Goal: Task Accomplishment & Management: Manage account settings

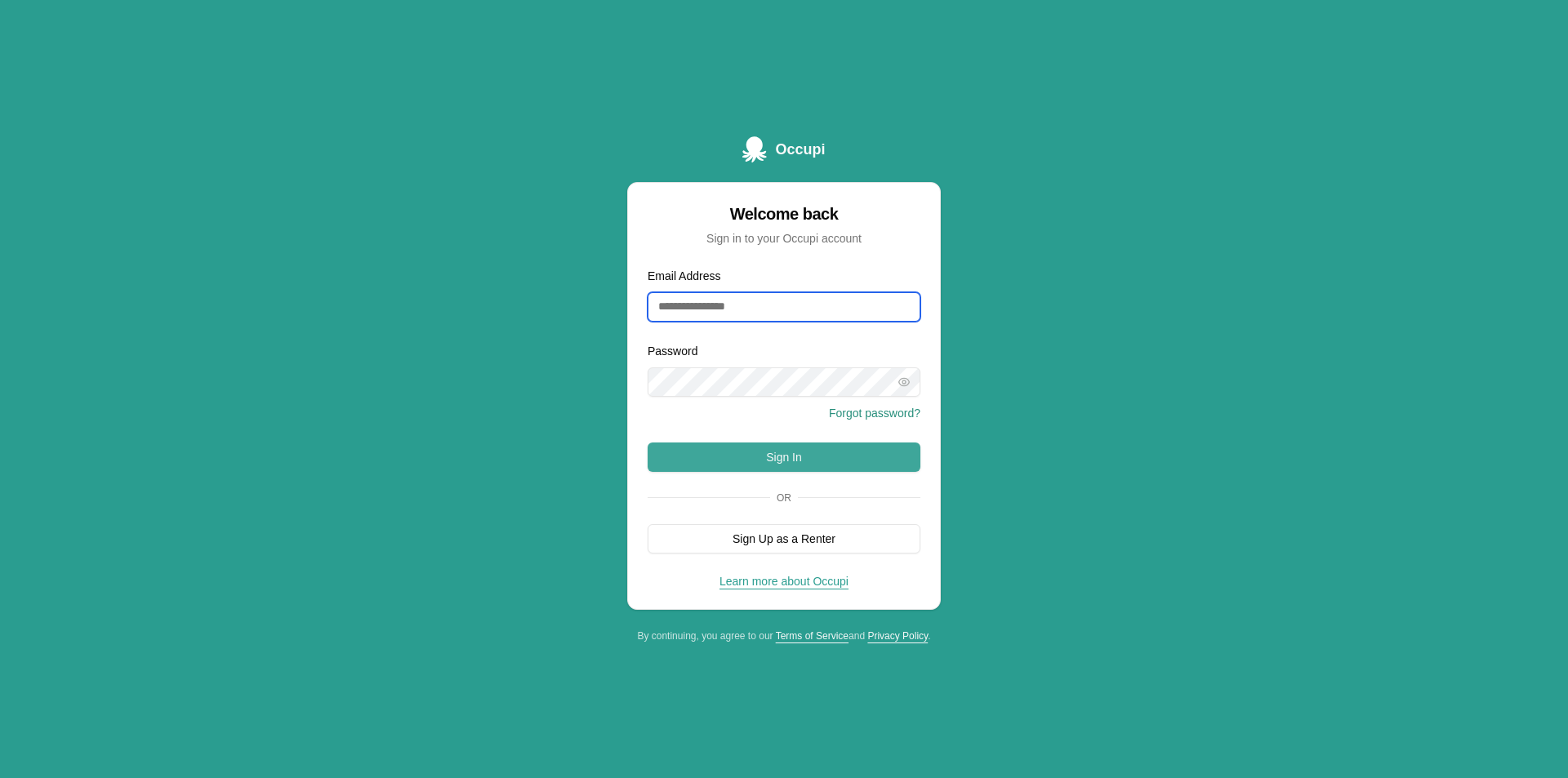
type input "**********"
click at [806, 468] on button "Sign In" at bounding box center [784, 457] width 273 height 29
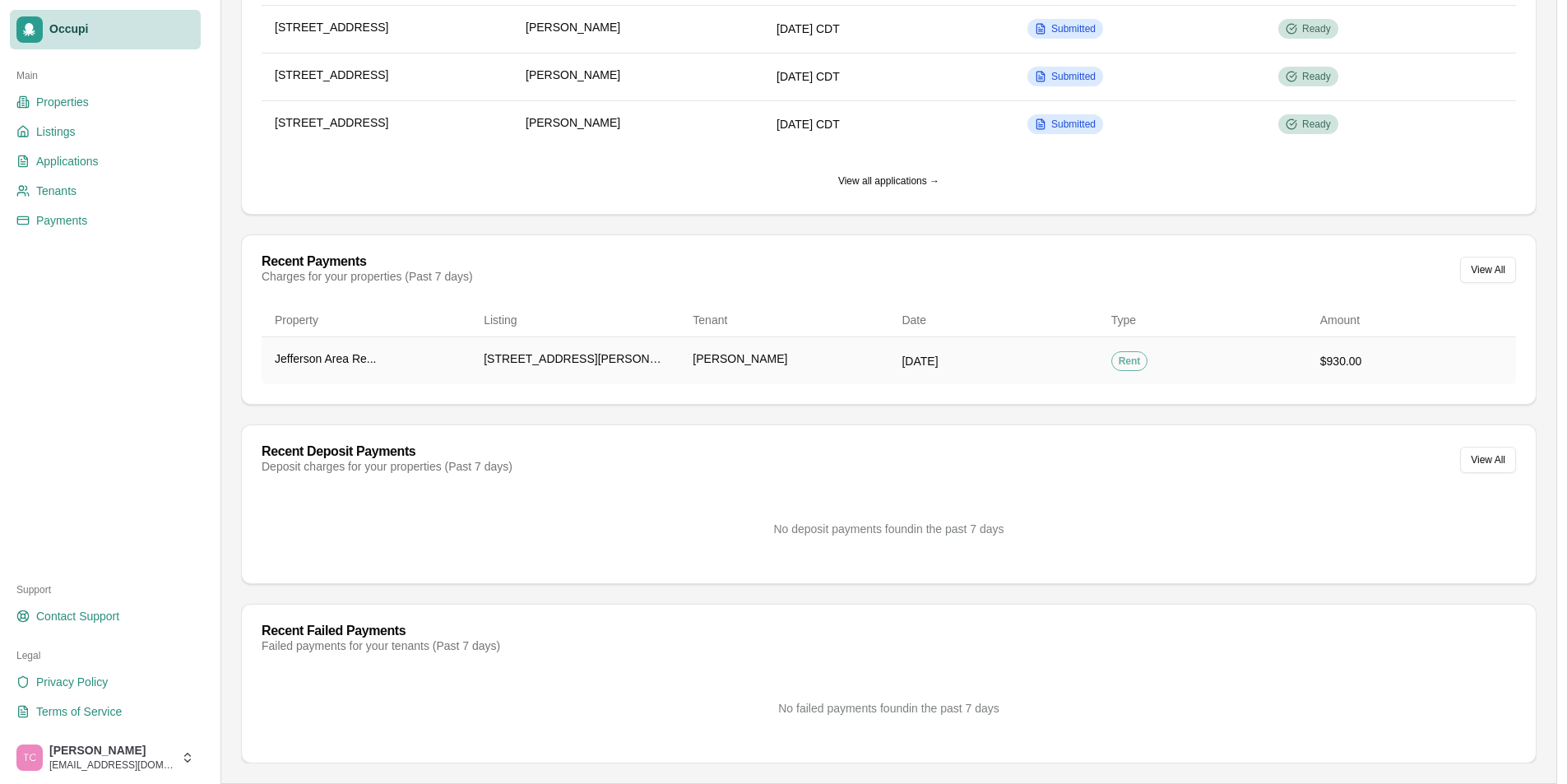
scroll to position [271, 0]
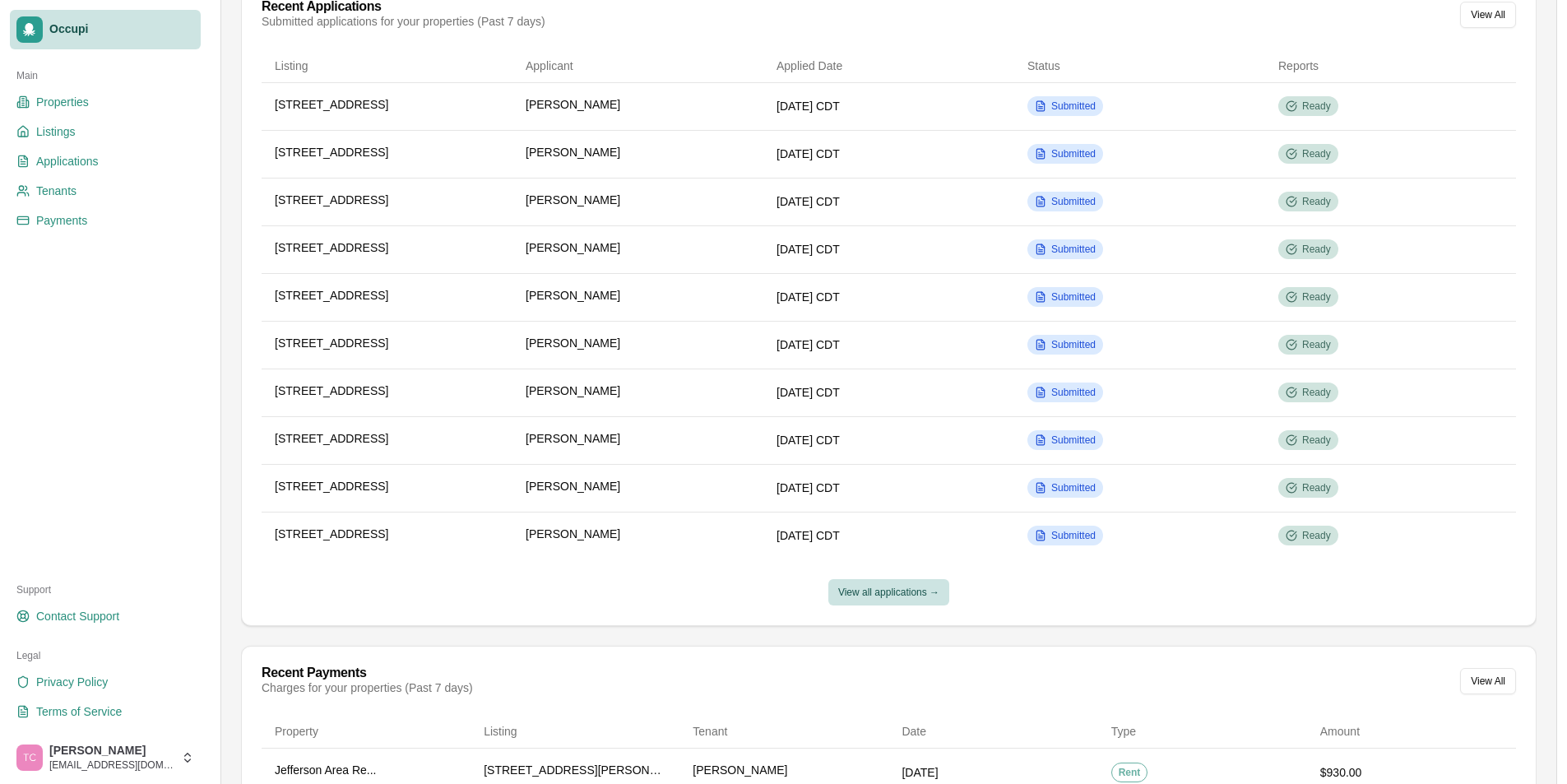
click at [898, 592] on button "View all applications →" at bounding box center [889, 592] width 121 height 27
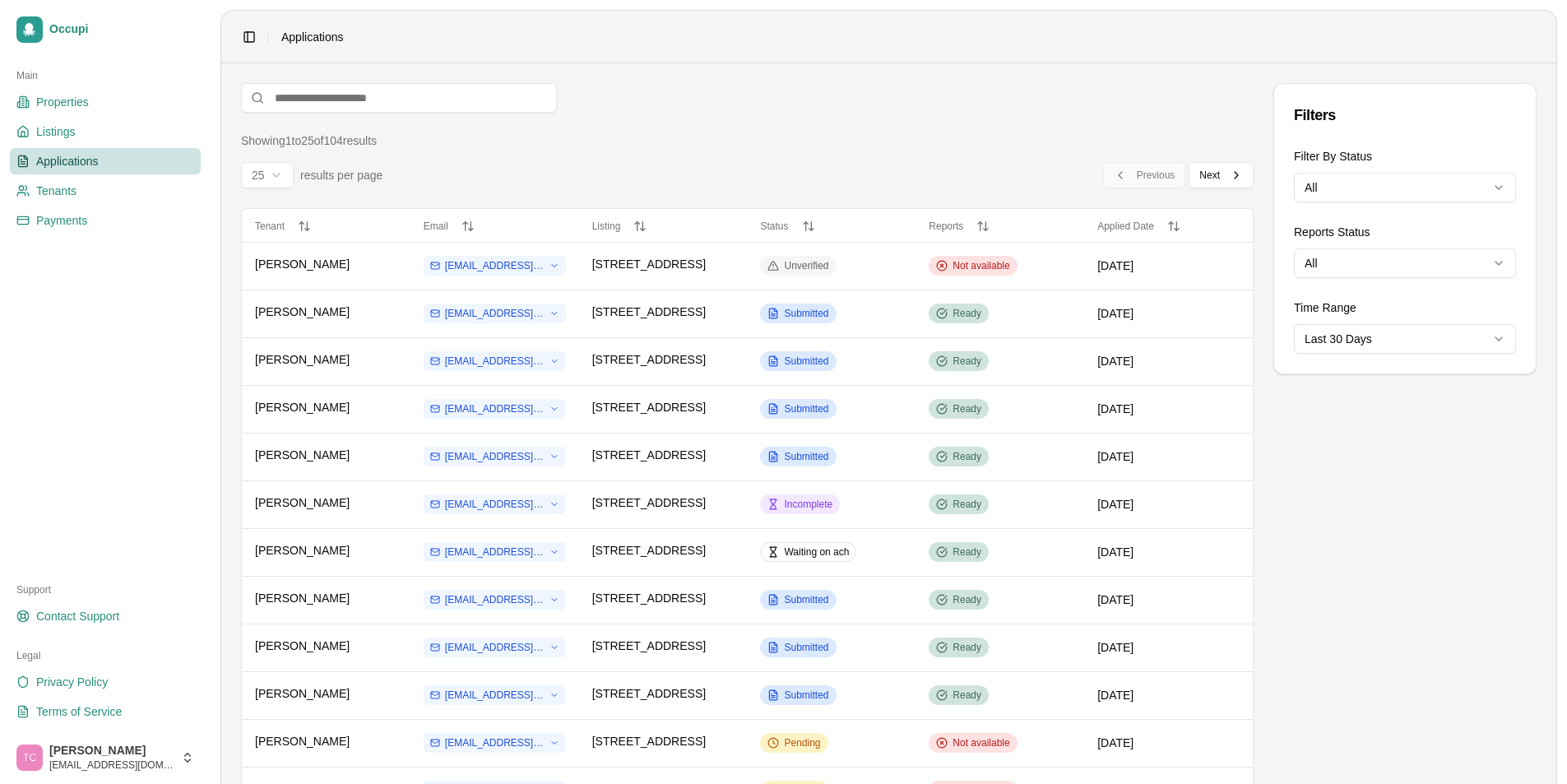
click at [1501, 184] on html "Occupi Main Properties Listings Applications Tenants Payments Support Contact S…" at bounding box center [784, 392] width 1567 height 784
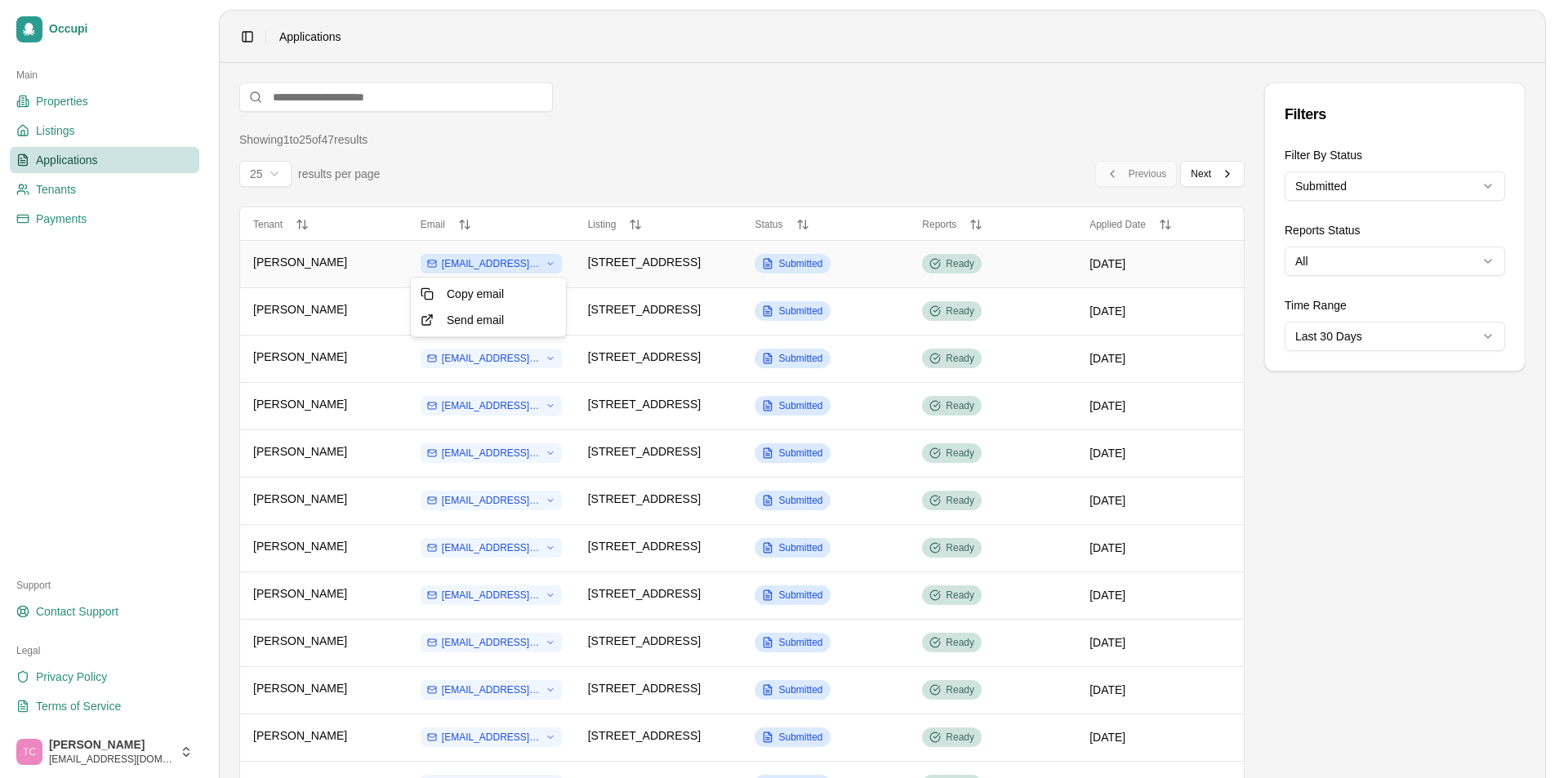
click at [491, 267] on html "Occupi Main Properties Listings Applications Tenants Payments Support Contact S…" at bounding box center [784, 389] width 1568 height 778
click at [340, 246] on html "Occupi Main Properties Listings Applications Tenants Payments Support Contact S…" at bounding box center [784, 389] width 1568 height 778
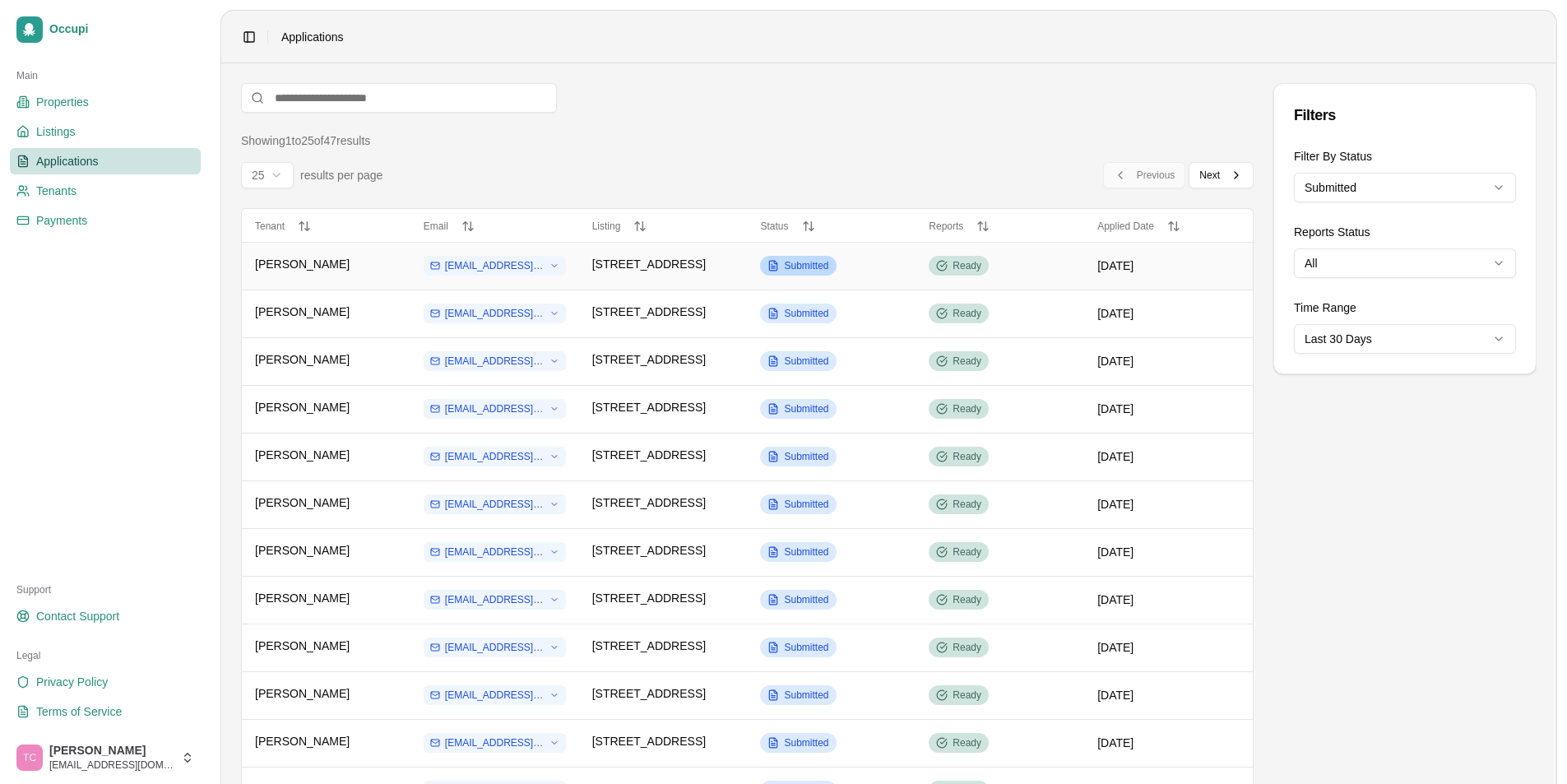
click at [794, 263] on span "Submitted" at bounding box center [807, 265] width 45 height 13
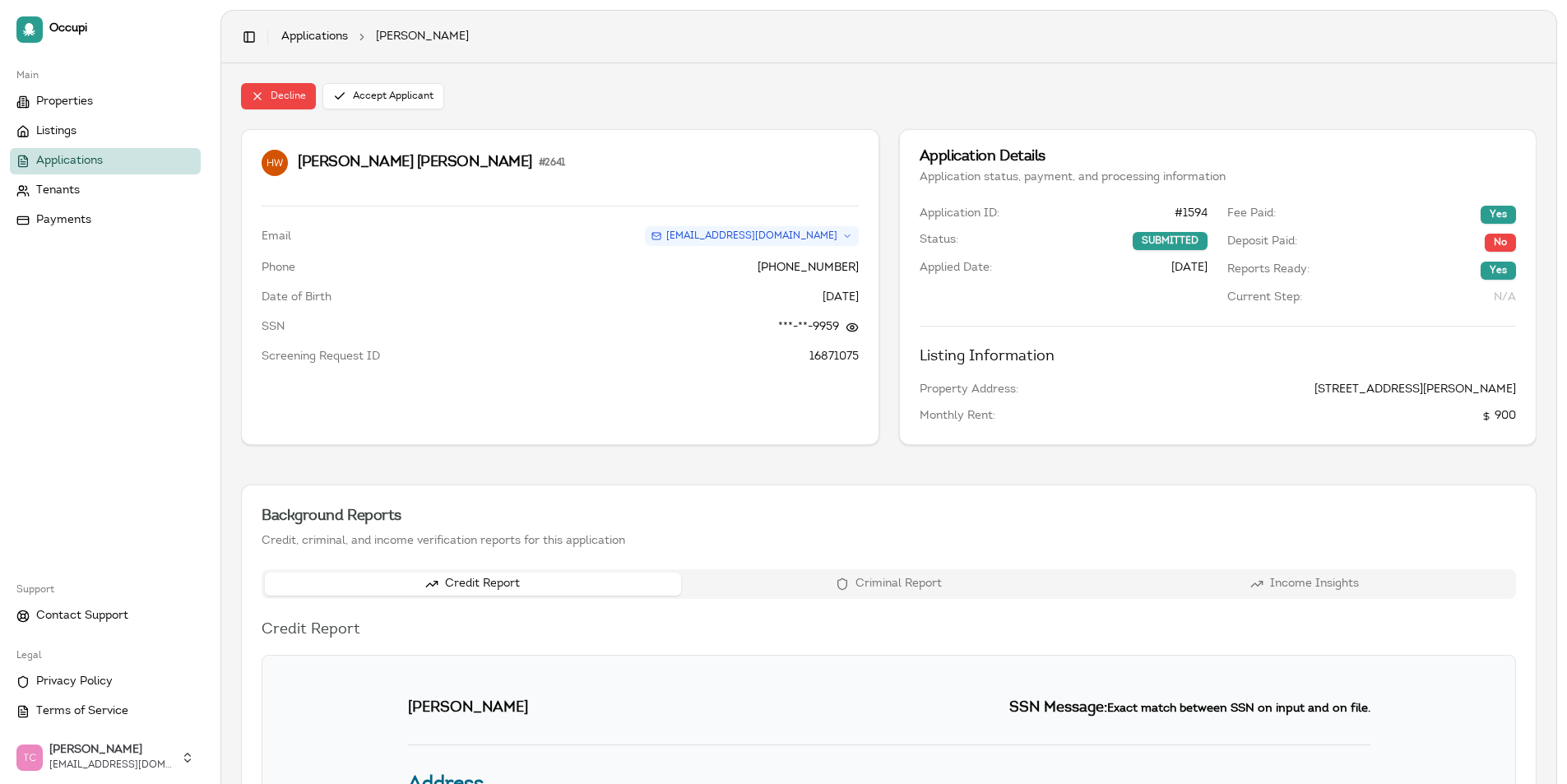
click at [882, 582] on button "Criminal Report" at bounding box center [889, 583] width 416 height 23
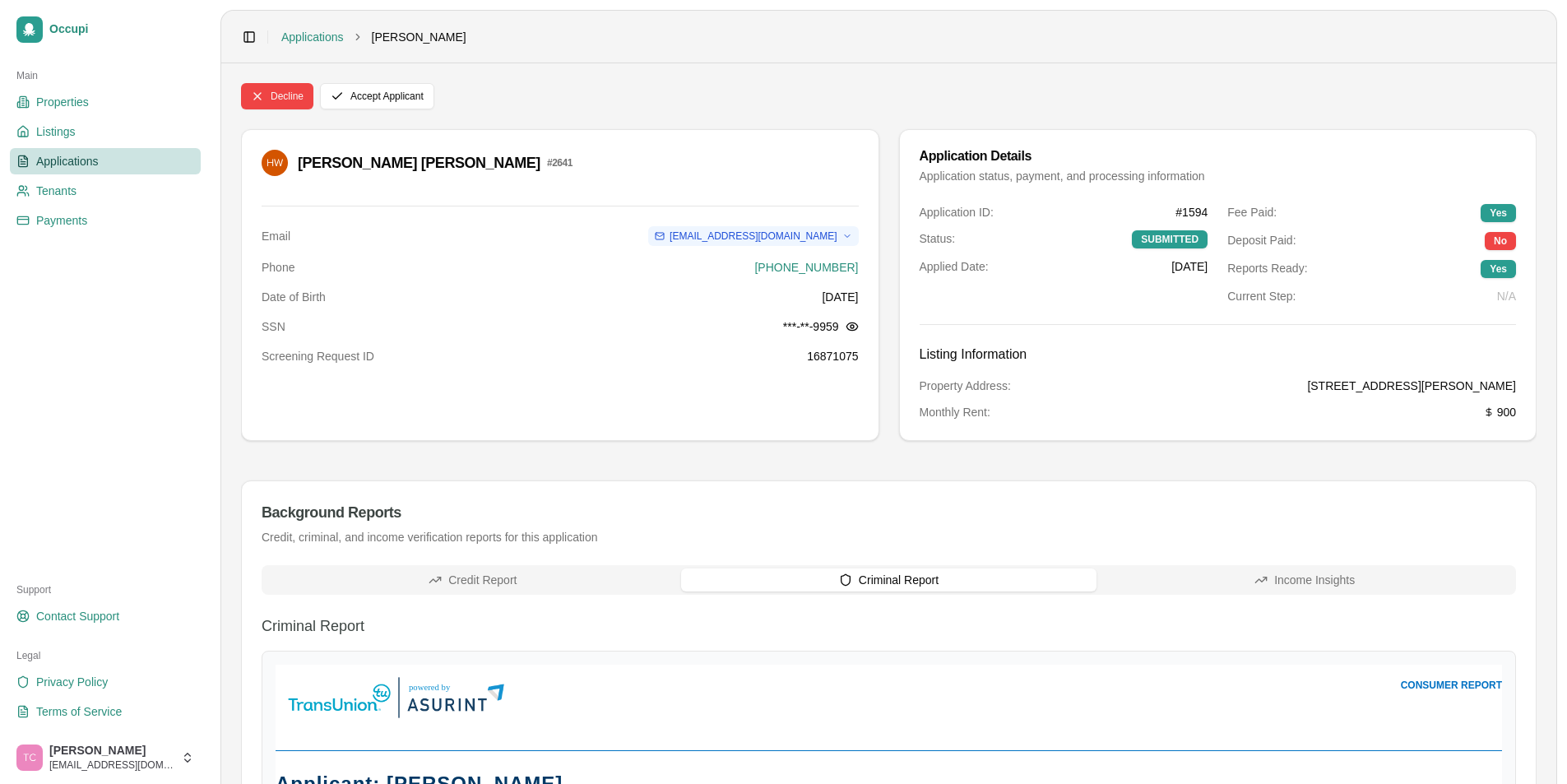
click at [67, 157] on span "Applications" at bounding box center [67, 161] width 63 height 16
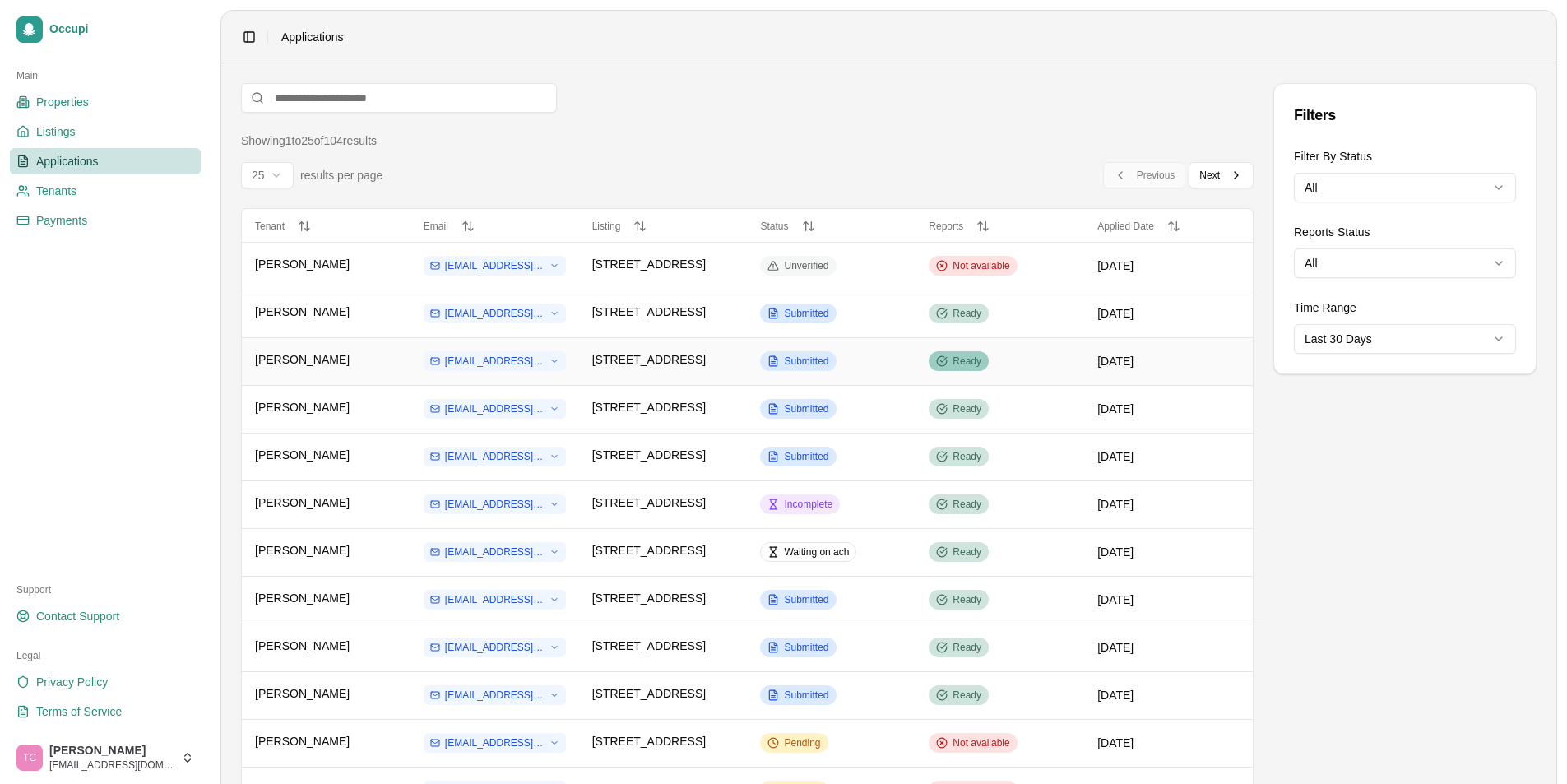
click at [965, 358] on span "Ready" at bounding box center [966, 360] width 28 height 13
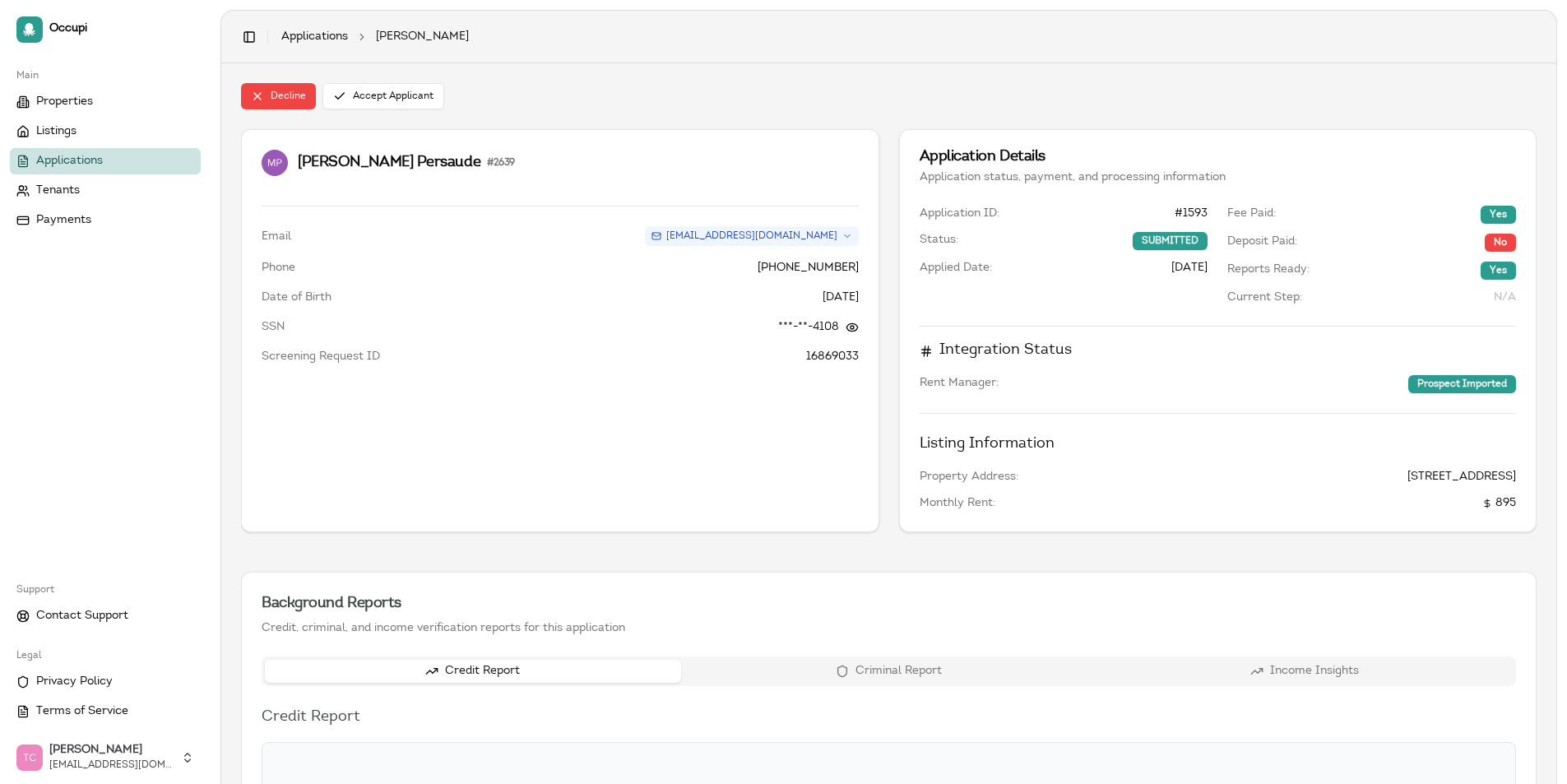
click at [885, 668] on button "Criminal Report" at bounding box center [889, 671] width 416 height 23
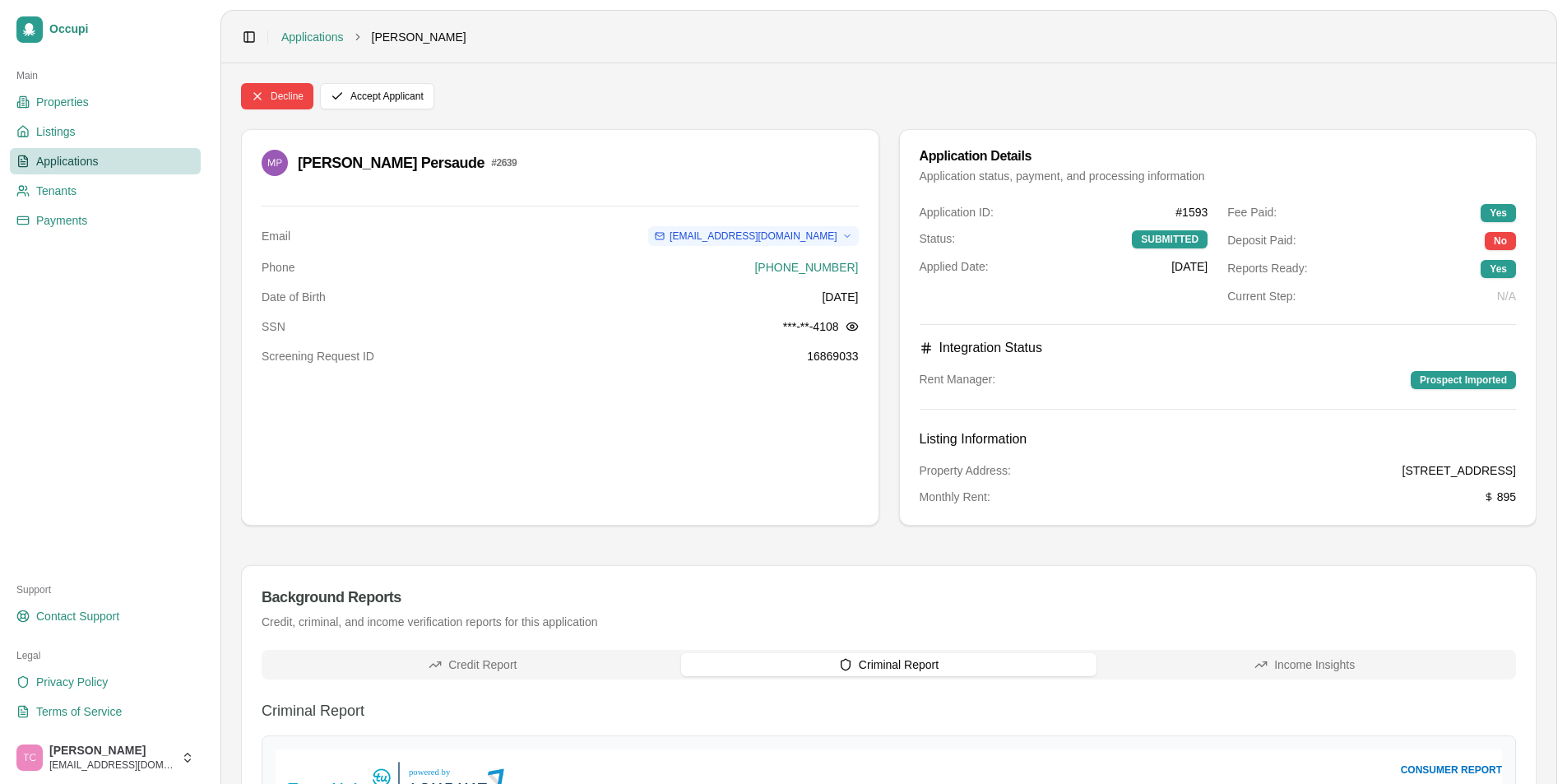
click at [73, 156] on span "Applications" at bounding box center [67, 161] width 63 height 16
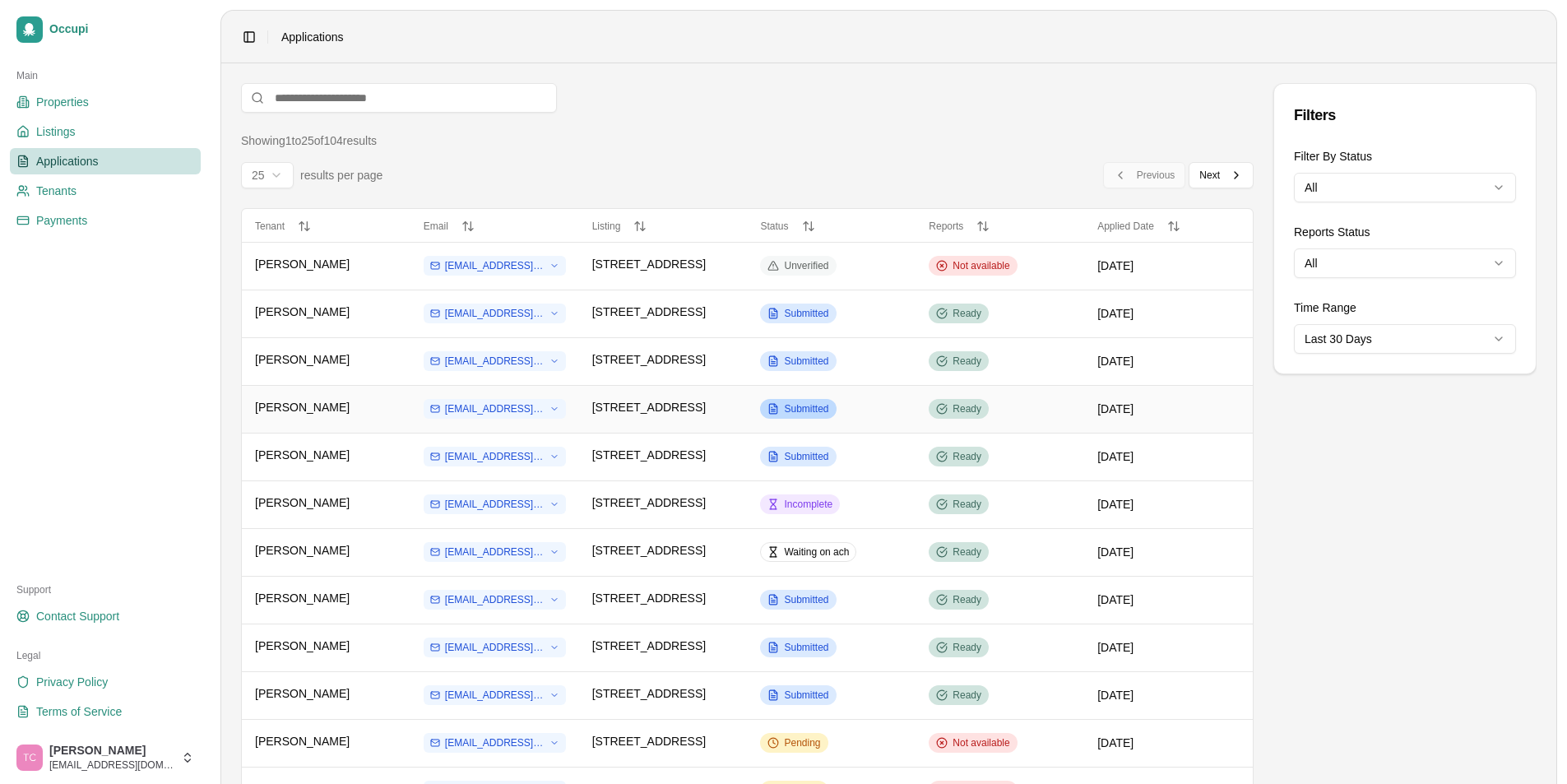
click at [796, 408] on span "Submitted" at bounding box center [807, 408] width 45 height 13
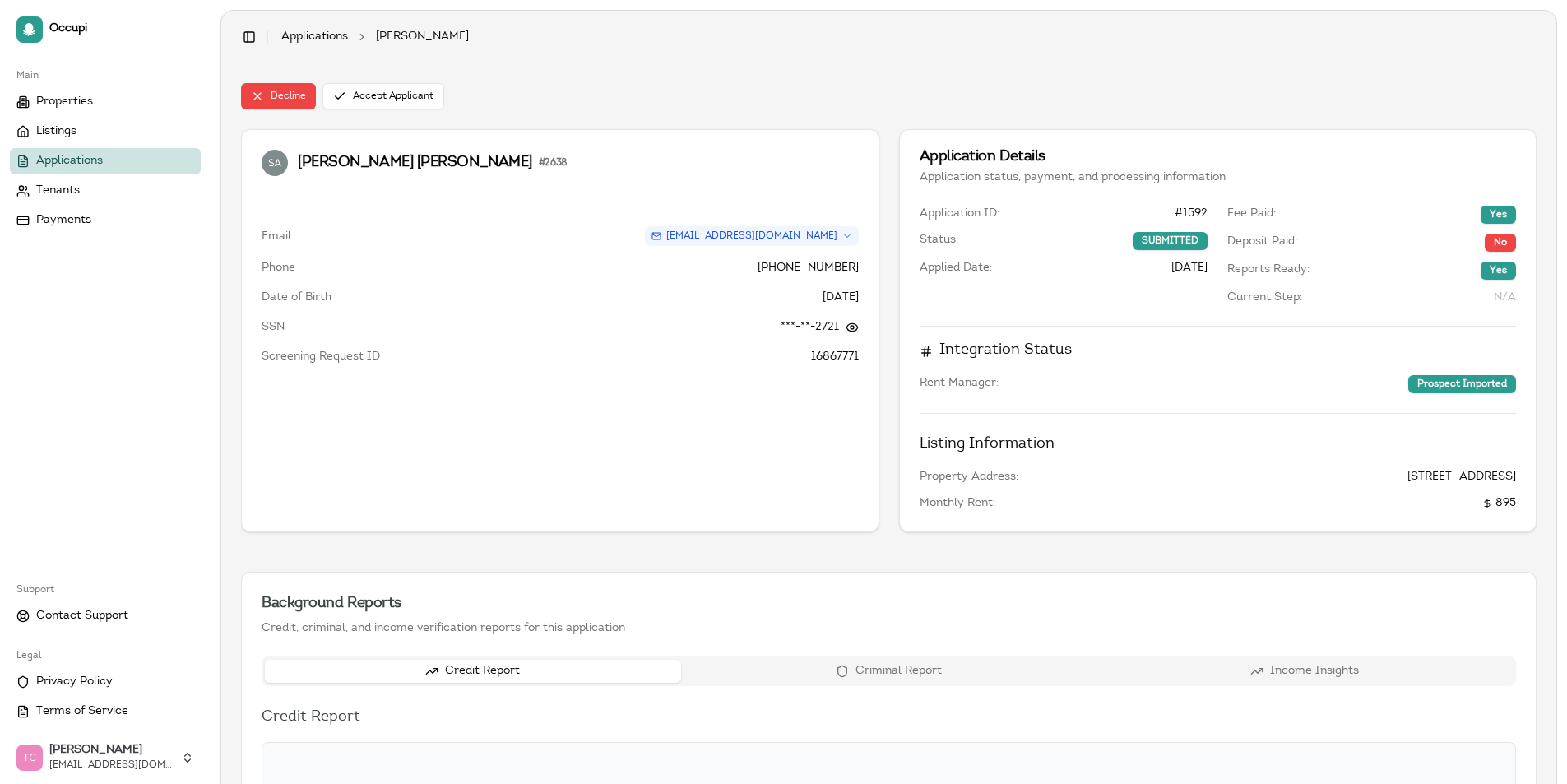
click at [867, 678] on div "Credit Report Criminal Report Income Insights" at bounding box center [890, 671] width 1255 height 29
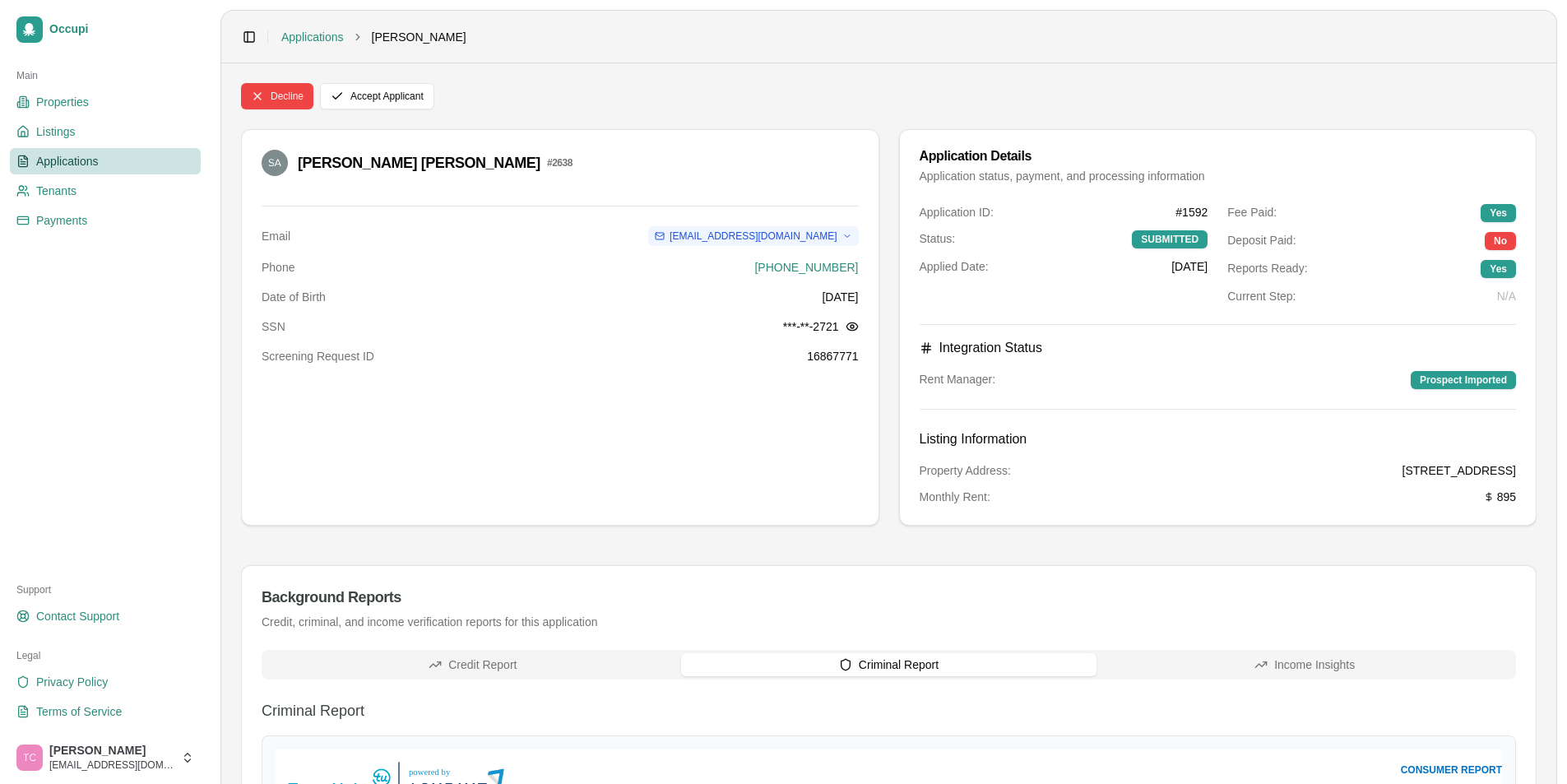
click at [91, 163] on span "Applications" at bounding box center [67, 161] width 63 height 16
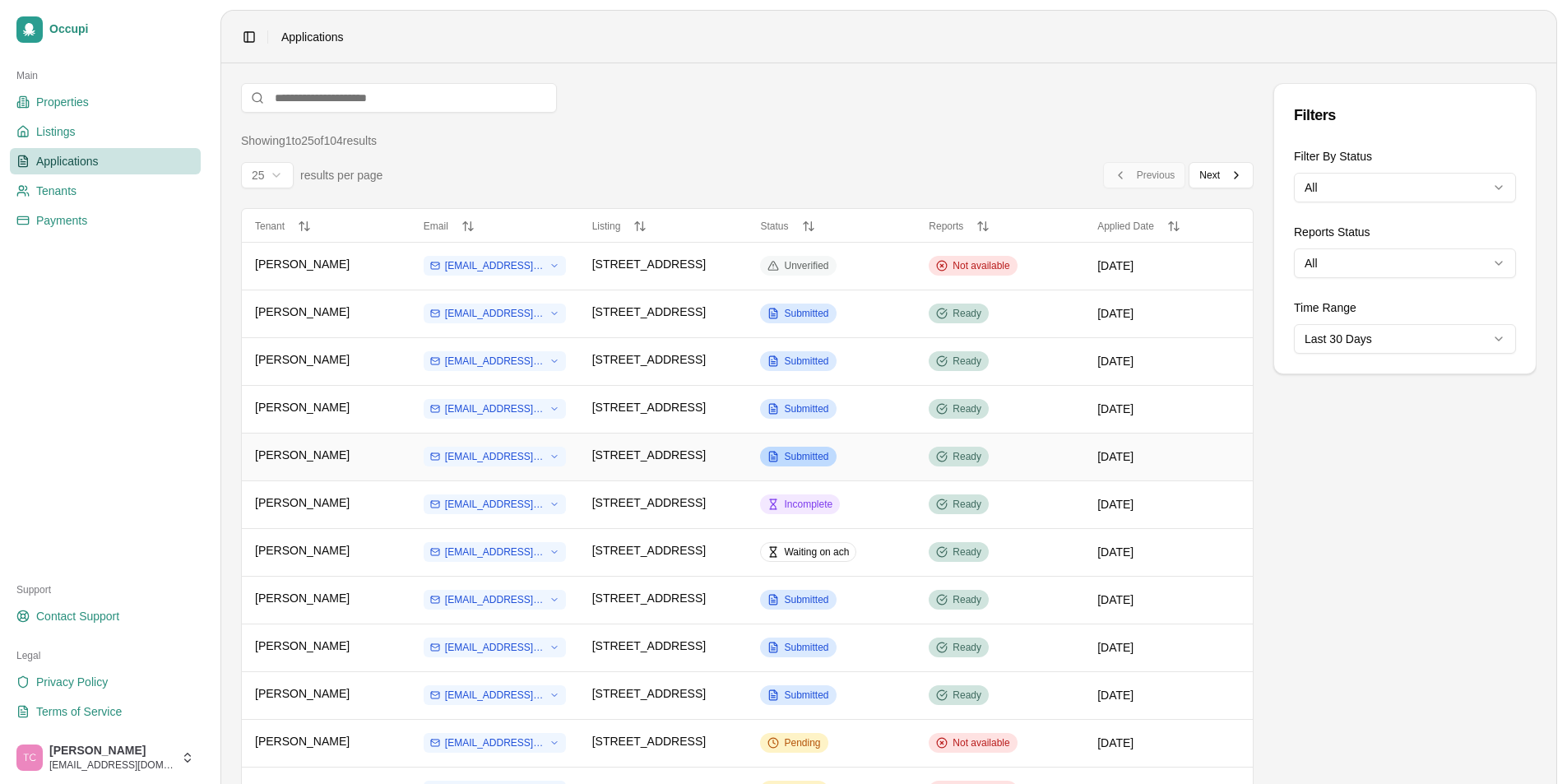
click at [802, 452] on span "Submitted" at bounding box center [807, 456] width 45 height 13
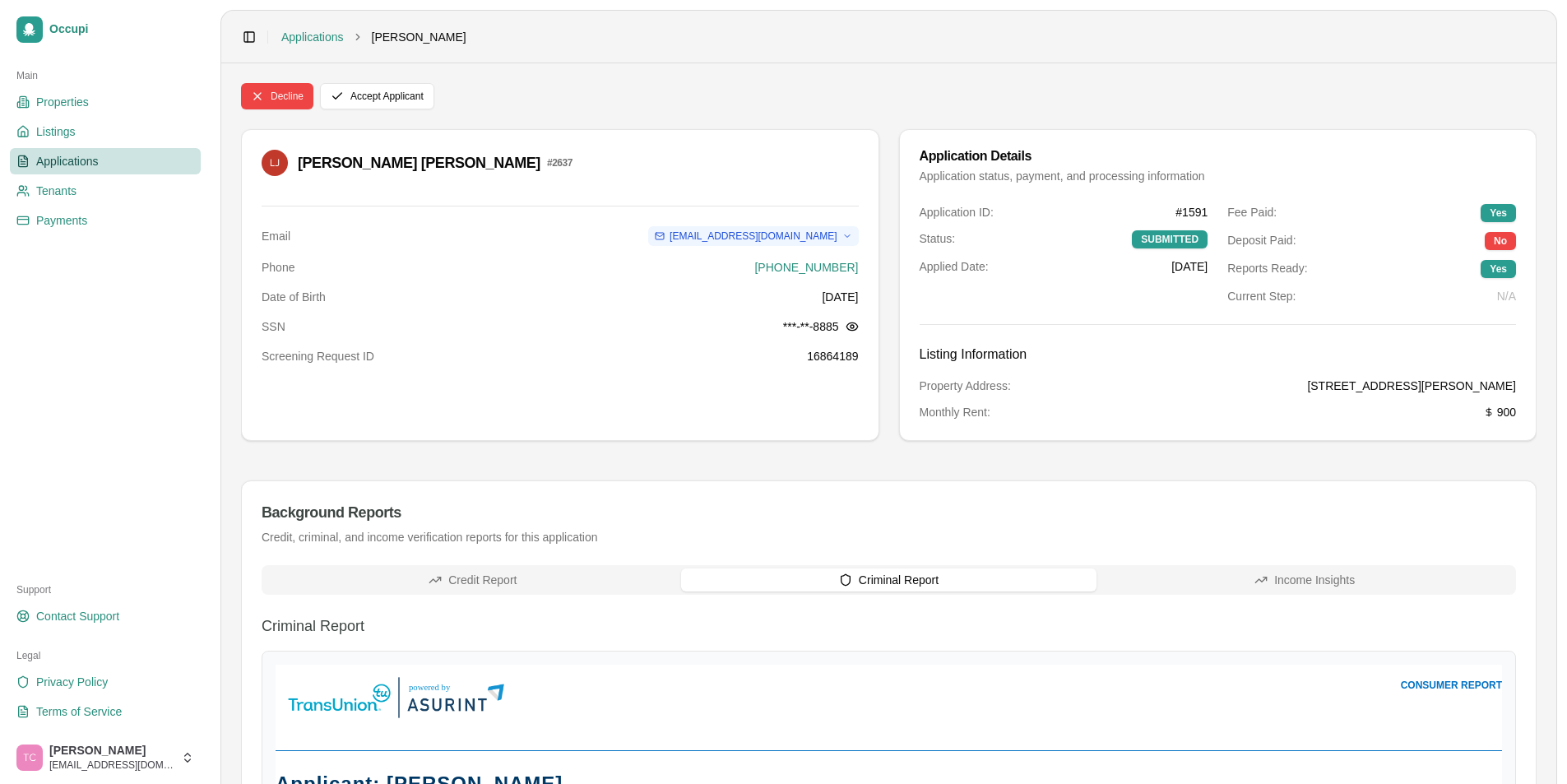
click at [852, 587] on button "Criminal Report" at bounding box center [889, 580] width 416 height 23
click at [103, 168] on link "Applications" at bounding box center [104, 161] width 190 height 27
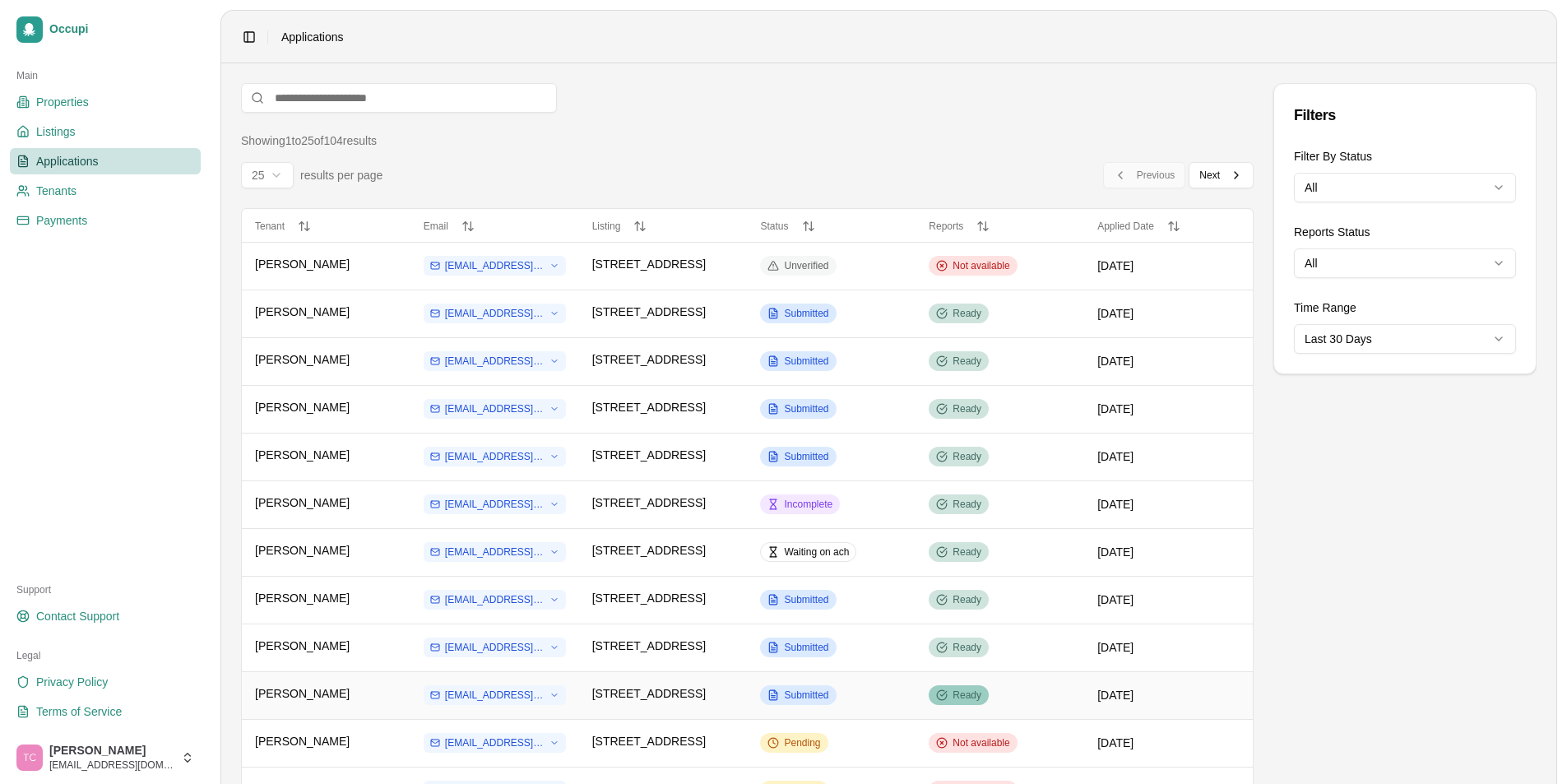
click at [953, 694] on span "Ready" at bounding box center [966, 694] width 28 height 13
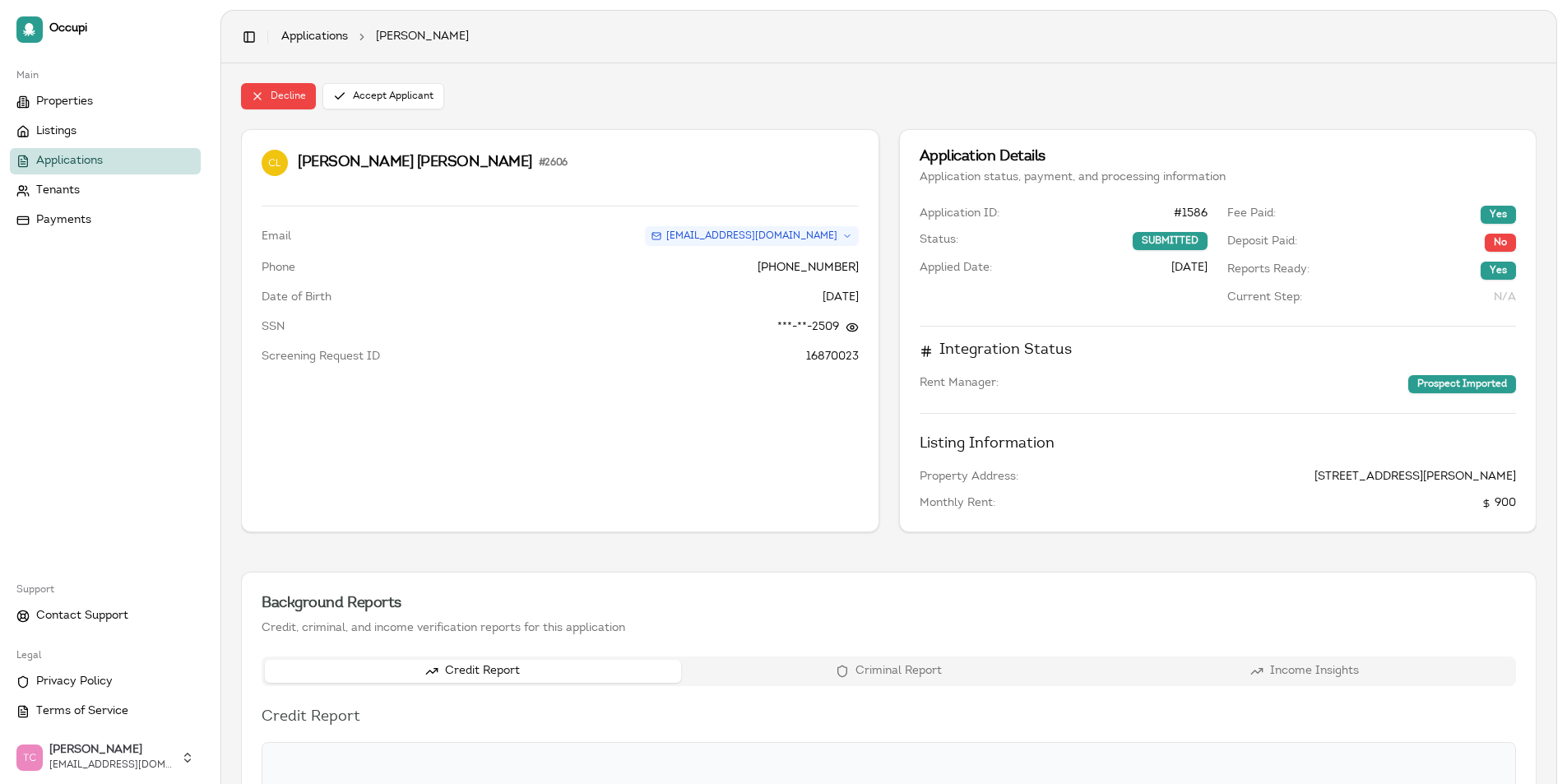
click at [964, 671] on button "Criminal Report" at bounding box center [889, 671] width 416 height 23
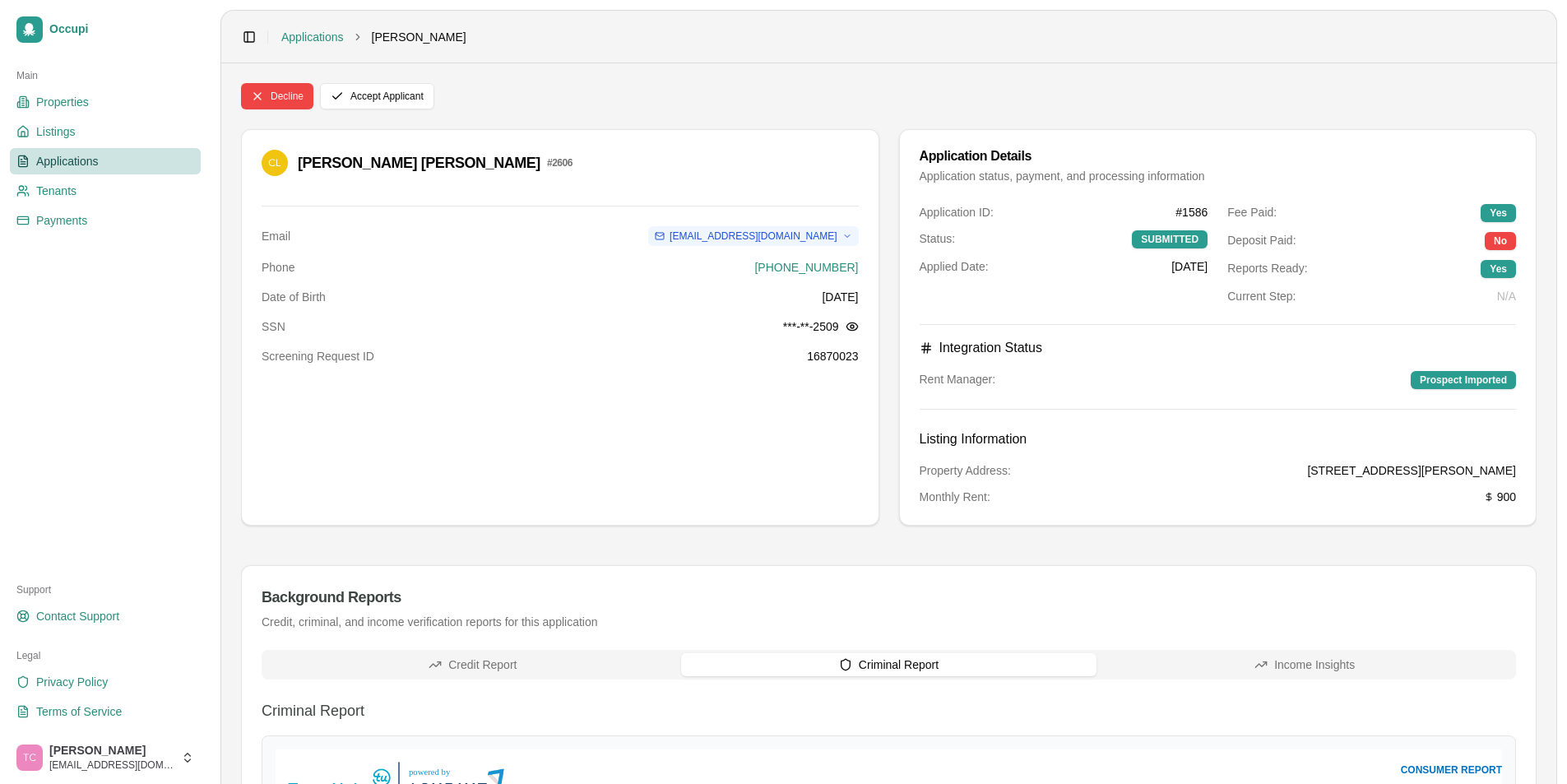
click at [75, 155] on span "Applications" at bounding box center [67, 161] width 63 height 16
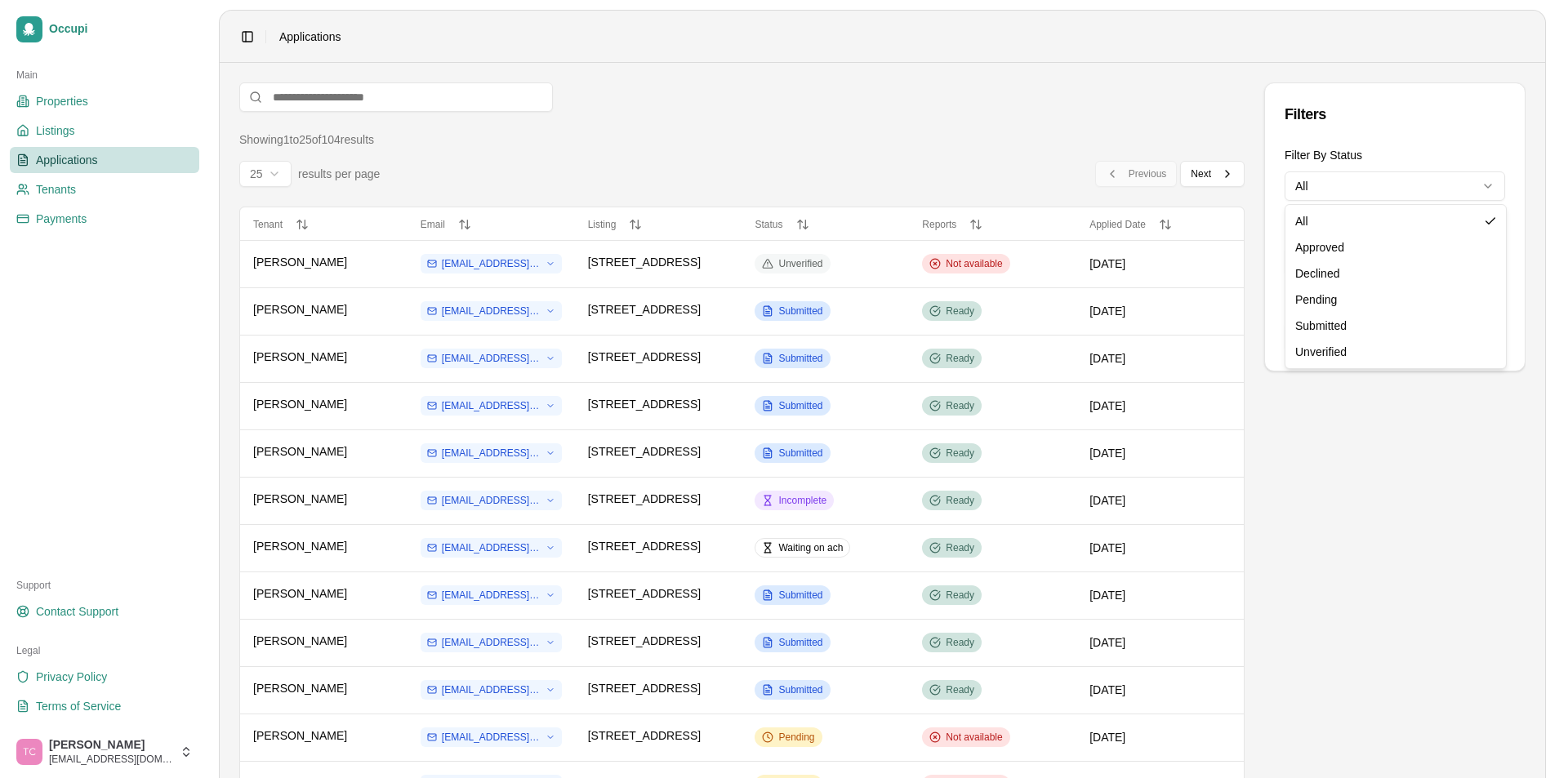
click at [1393, 196] on html "Occupi Main Properties Listings Applications Tenants Payments Support Contact S…" at bounding box center [784, 389] width 1568 height 778
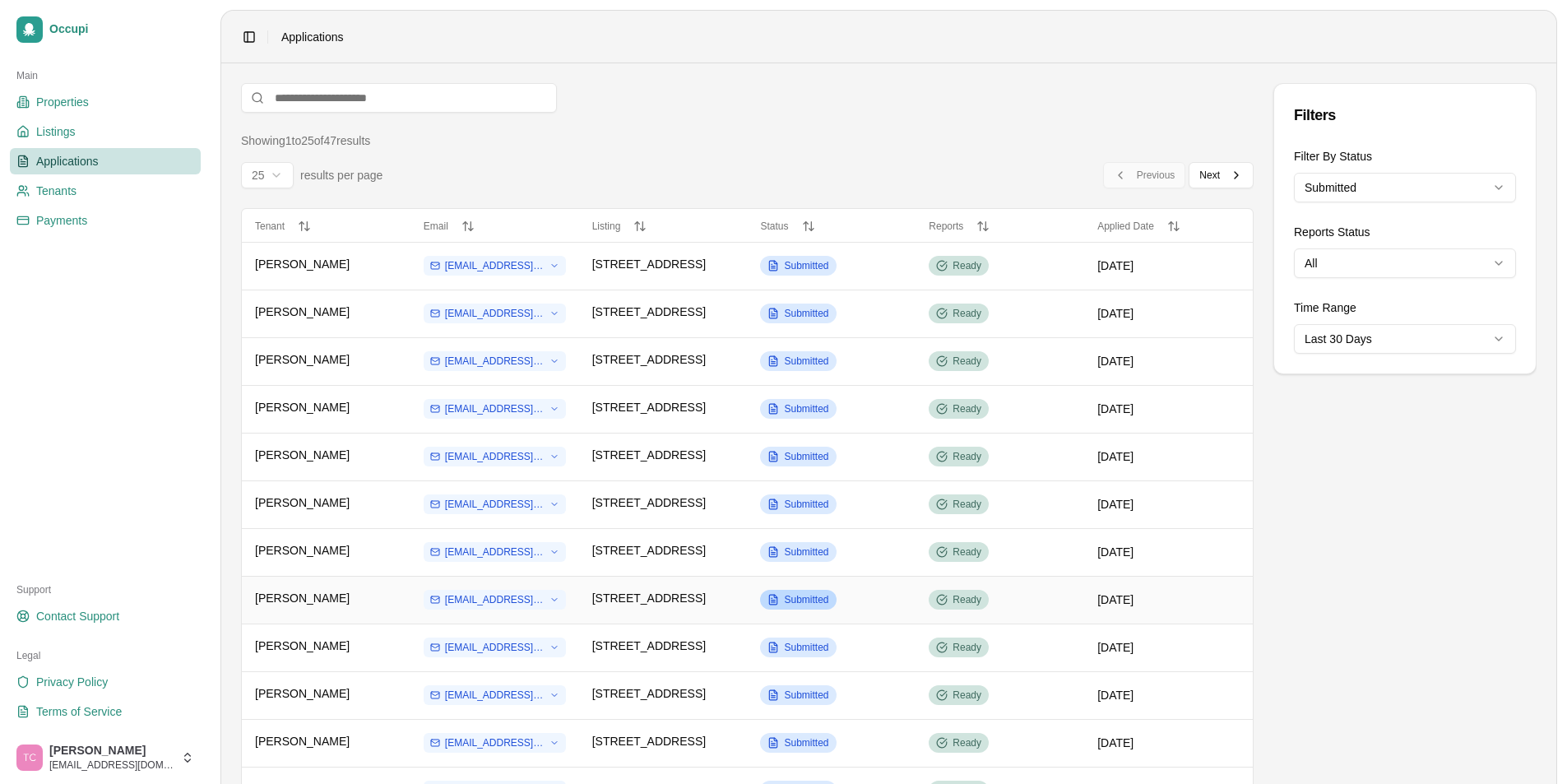
click at [803, 596] on span "Submitted" at bounding box center [807, 599] width 45 height 13
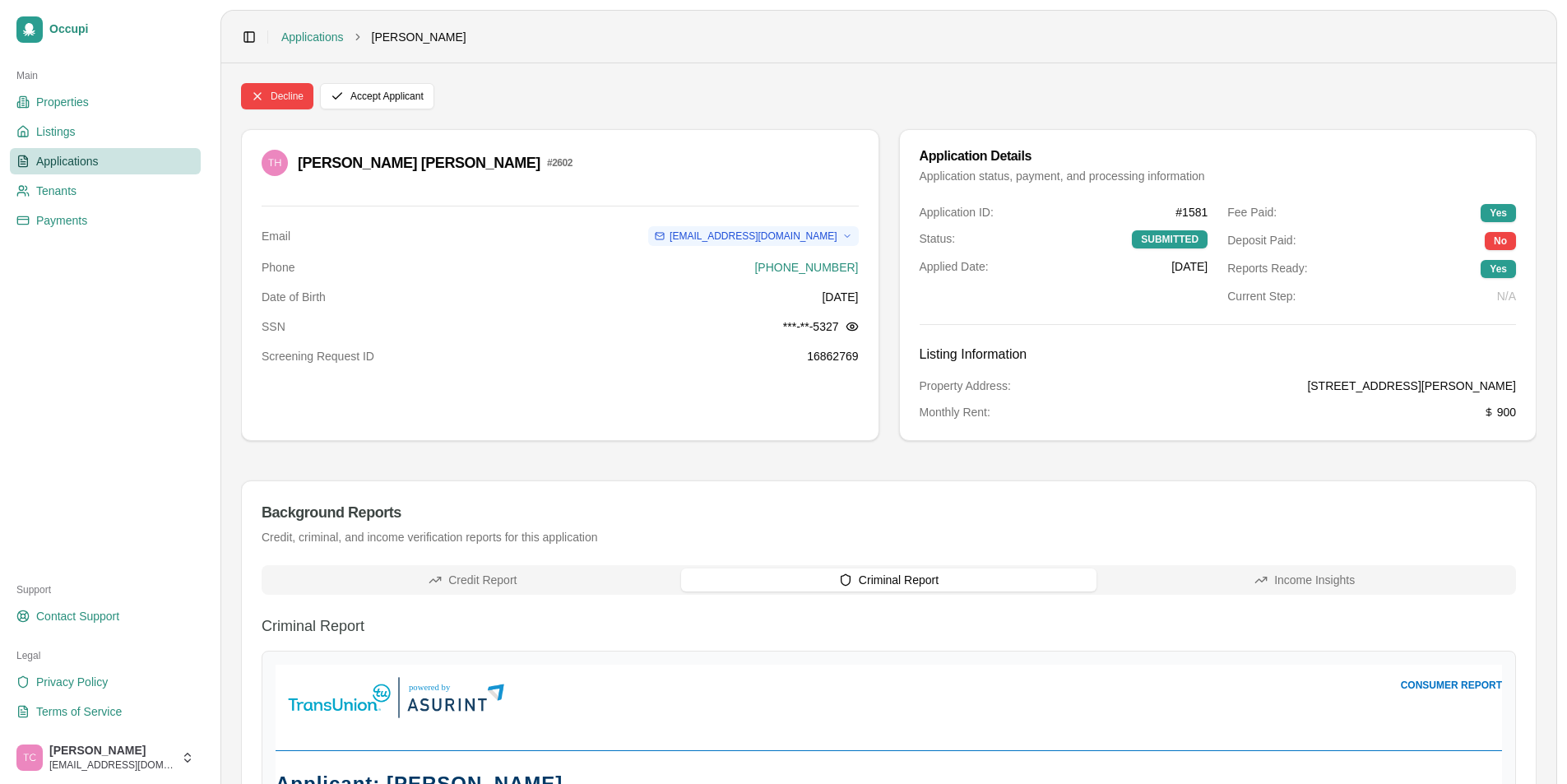
click at [843, 586] on icon "button" at bounding box center [846, 579] width 13 height 13
click at [66, 164] on span "Applications" at bounding box center [67, 161] width 63 height 16
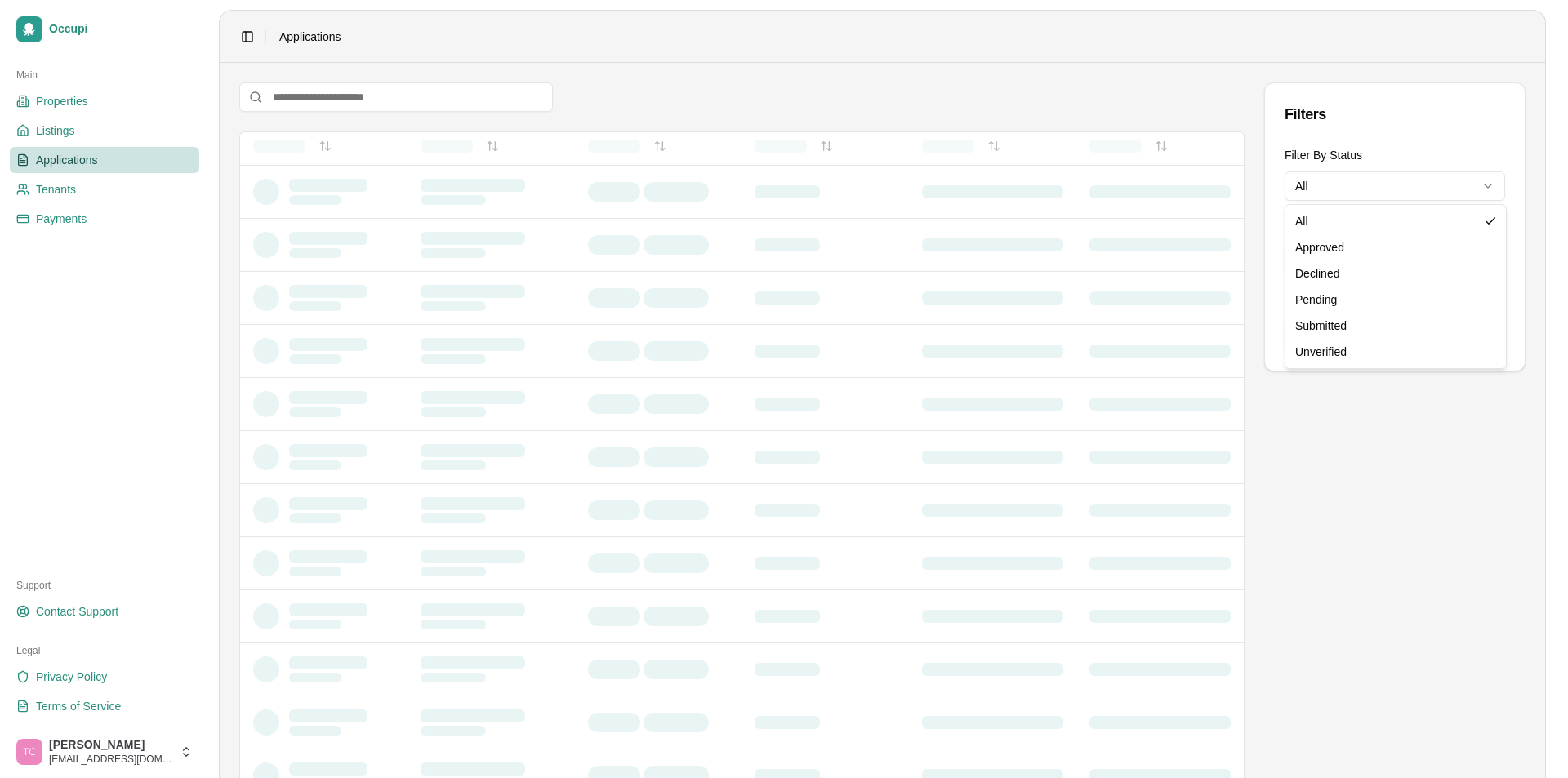
click at [1399, 189] on html "Occupi Main Properties Listings Applications Tenants Payments Support Contact S…" at bounding box center [784, 389] width 1568 height 778
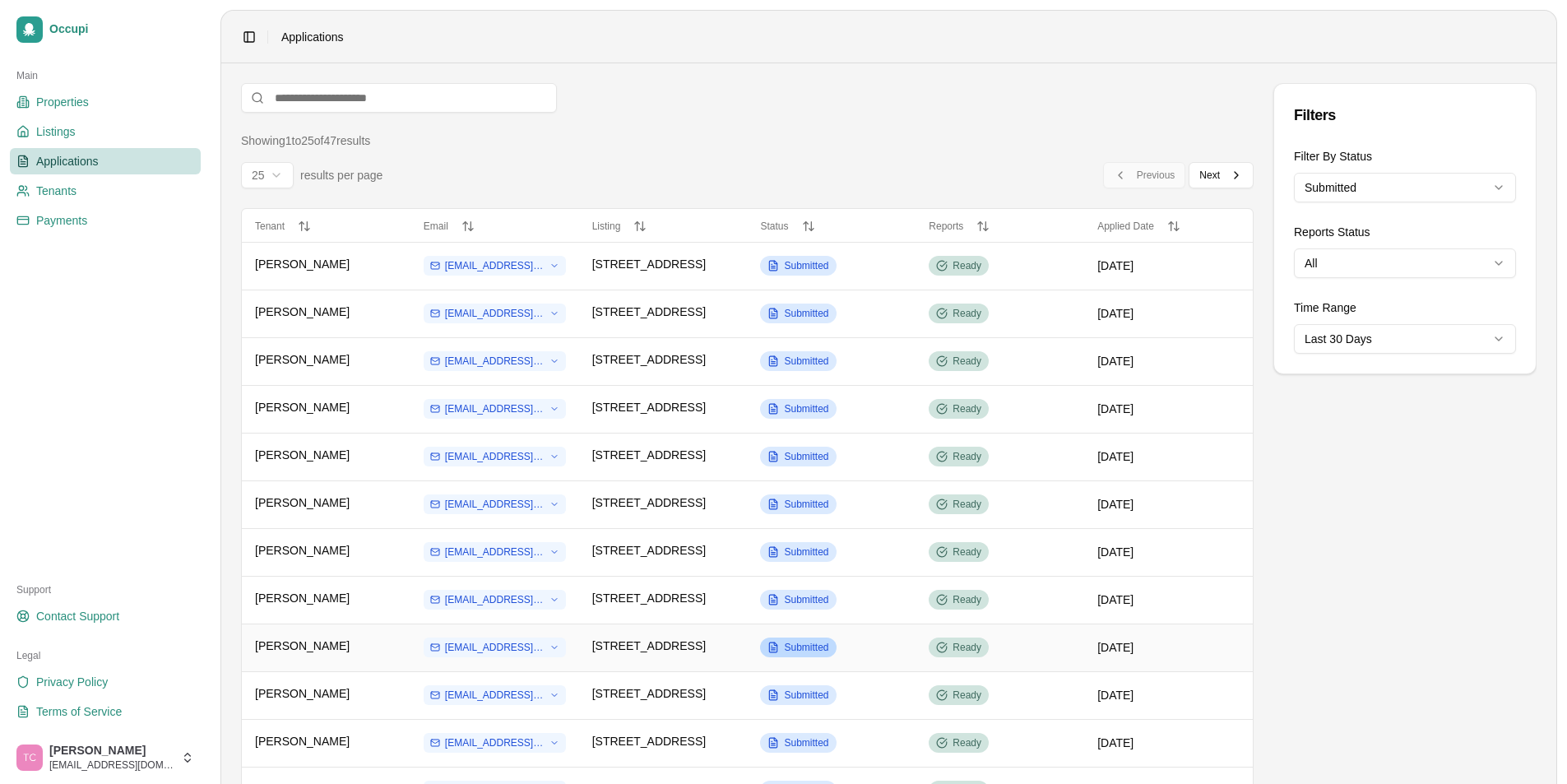
click at [787, 648] on span "Submitted" at bounding box center [807, 647] width 45 height 13
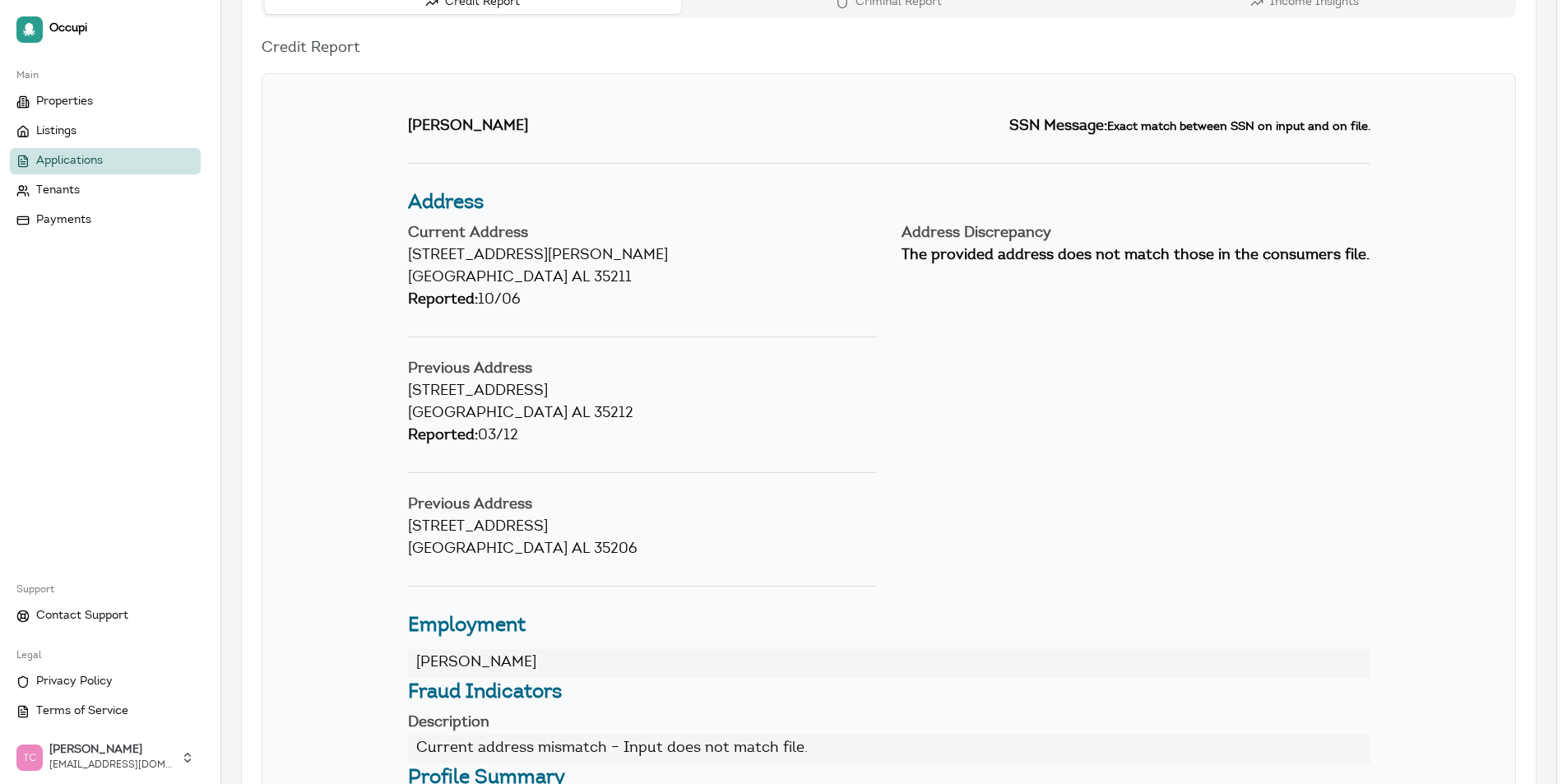
scroll to position [6, 0]
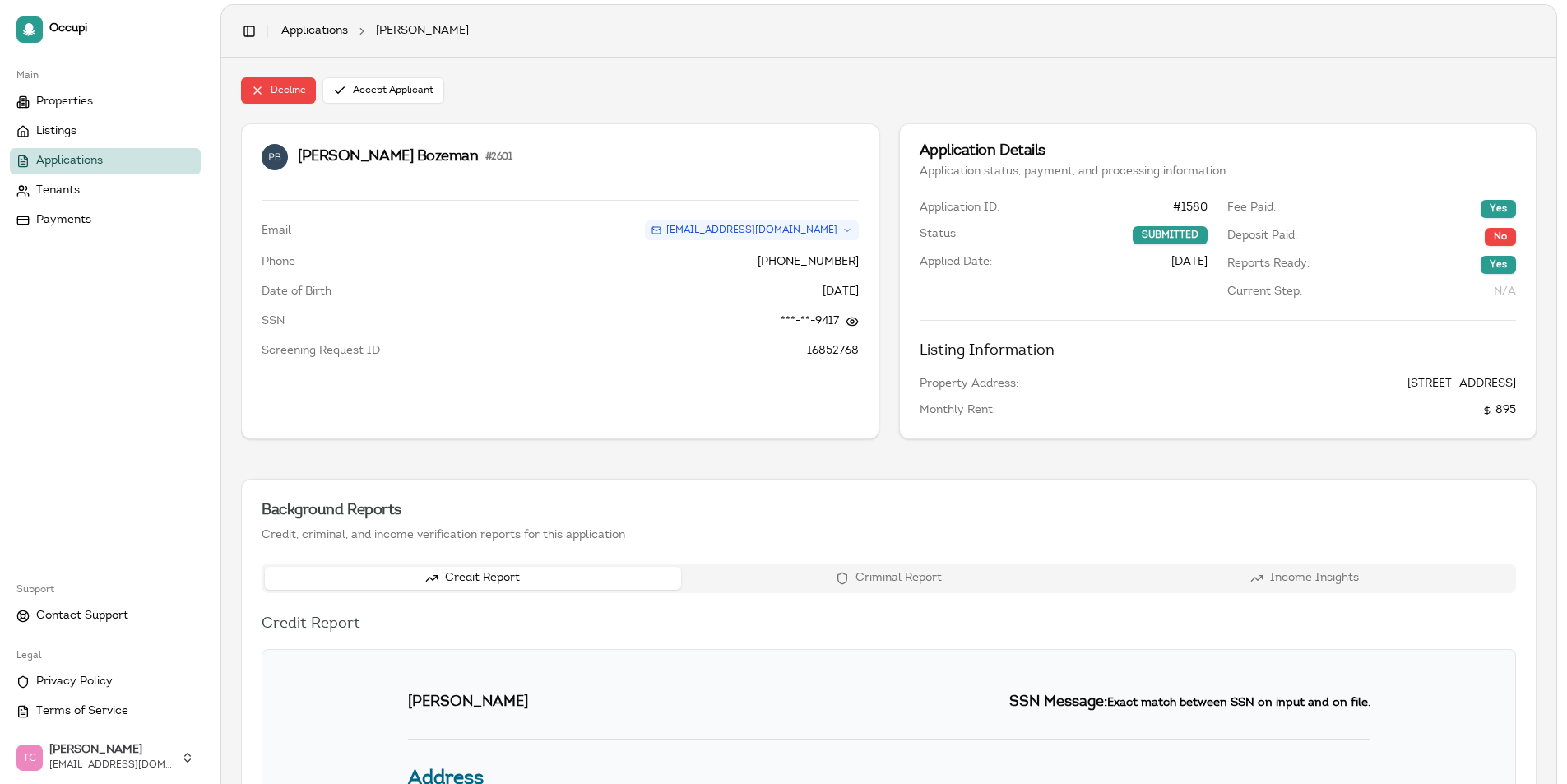
click at [887, 581] on button "Criminal Report" at bounding box center [889, 578] width 416 height 23
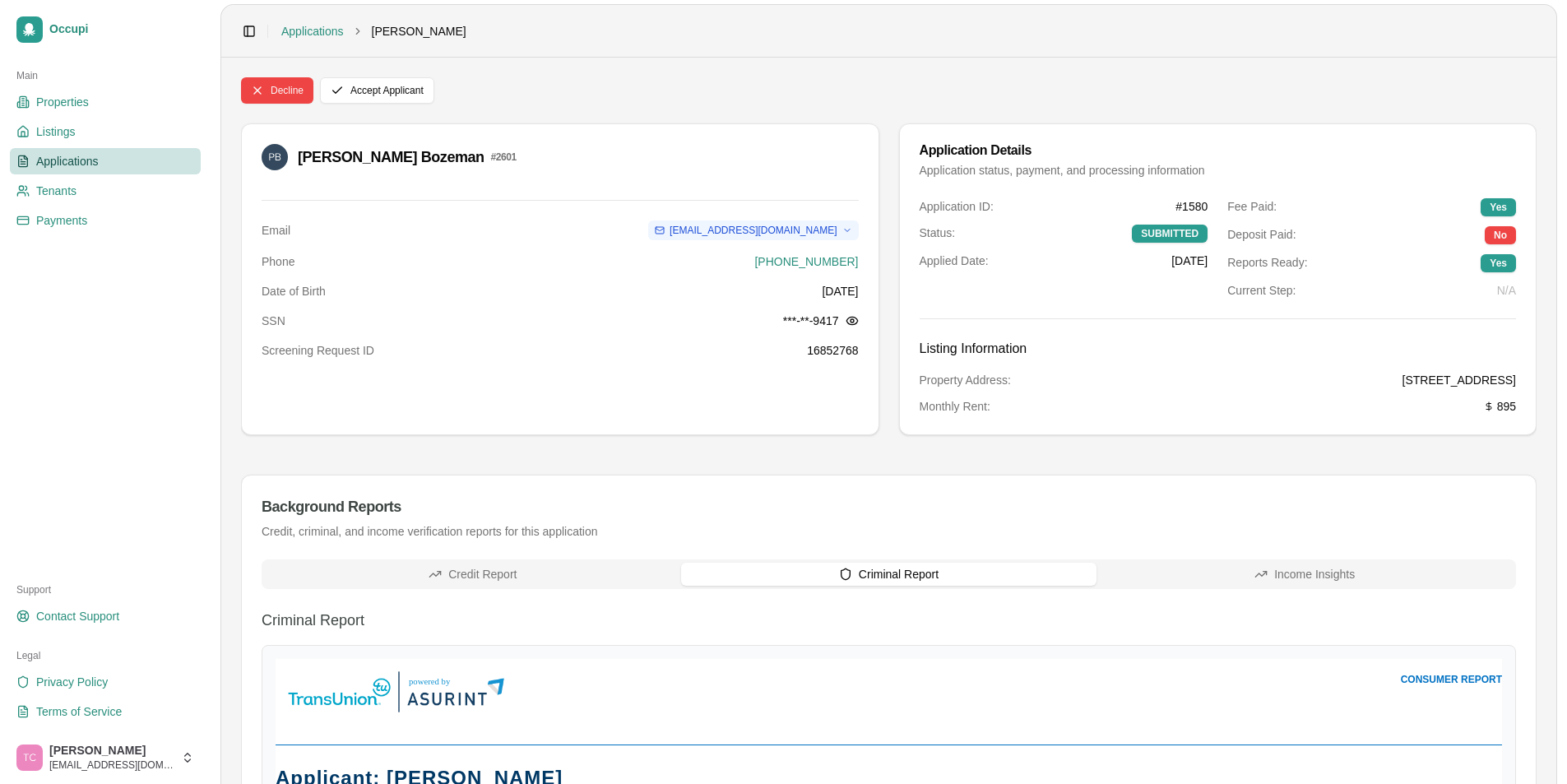
scroll to position [0, 0]
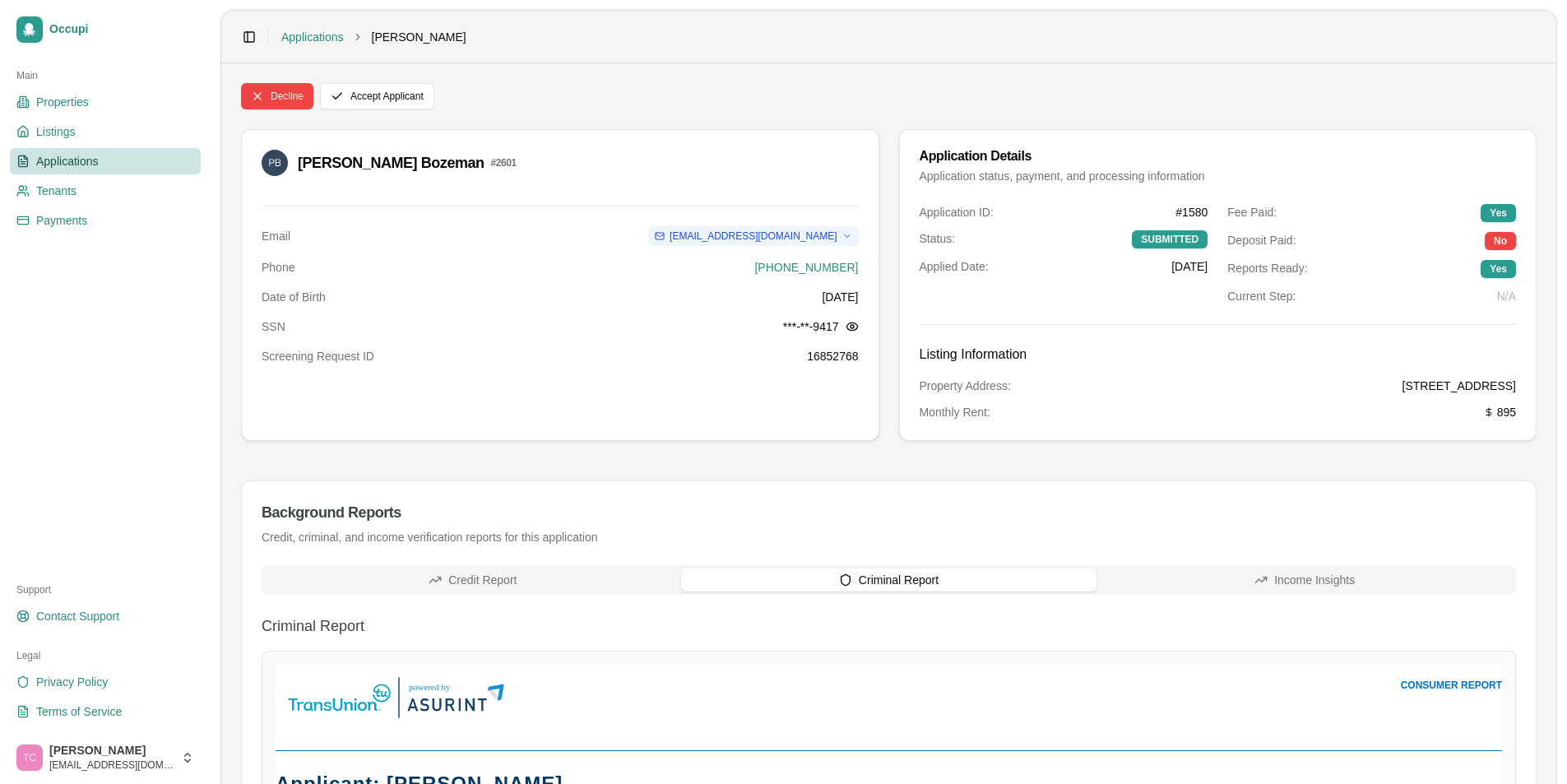
click at [74, 159] on span "Applications" at bounding box center [67, 161] width 63 height 16
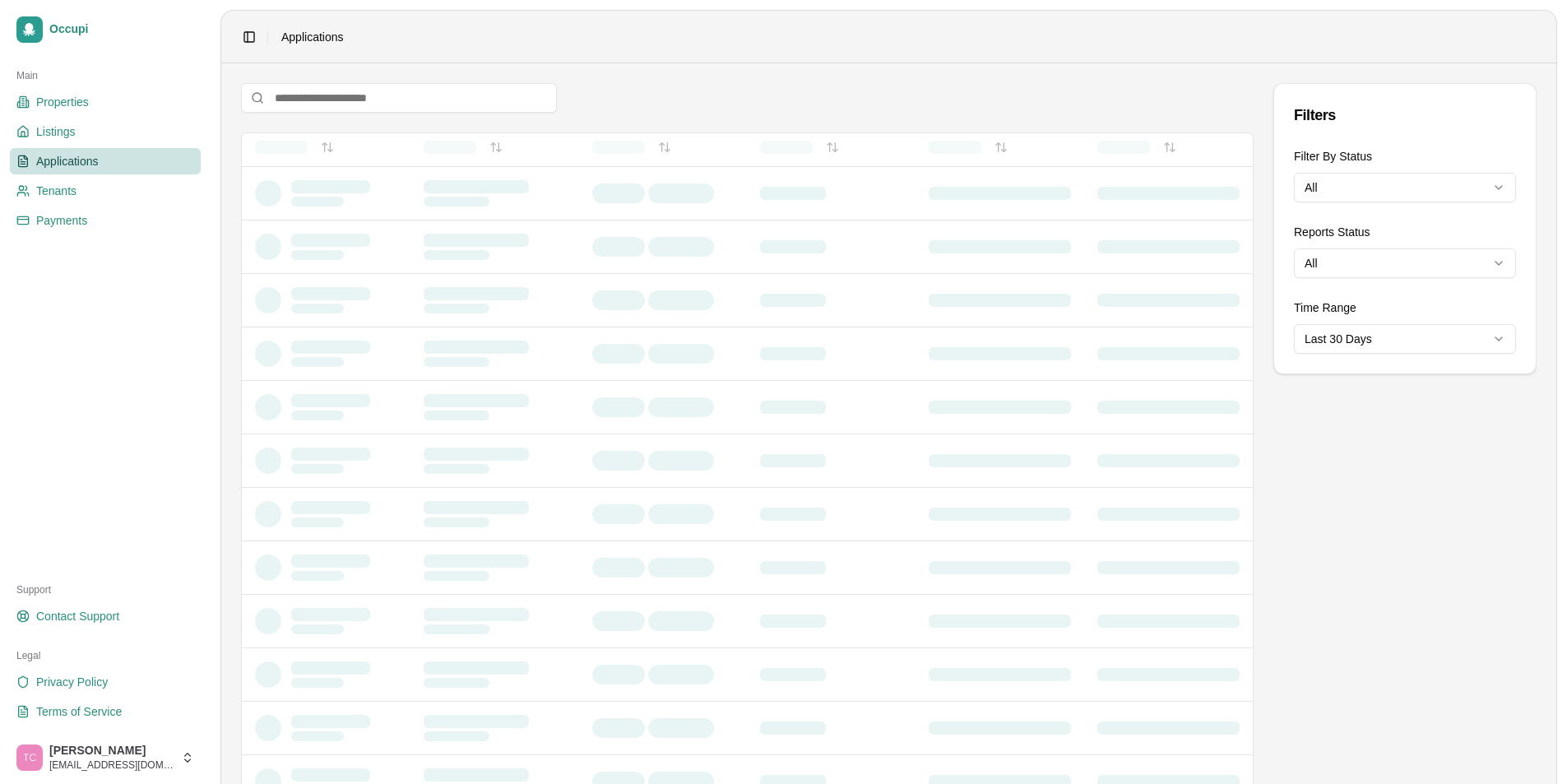
click at [1410, 192] on html "Occupi Main Properties Listings Applications Tenants Payments Support Contact S…" at bounding box center [784, 392] width 1567 height 784
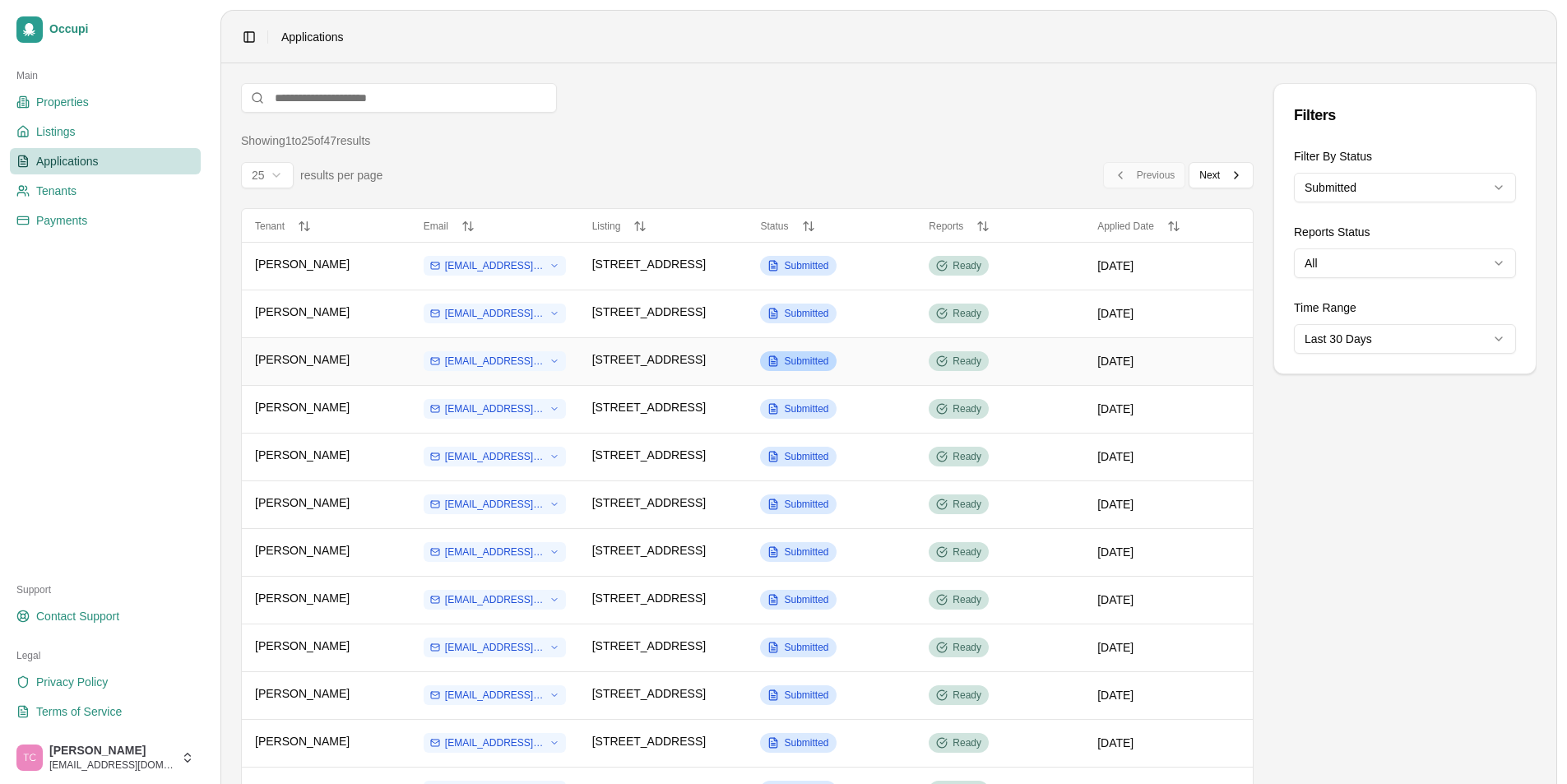
click at [802, 356] on span "Submitted" at bounding box center [807, 360] width 45 height 13
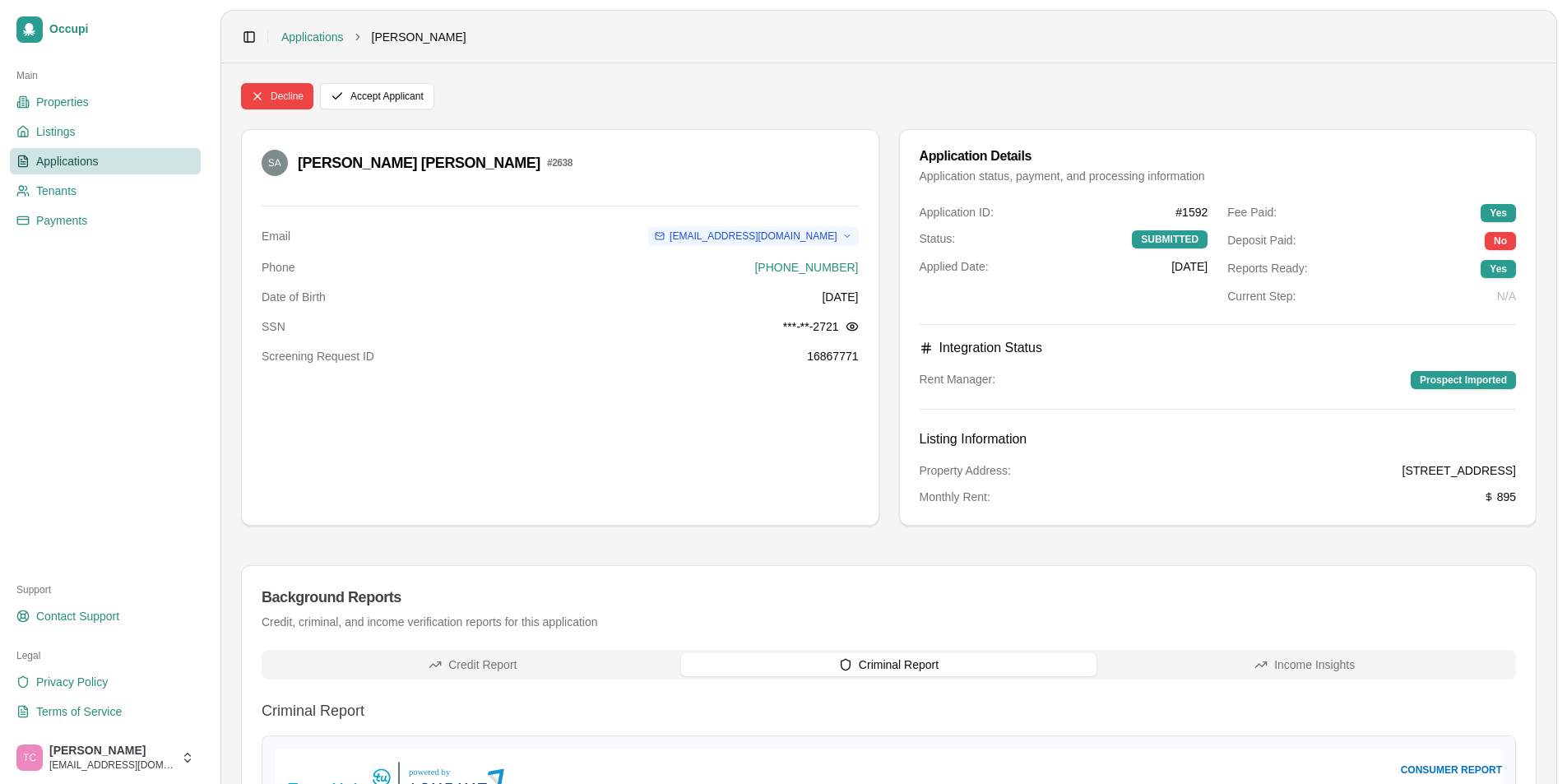
click at [824, 670] on button "Criminal Report" at bounding box center [889, 664] width 416 height 23
click at [92, 160] on span "Applications" at bounding box center [67, 161] width 63 height 16
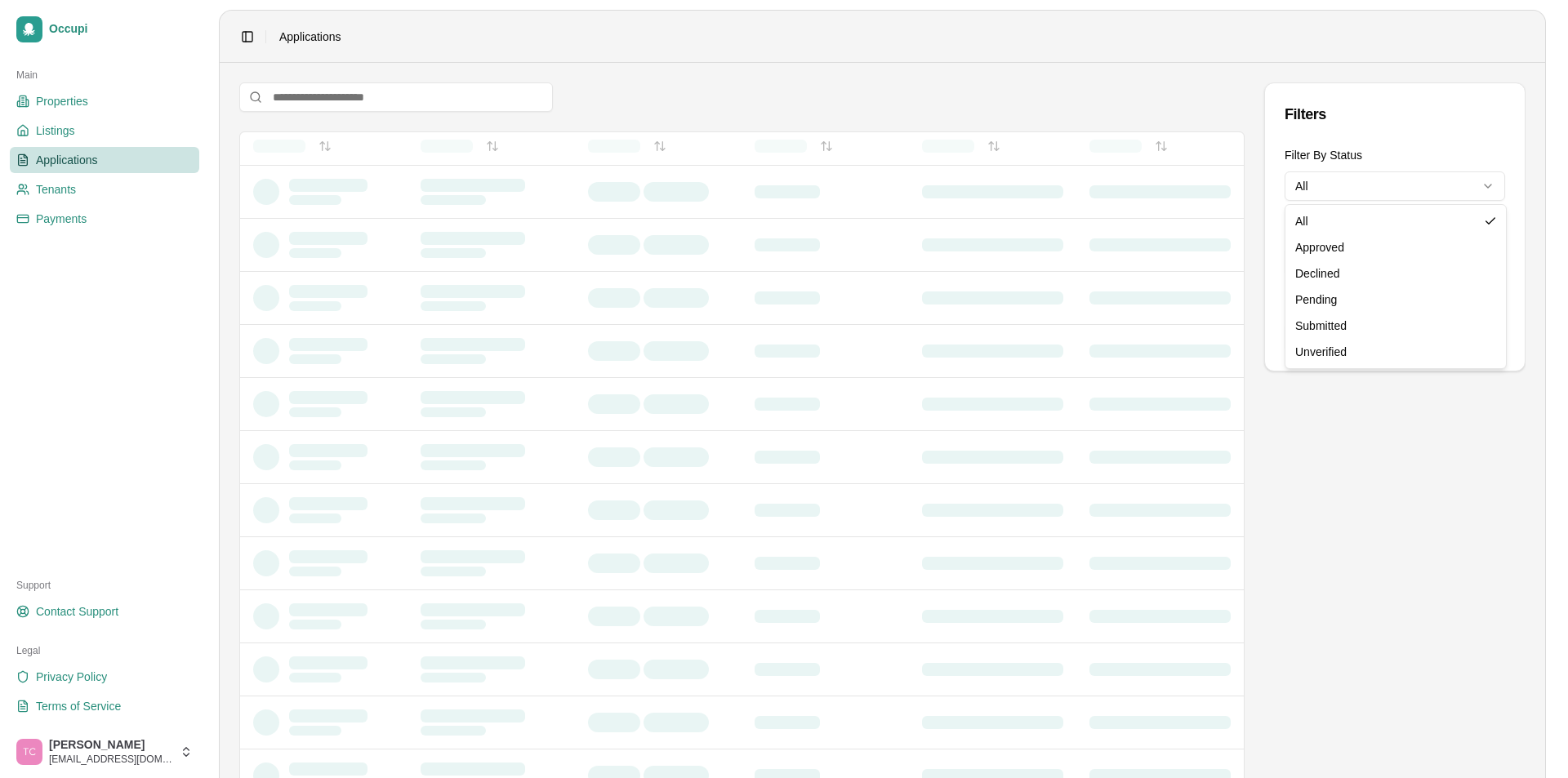
click at [1393, 182] on html "Occupi Main Properties Listings Applications Tenants Payments Support Contact S…" at bounding box center [784, 389] width 1568 height 778
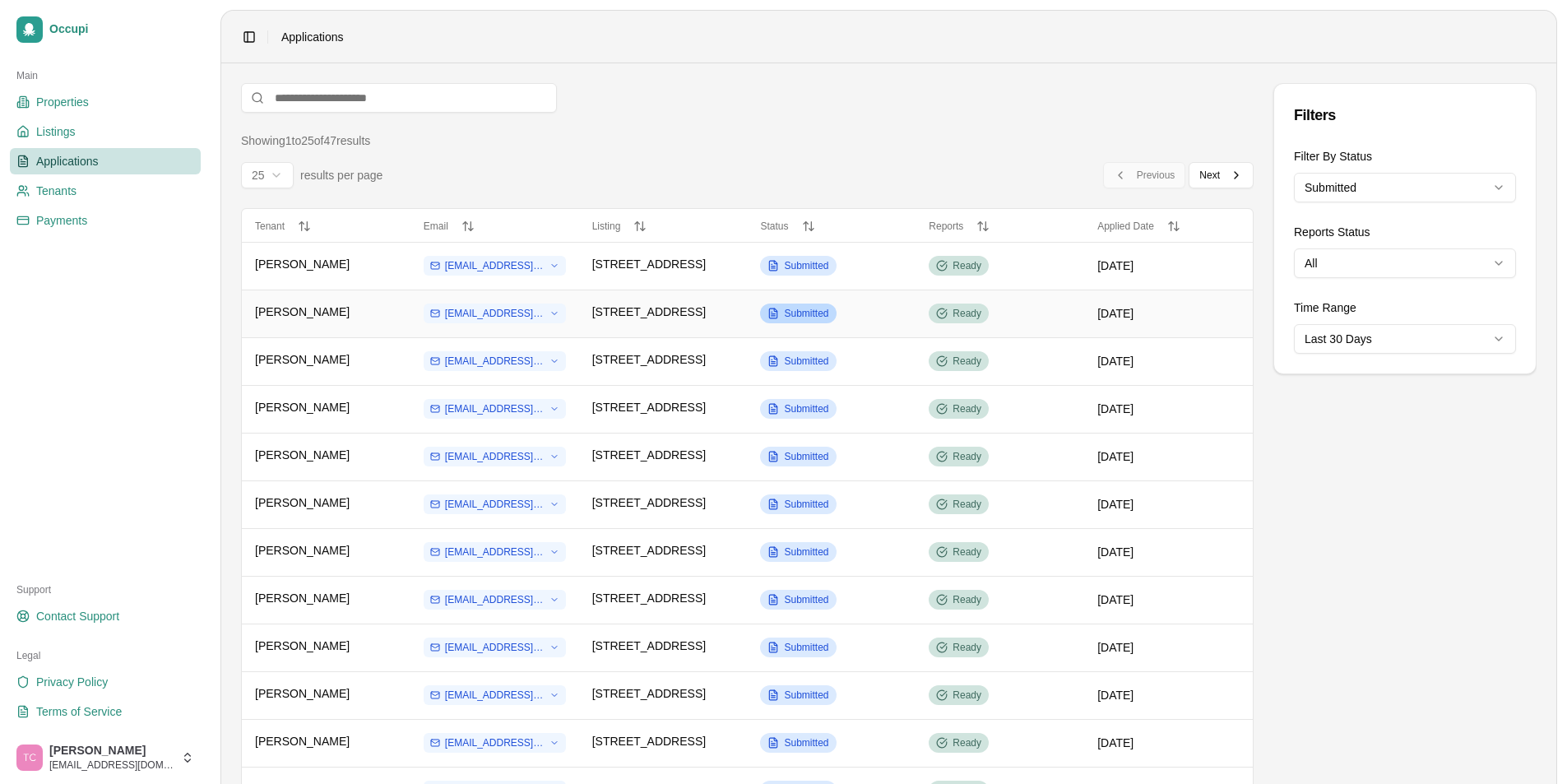
click at [800, 309] on span "Submitted" at bounding box center [807, 313] width 45 height 13
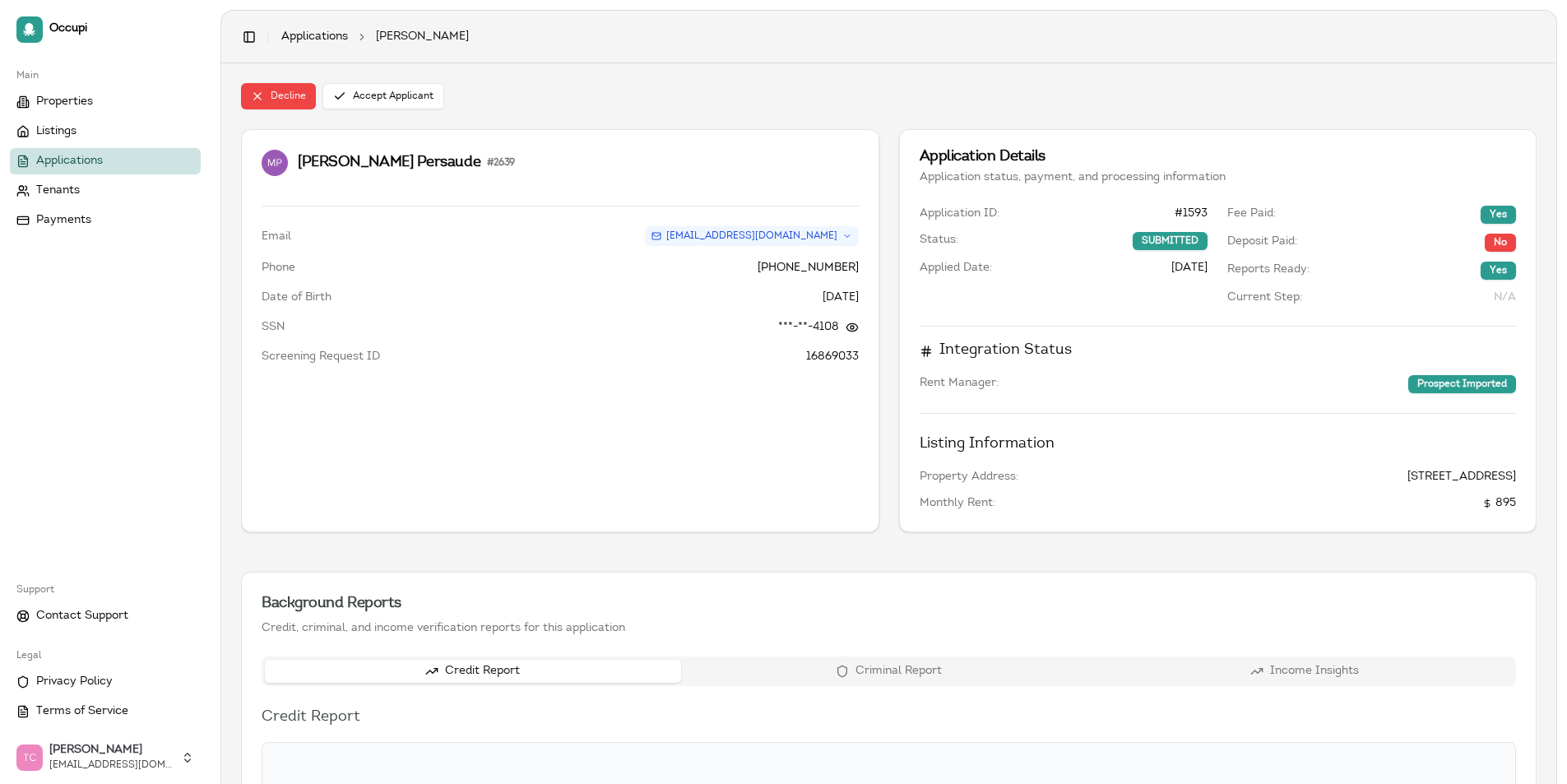
click at [76, 156] on span "Applications" at bounding box center [69, 161] width 66 height 16
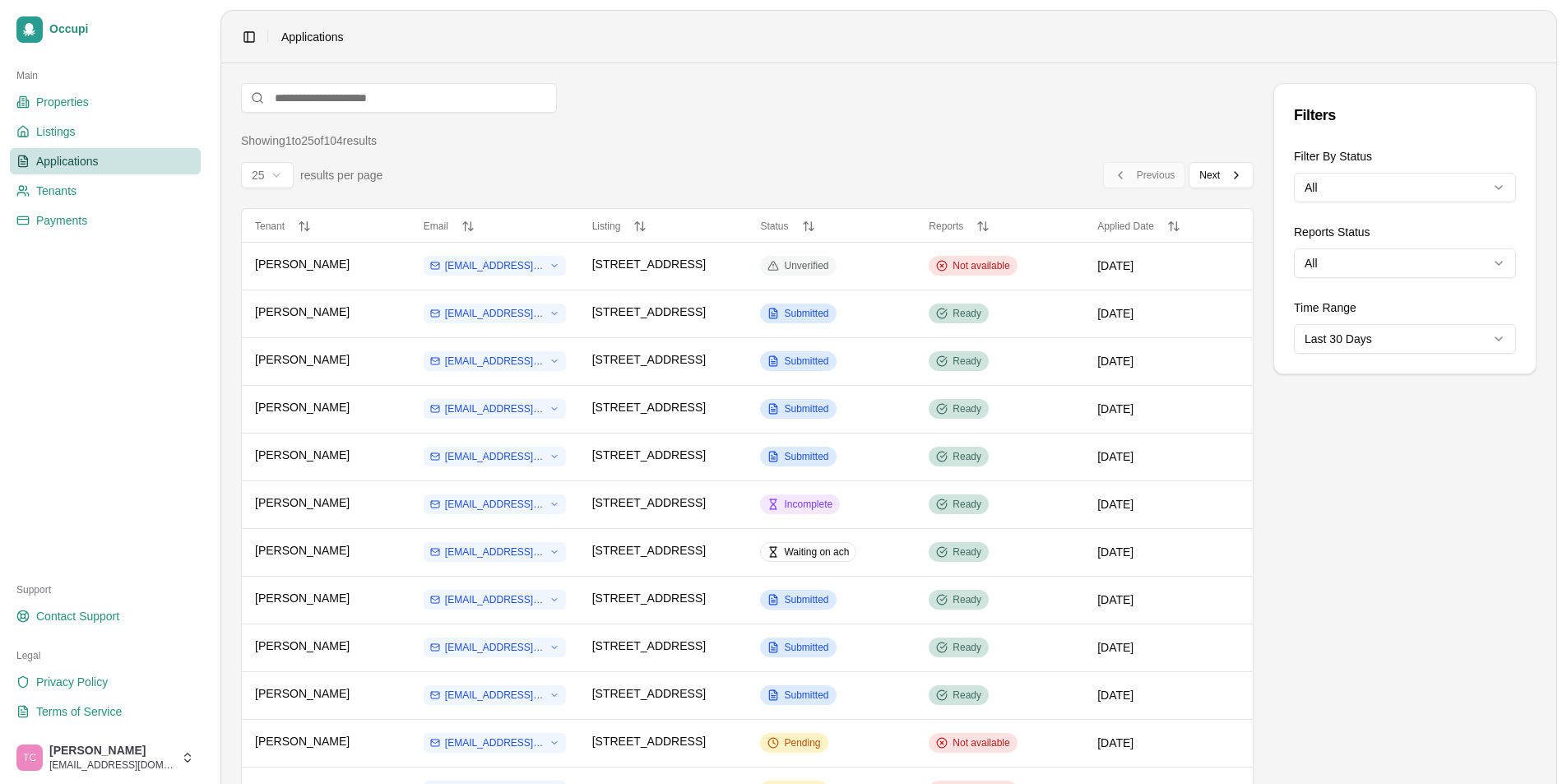
click at [1386, 193] on html "Occupi Main Properties Listings Applications Tenants Payments Support Contact S…" at bounding box center [784, 392] width 1567 height 784
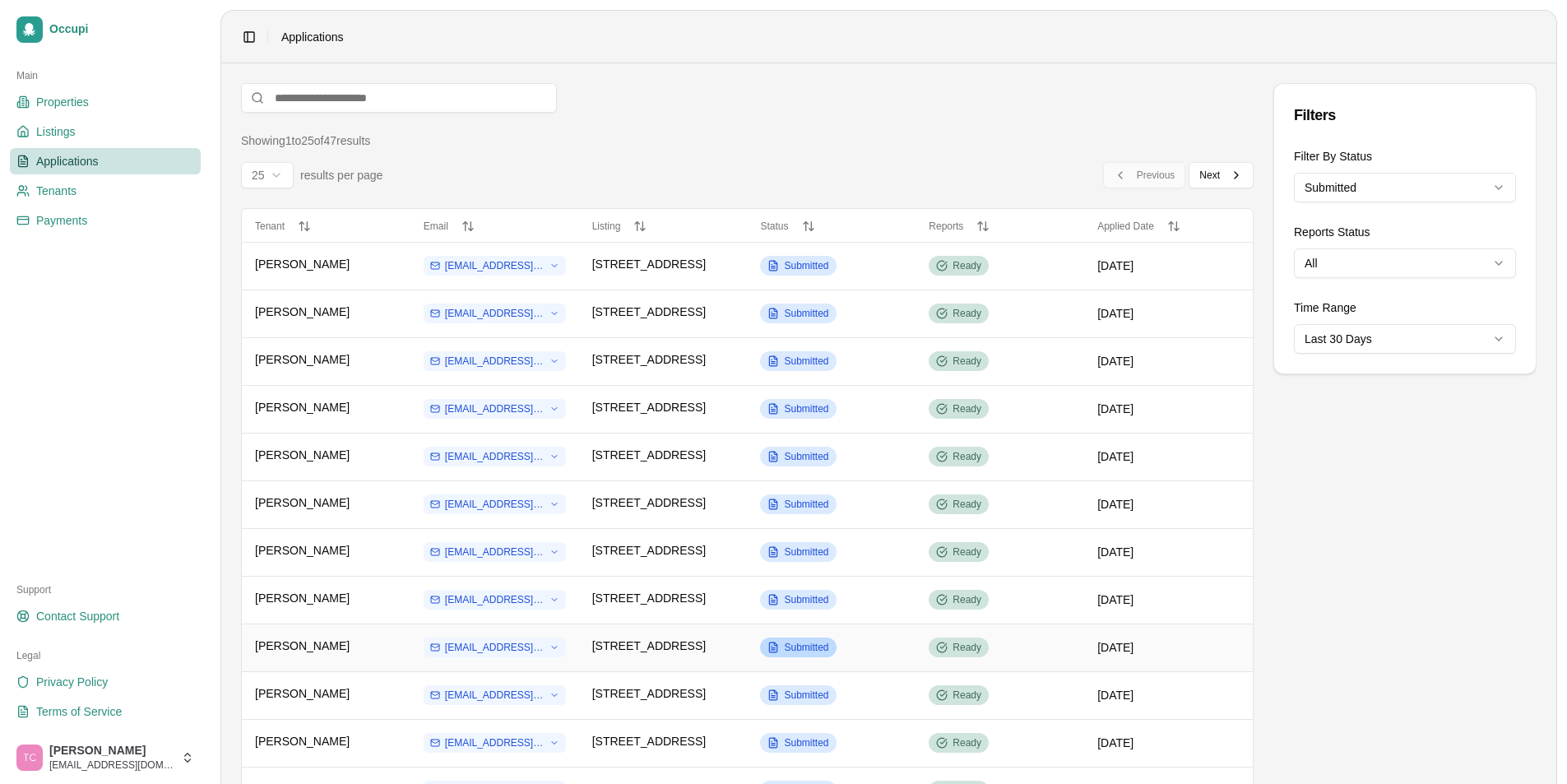
click at [808, 645] on span "Submitted" at bounding box center [807, 647] width 45 height 13
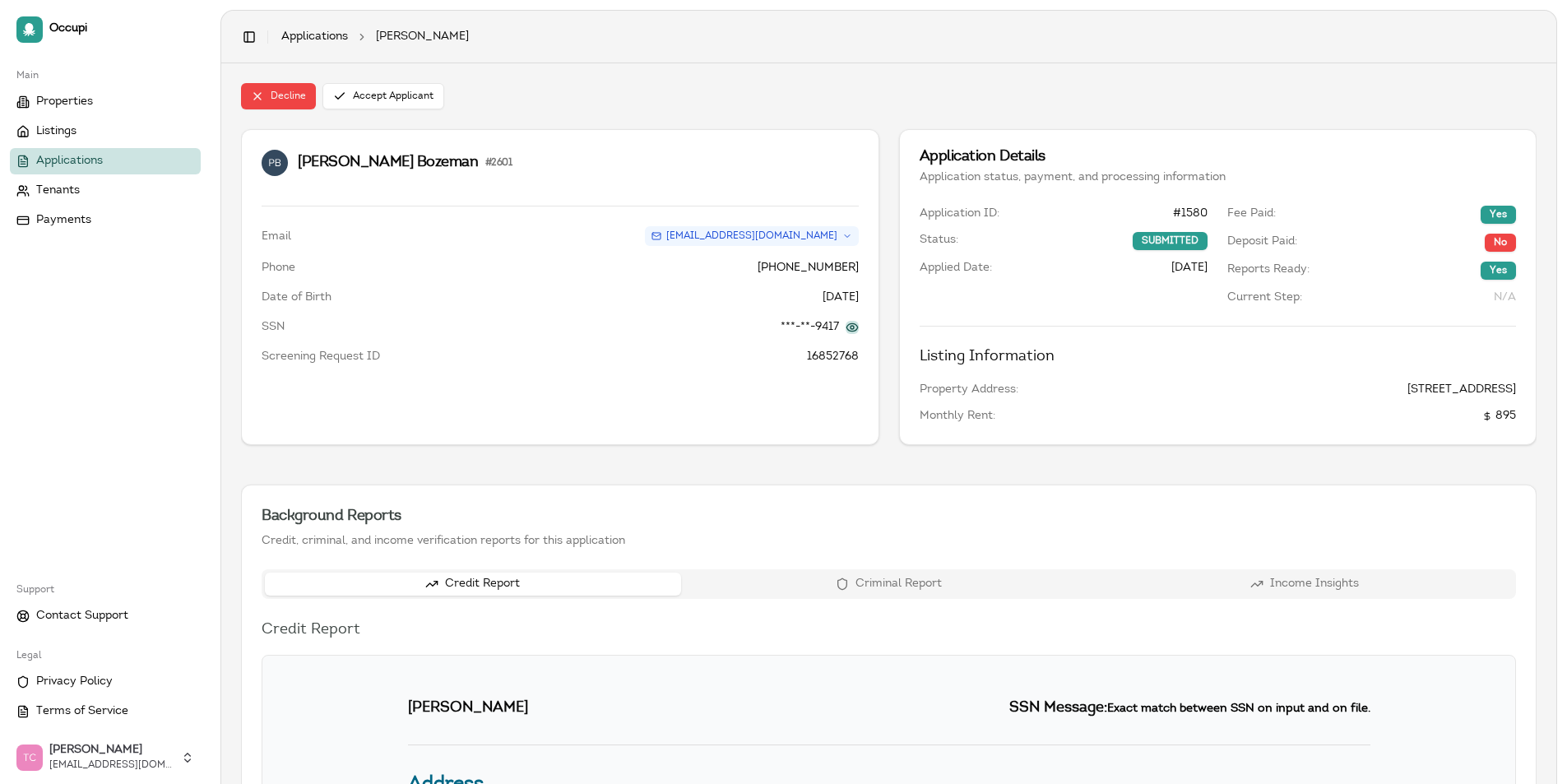
click at [857, 328] on button at bounding box center [852, 327] width 13 height 13
click at [66, 158] on span "Applications" at bounding box center [69, 161] width 66 height 16
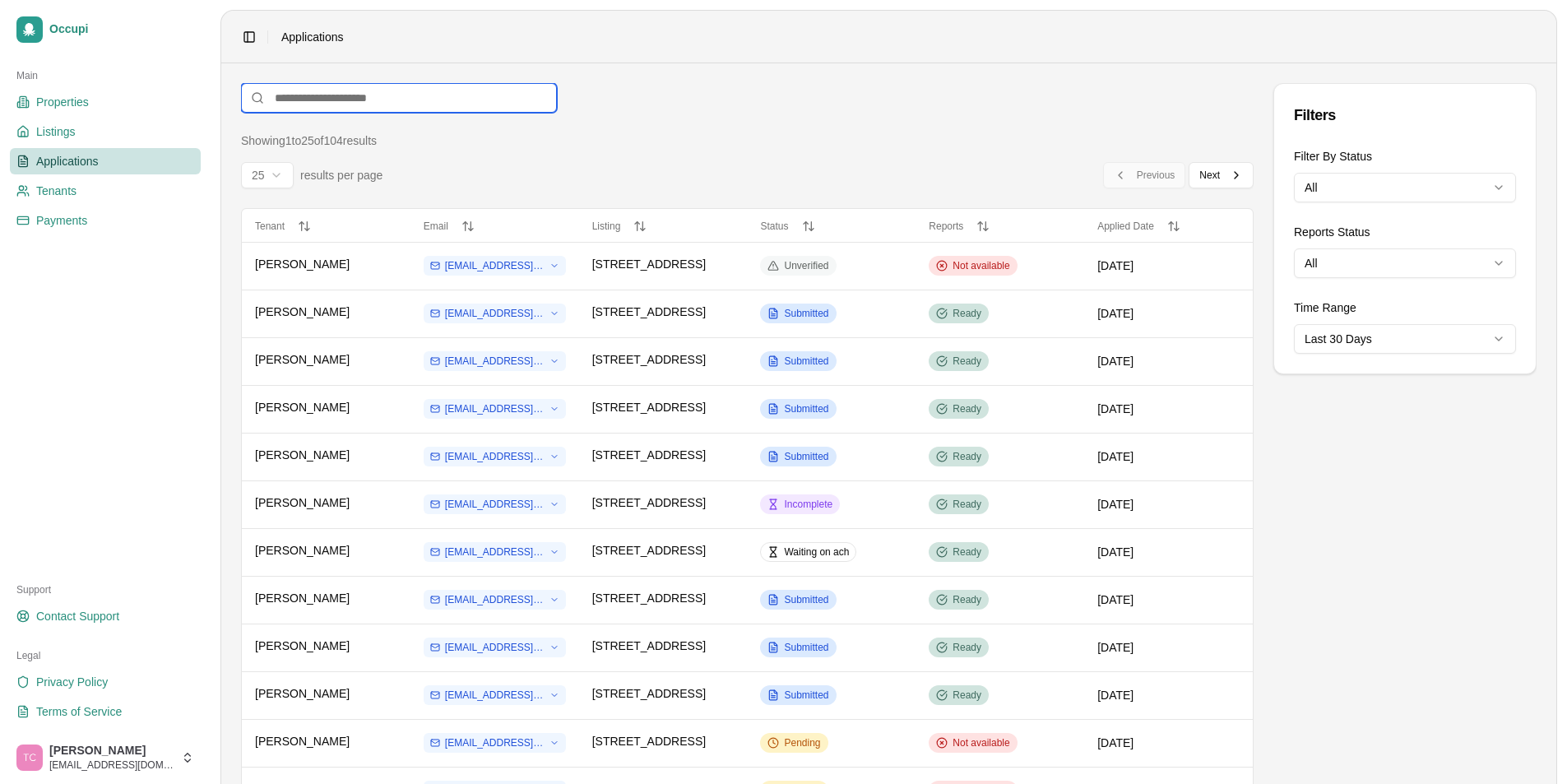
click at [309, 96] on input at bounding box center [399, 97] width 316 height 29
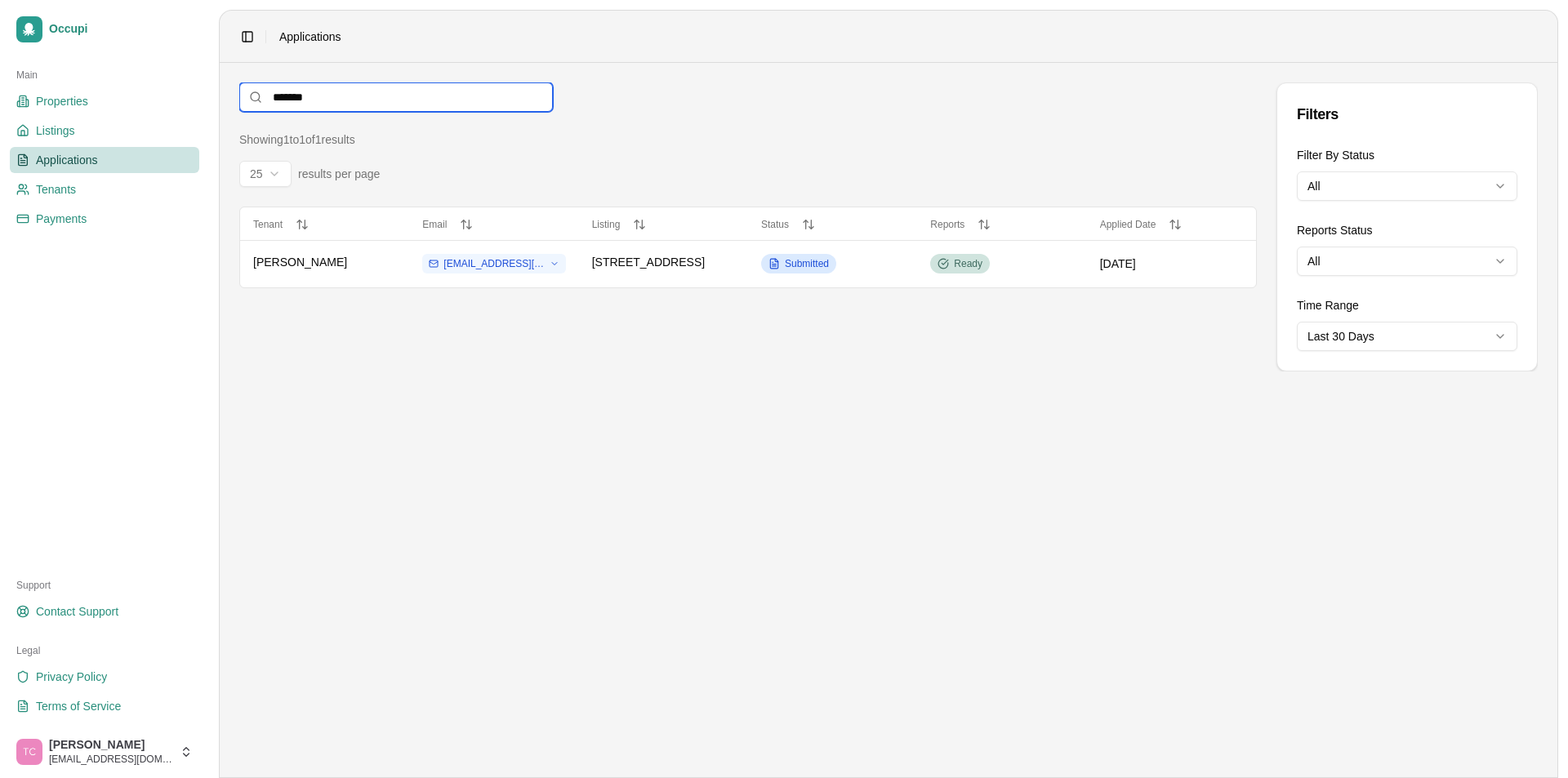
type input "*******"
click at [809, 267] on span "Submitted" at bounding box center [807, 263] width 44 height 13
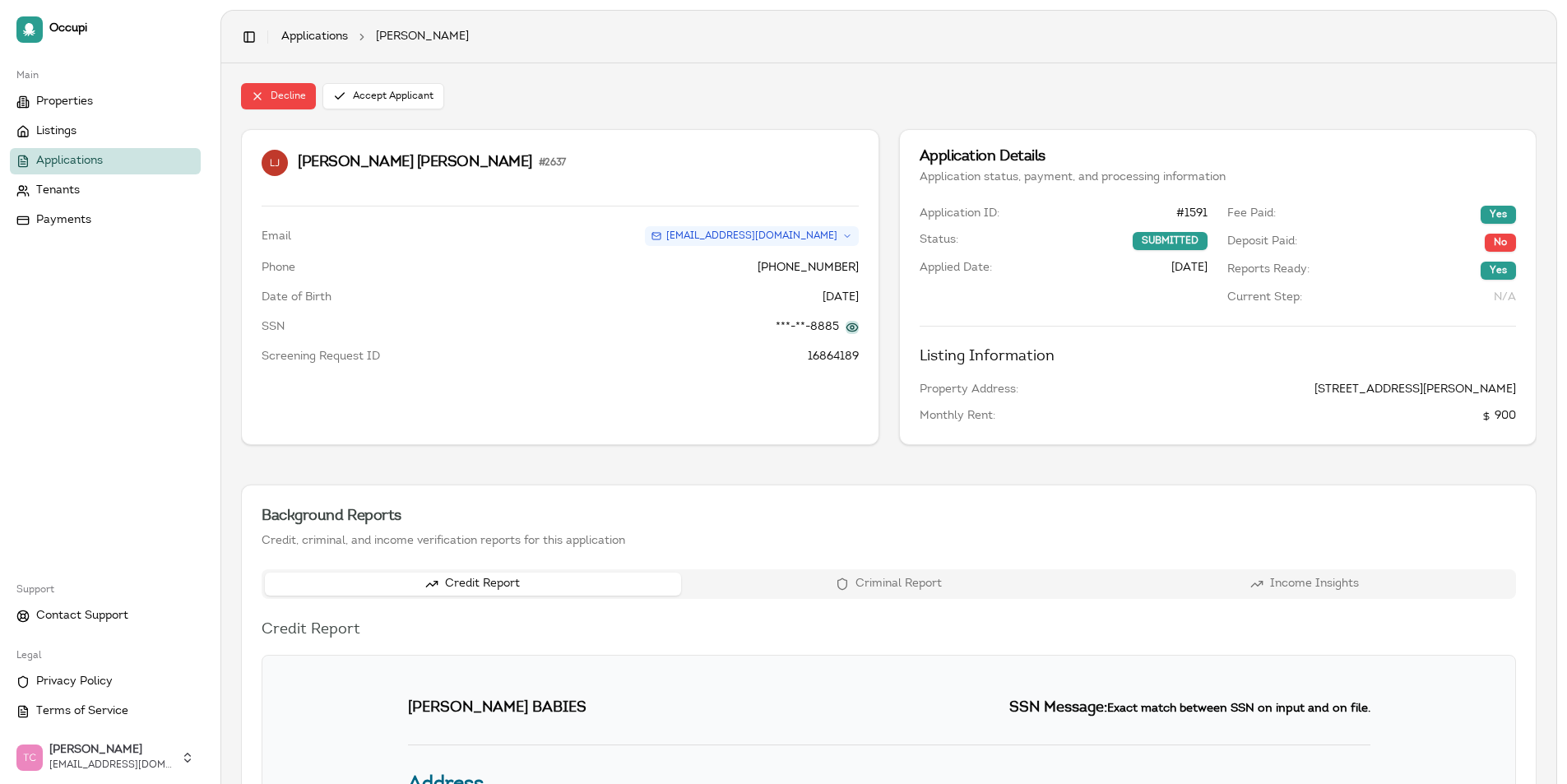
click at [850, 323] on button at bounding box center [852, 327] width 13 height 13
click at [69, 157] on span "Applications" at bounding box center [69, 161] width 66 height 16
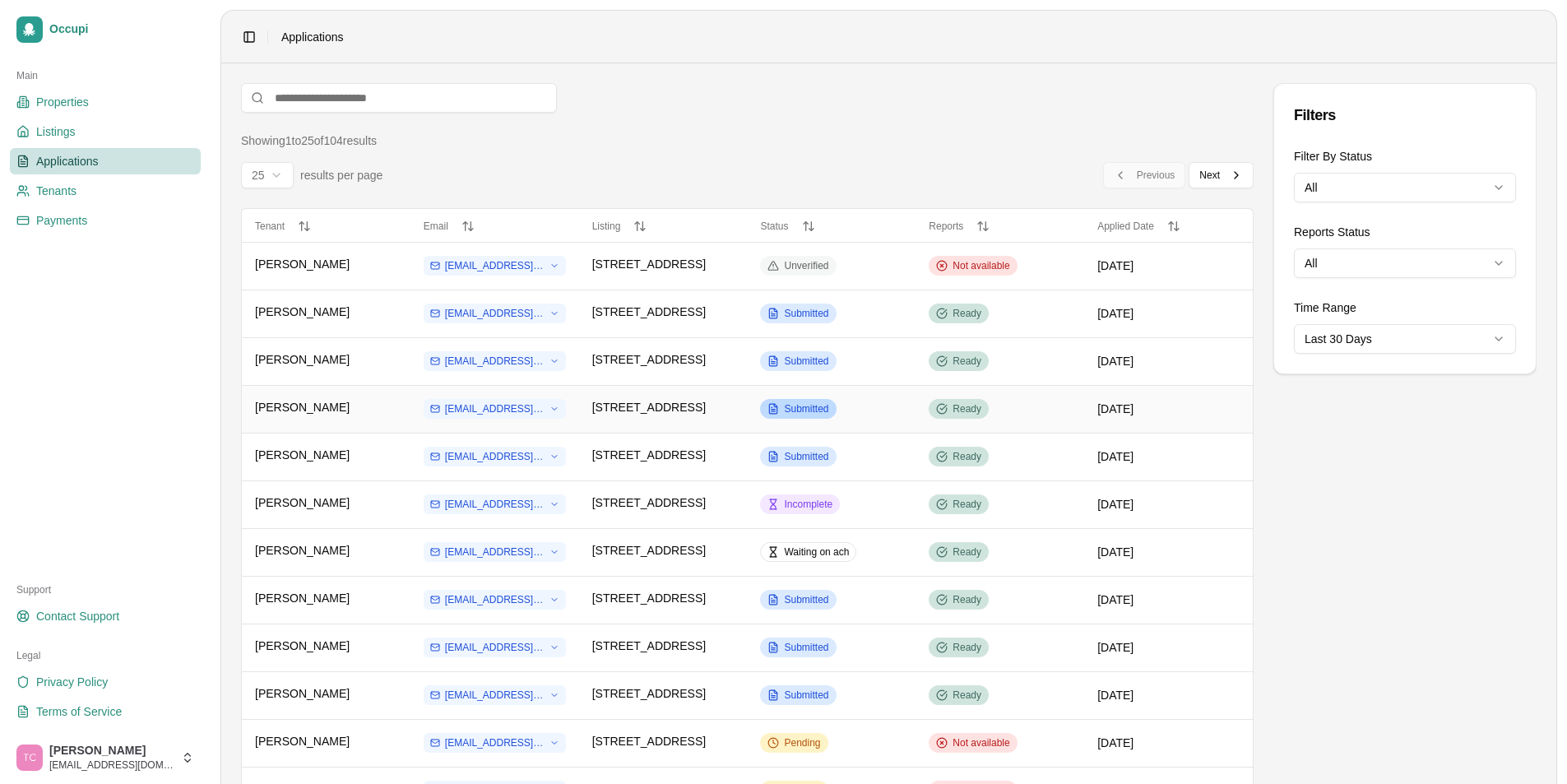
click at [816, 402] on span "Submitted" at bounding box center [807, 408] width 45 height 13
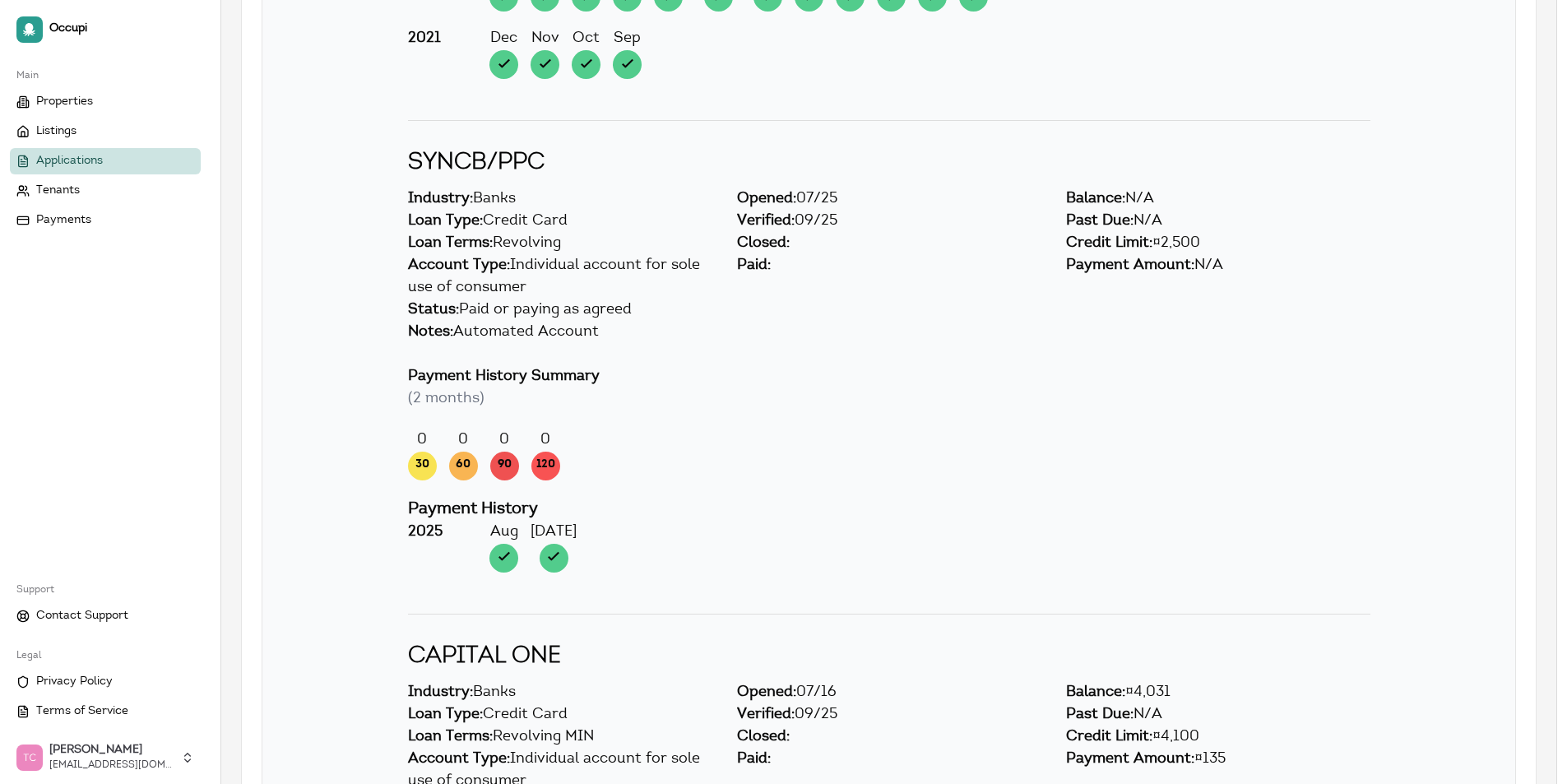
scroll to position [4277, 0]
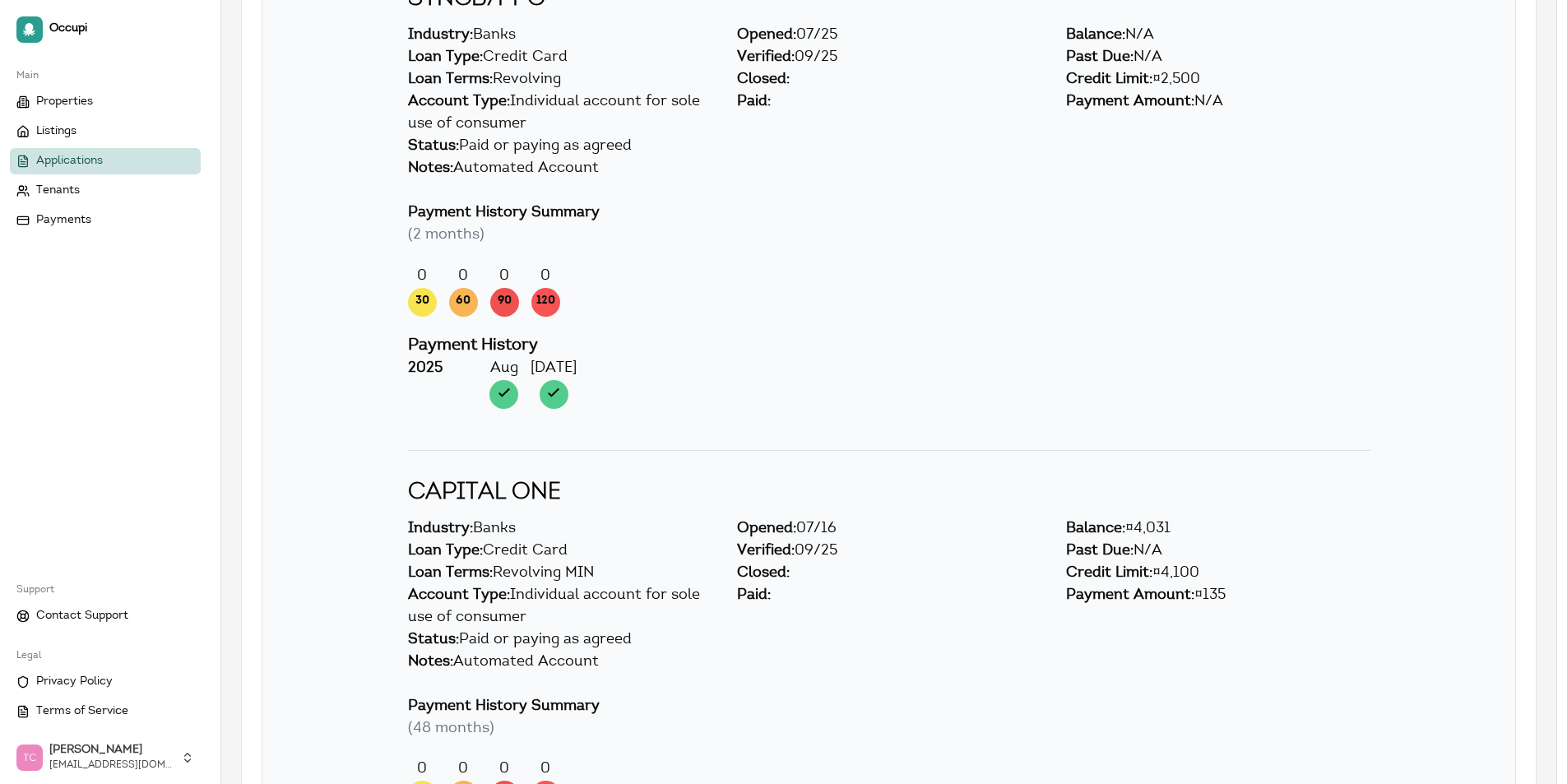
click at [964, 478] on h2 "CAPITAL ONE" at bounding box center [889, 493] width 963 height 34
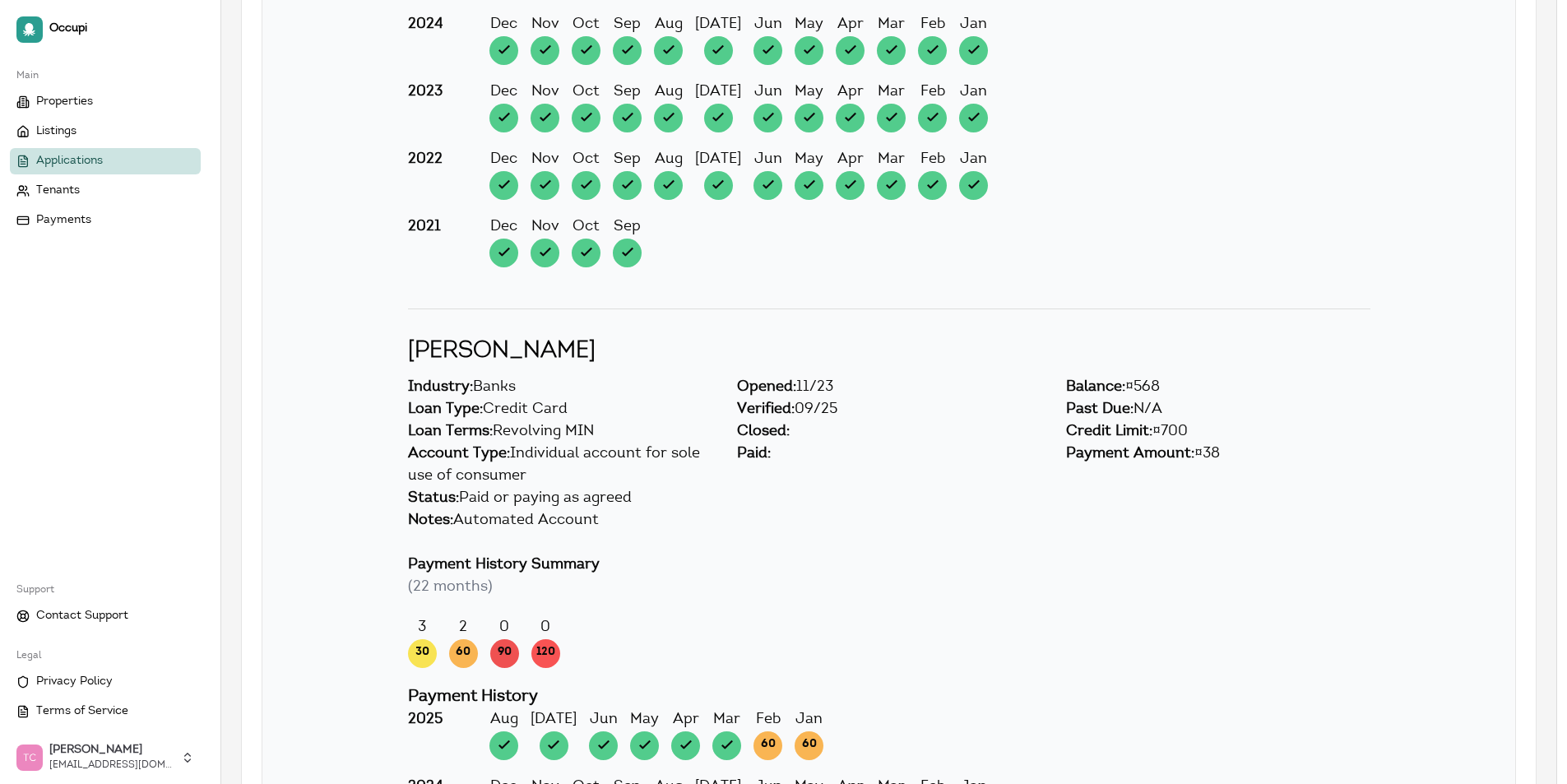
scroll to position [5181, 0]
click at [1049, 546] on div "Notes: Automated Account" at bounding box center [889, 532] width 963 height 45
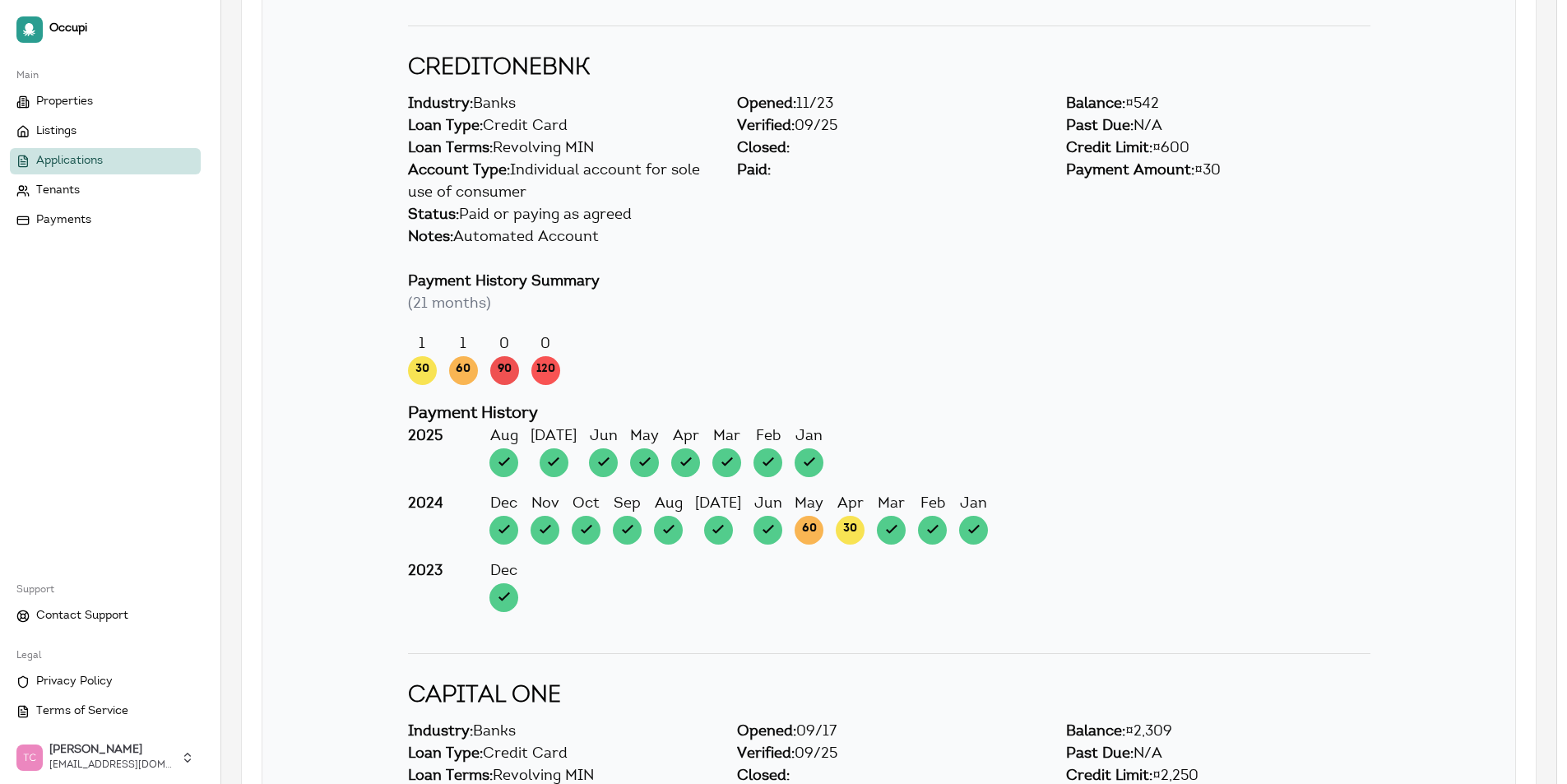
scroll to position [6908, 0]
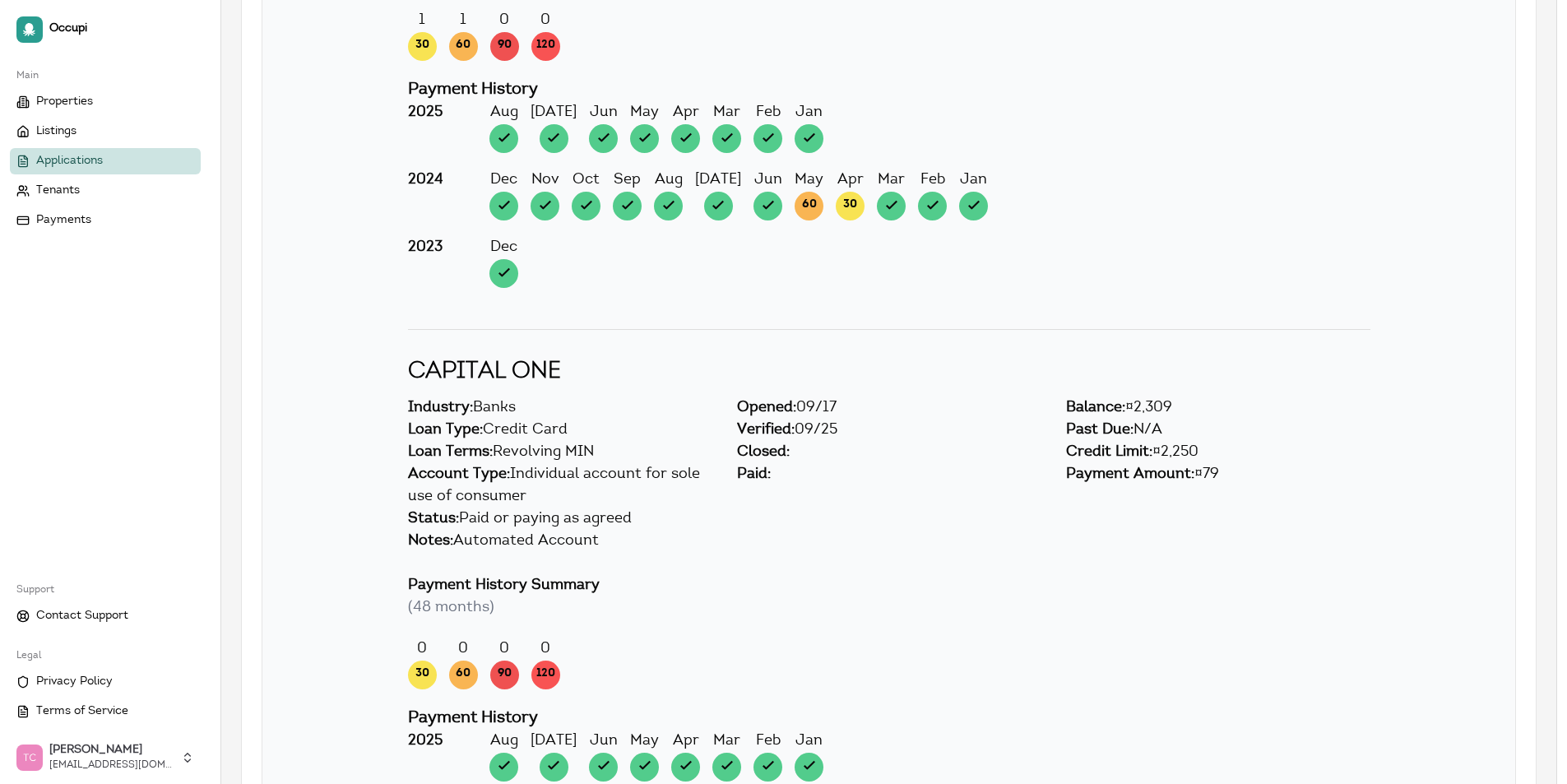
click at [930, 569] on div "Notes: Automated Account" at bounding box center [889, 553] width 963 height 45
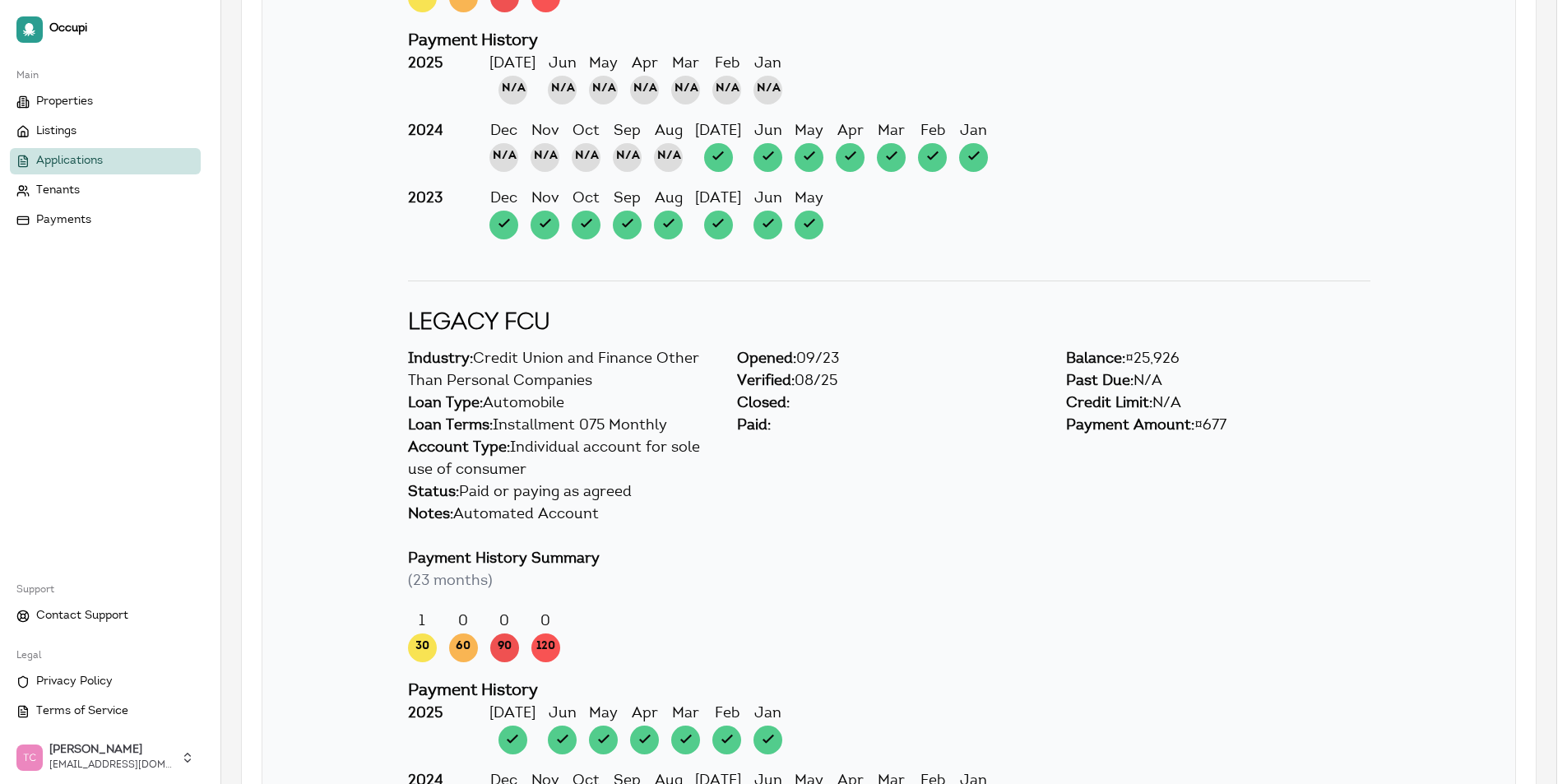
scroll to position [14639, 0]
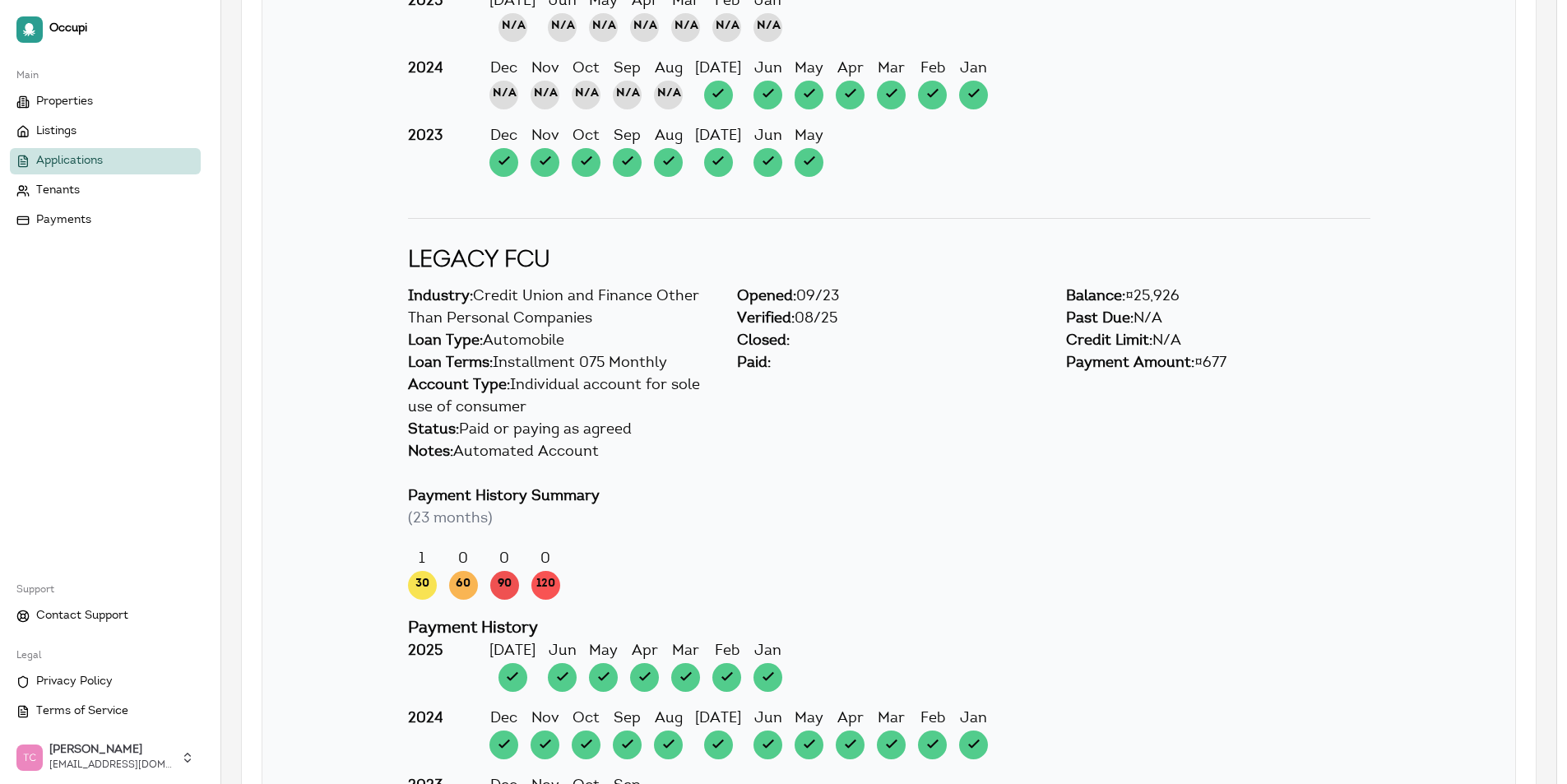
click at [955, 540] on div "Payment History Summary (23 months) 1 30 0 60 0 90 0 120" at bounding box center [889, 551] width 987 height 130
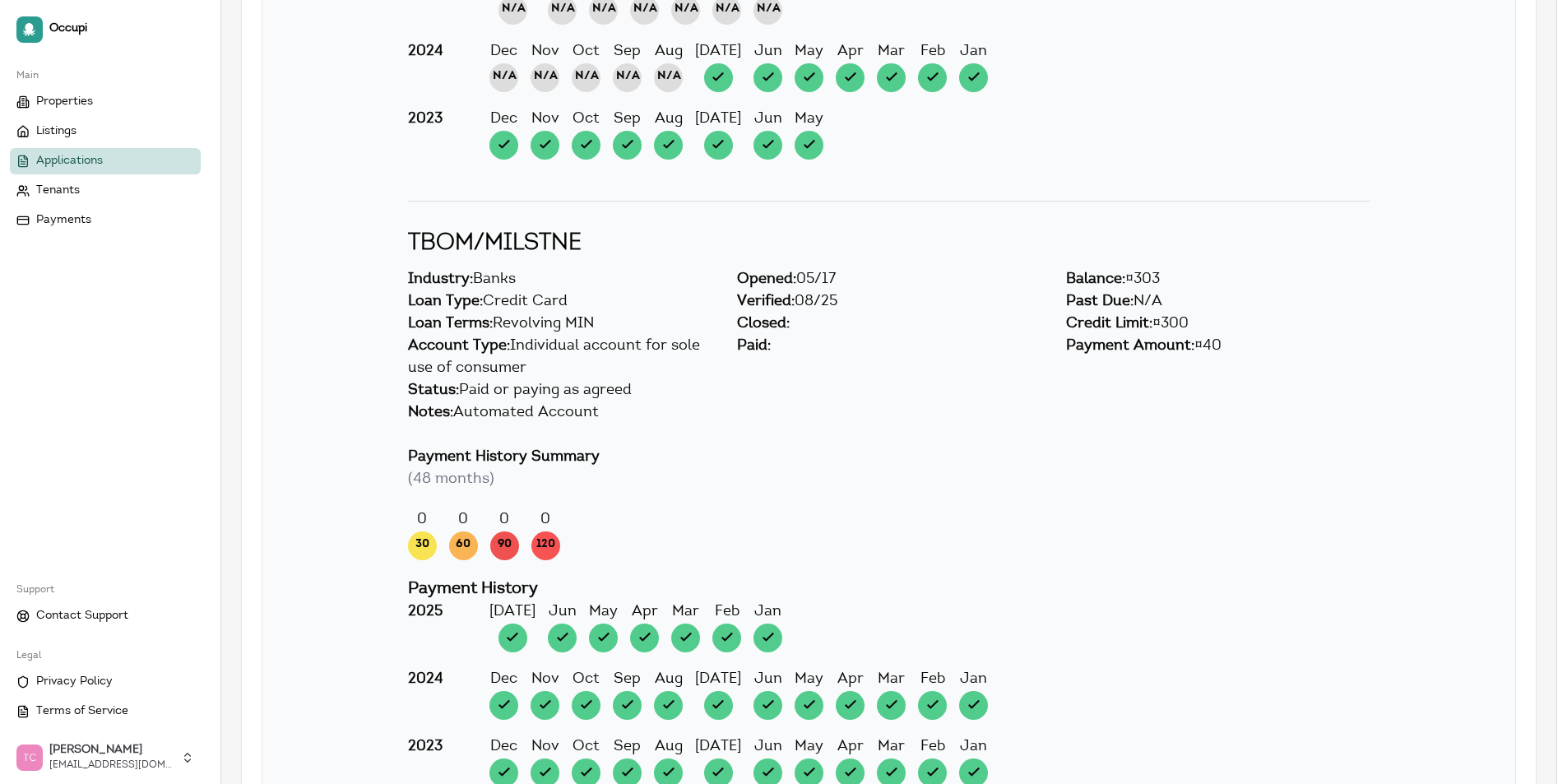
scroll to position [16613, 0]
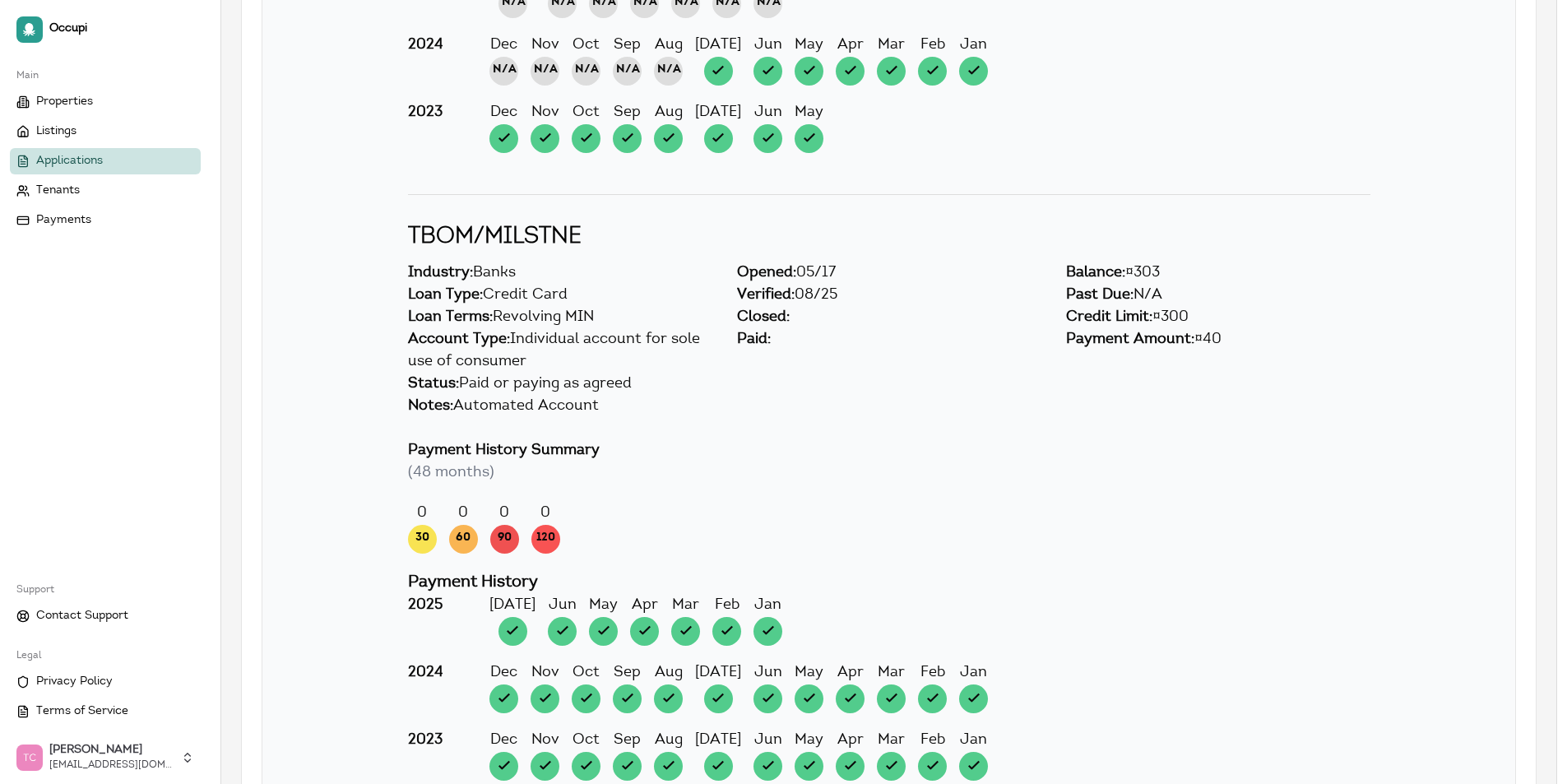
click at [1065, 378] on div "Status: Paid or paying as agreed" at bounding box center [889, 384] width 963 height 22
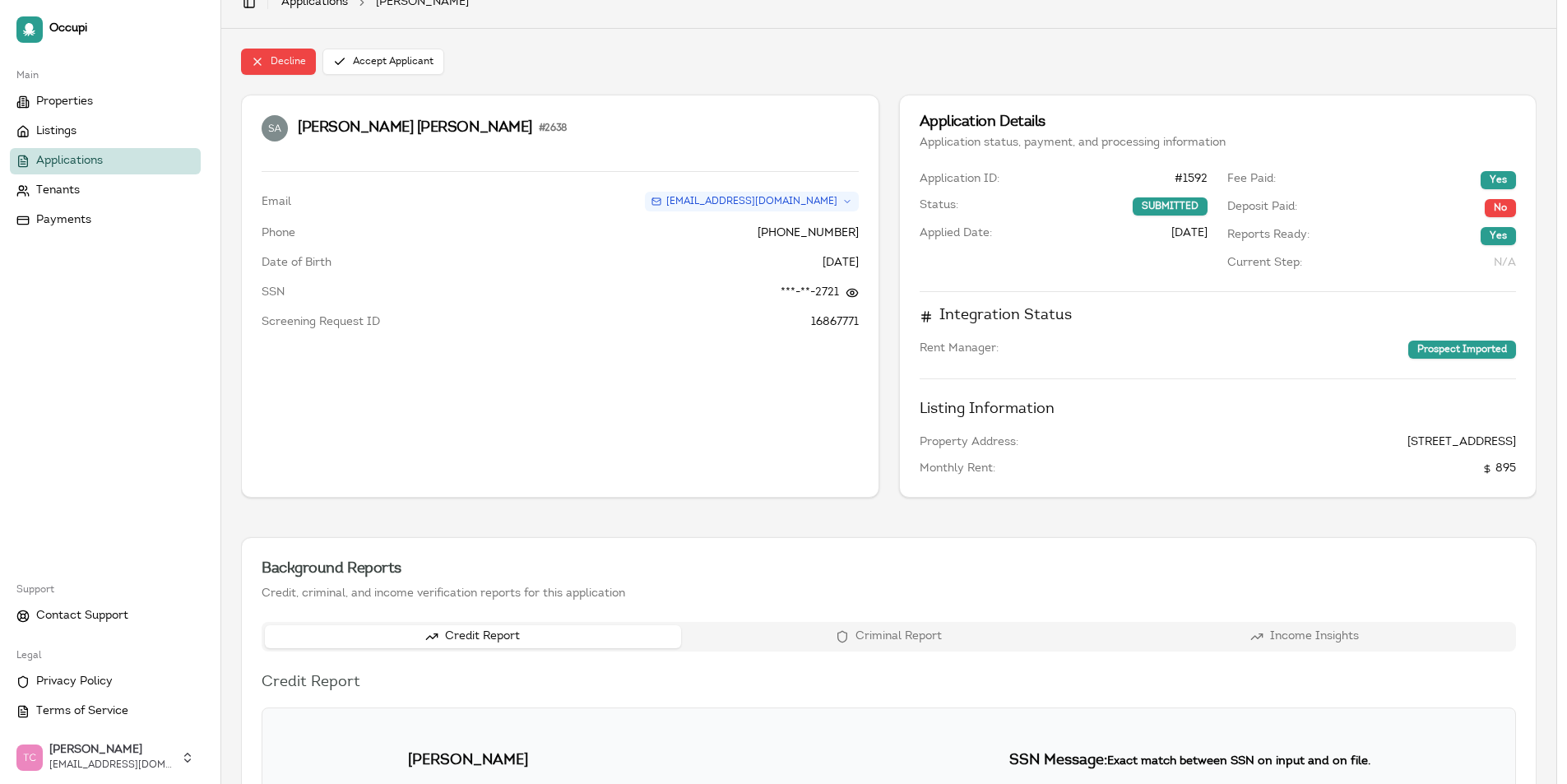
scroll to position [0, 0]
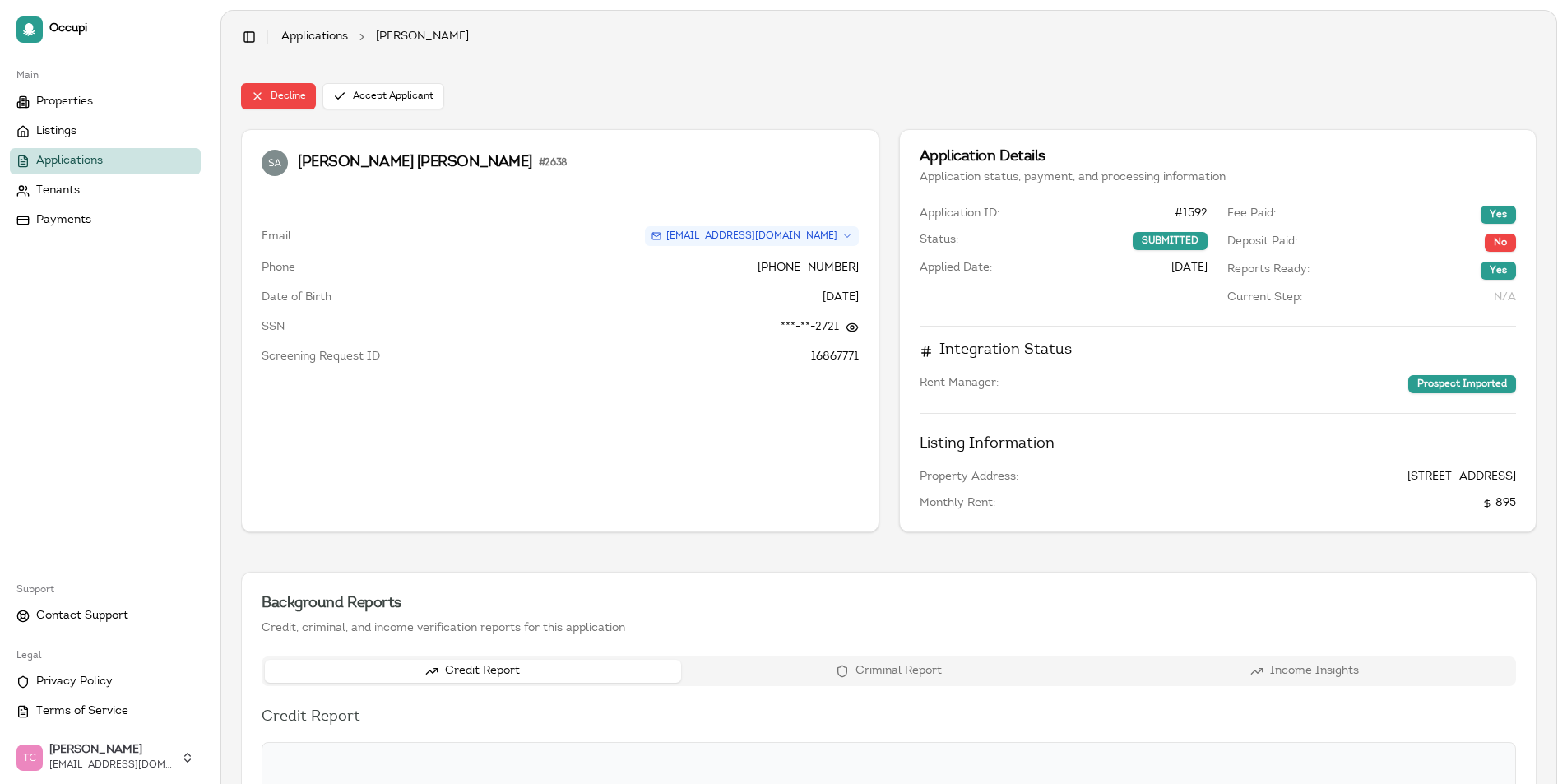
click at [94, 165] on span "Applications" at bounding box center [69, 161] width 66 height 16
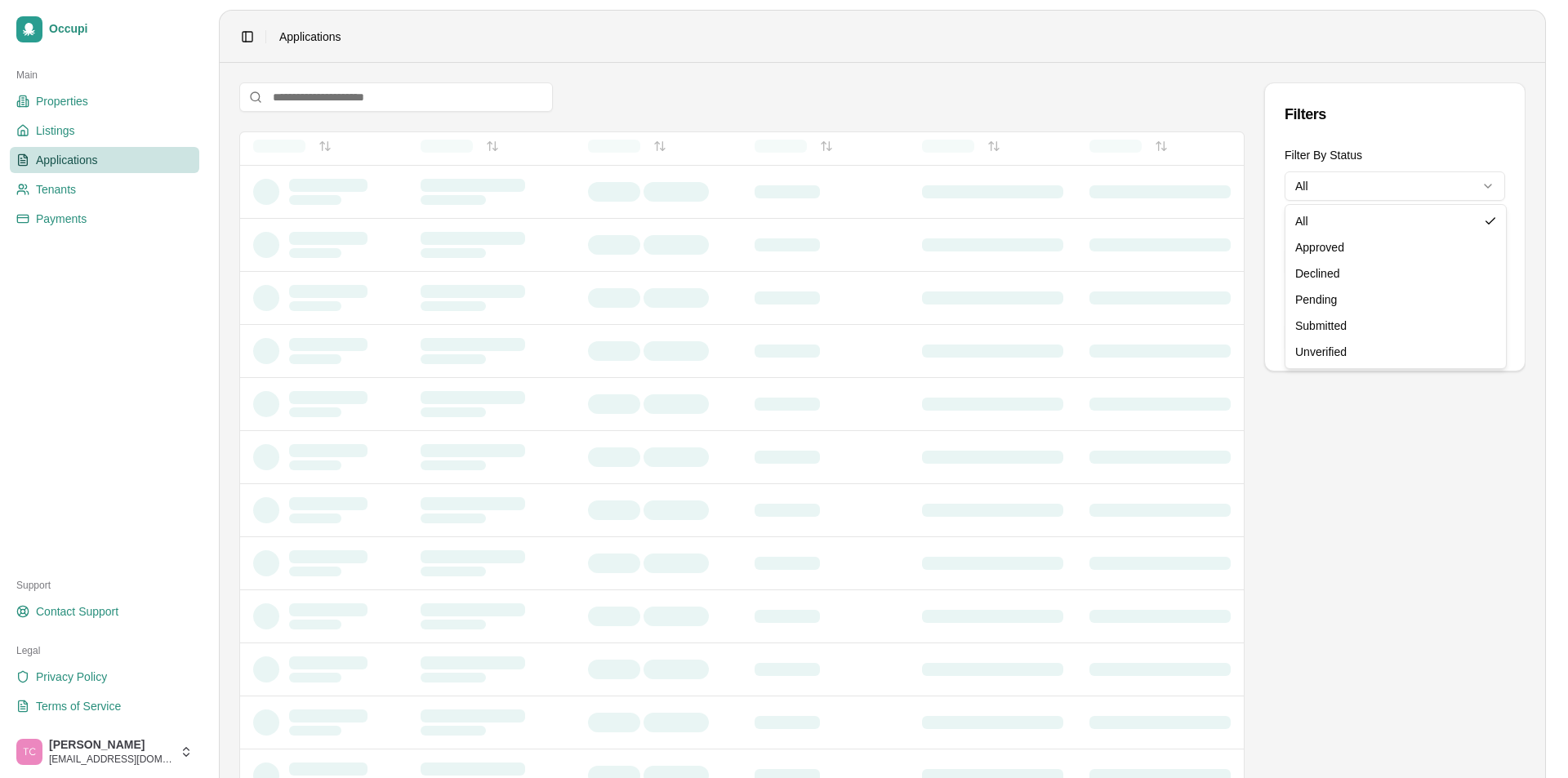
click at [1386, 182] on html "Occupi Main Properties Listings Applications Tenants Payments Support Contact S…" at bounding box center [784, 389] width 1568 height 778
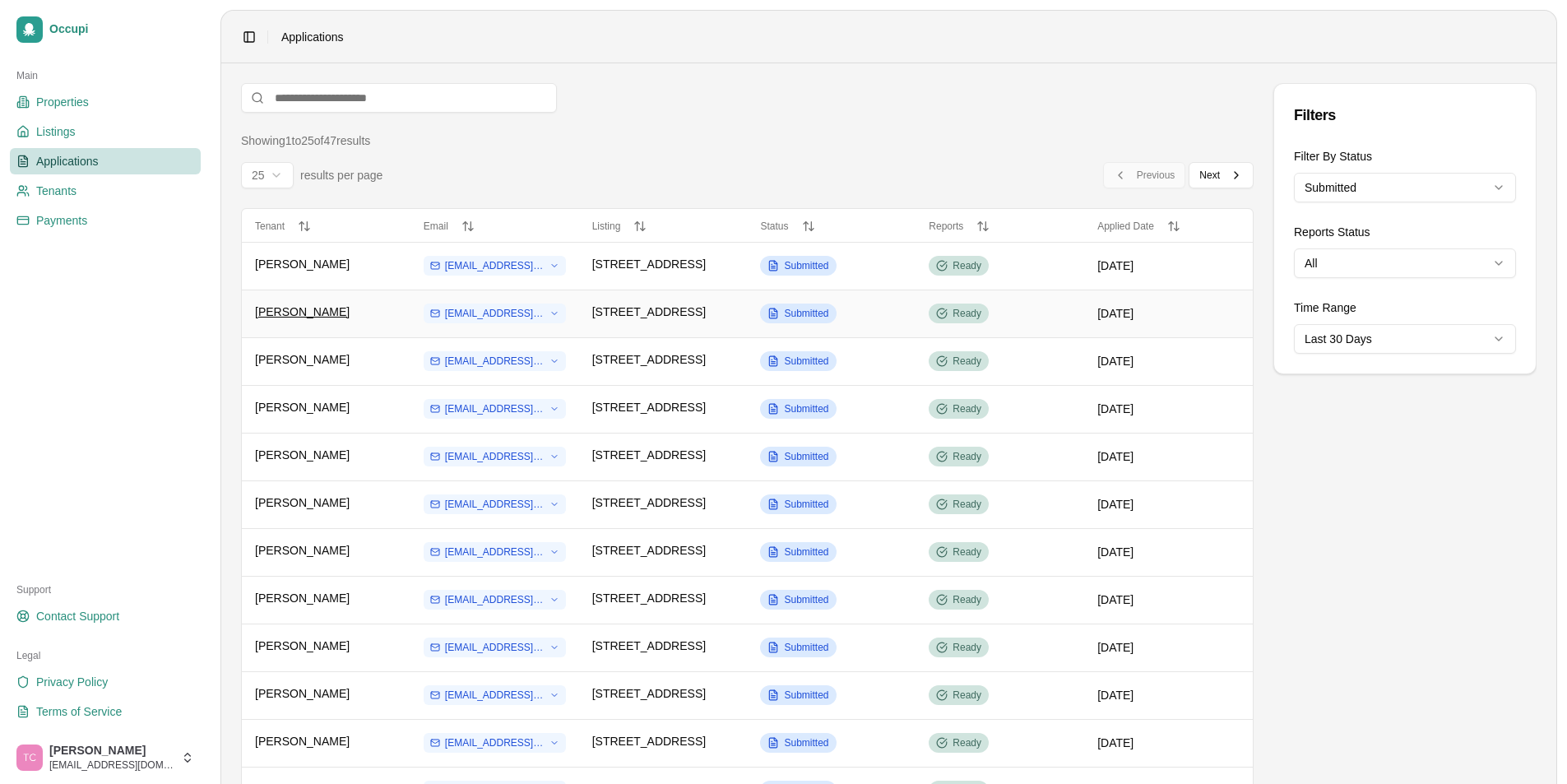
click at [313, 311] on span "[PERSON_NAME]" at bounding box center [303, 311] width 95 height 16
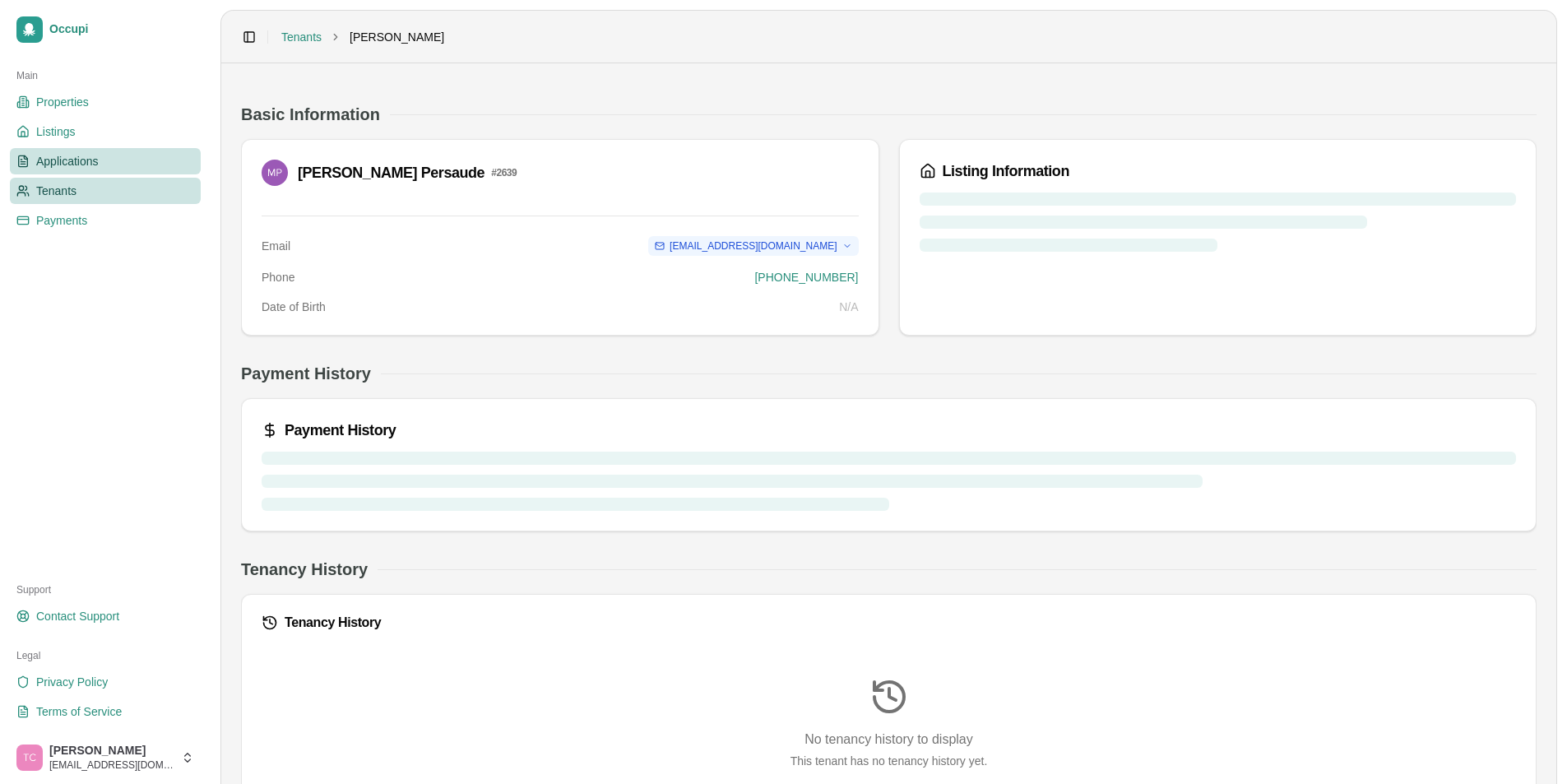
click at [69, 163] on span "Applications" at bounding box center [67, 161] width 63 height 16
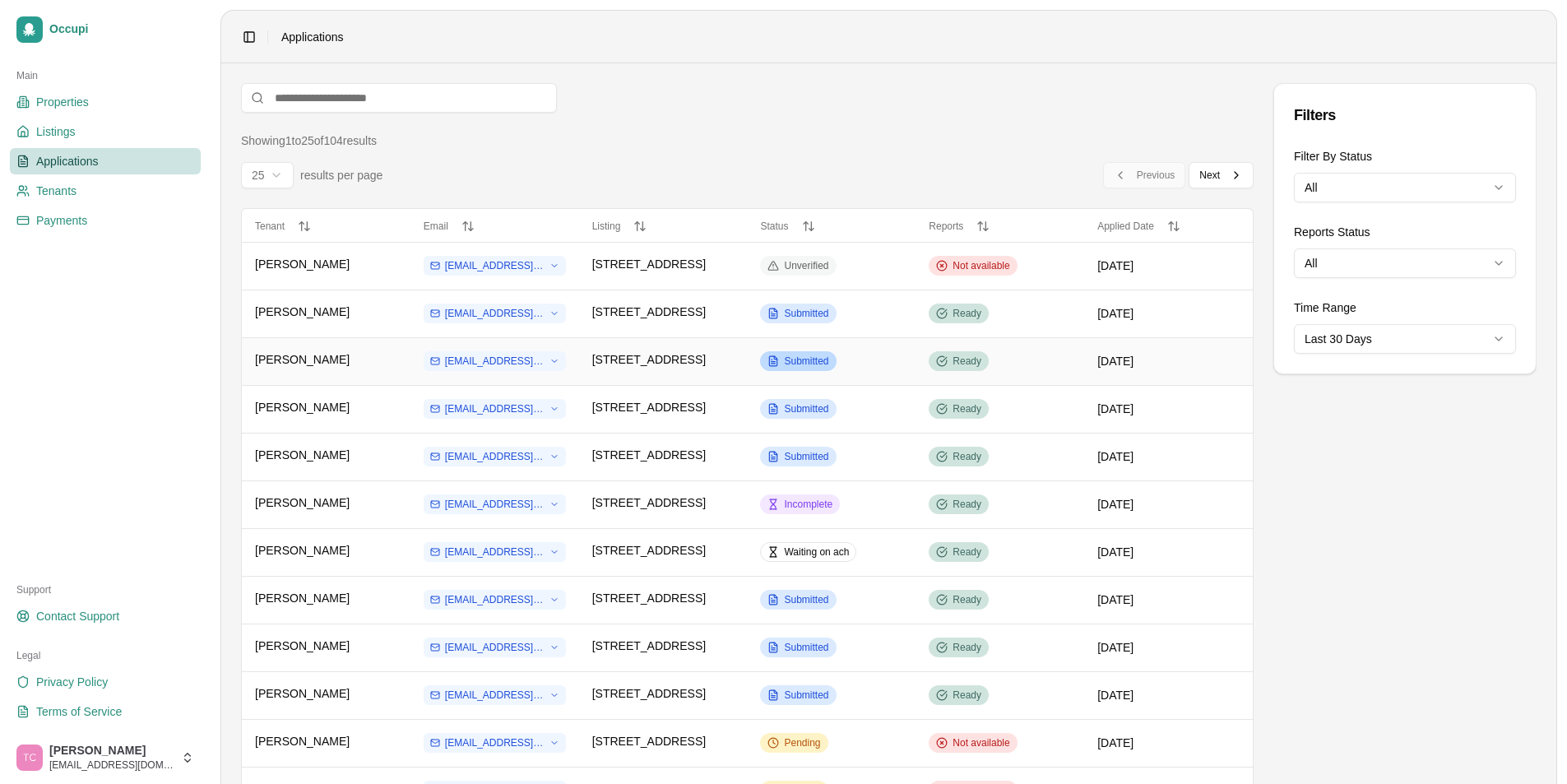
click at [817, 358] on span "Submitted" at bounding box center [807, 360] width 45 height 13
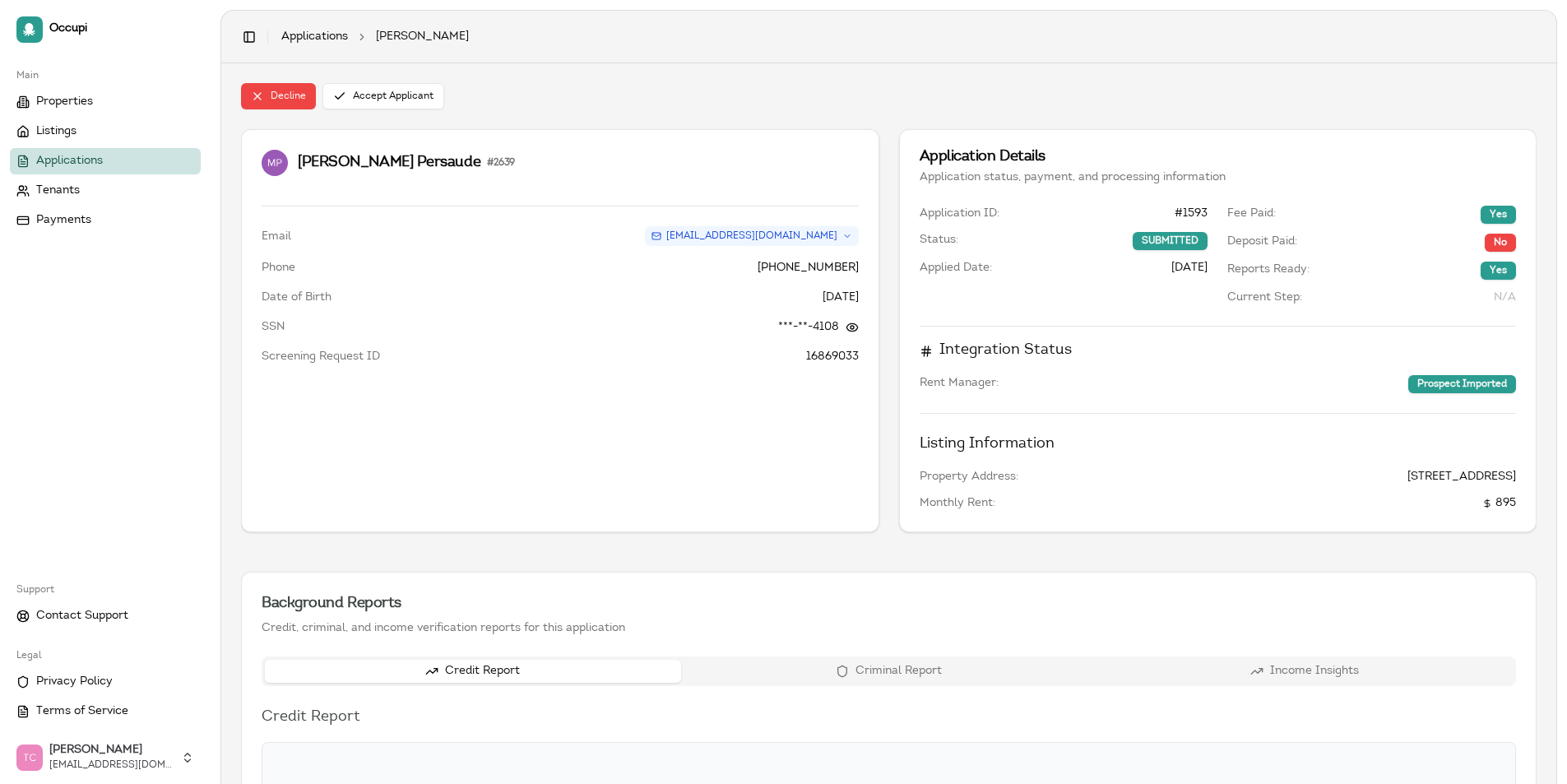
click at [100, 165] on span "Applications" at bounding box center [69, 161] width 66 height 16
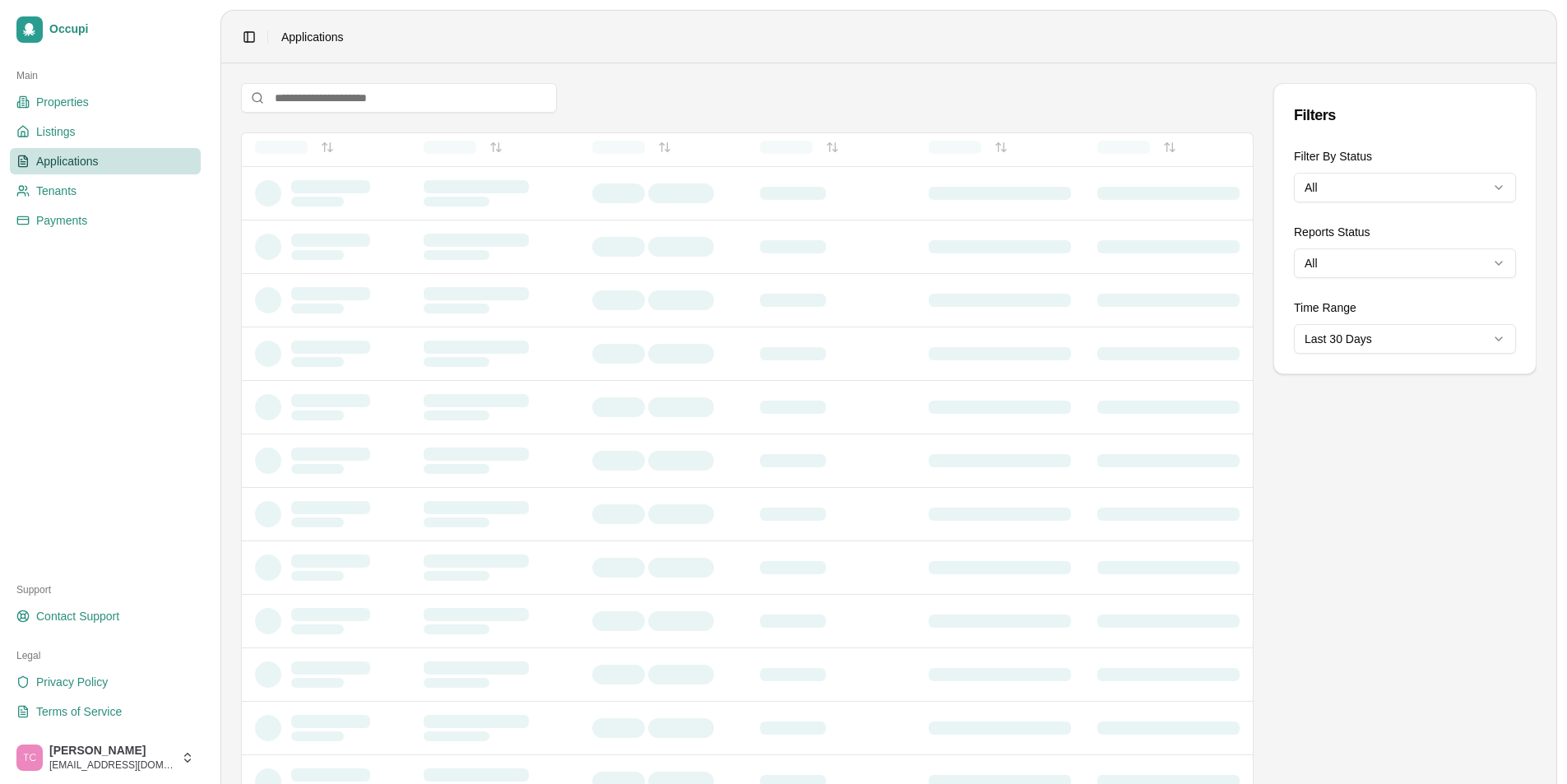
click at [1364, 190] on html "Occupi Main Properties Listings Applications Tenants Payments Support Contact S…" at bounding box center [784, 392] width 1567 height 784
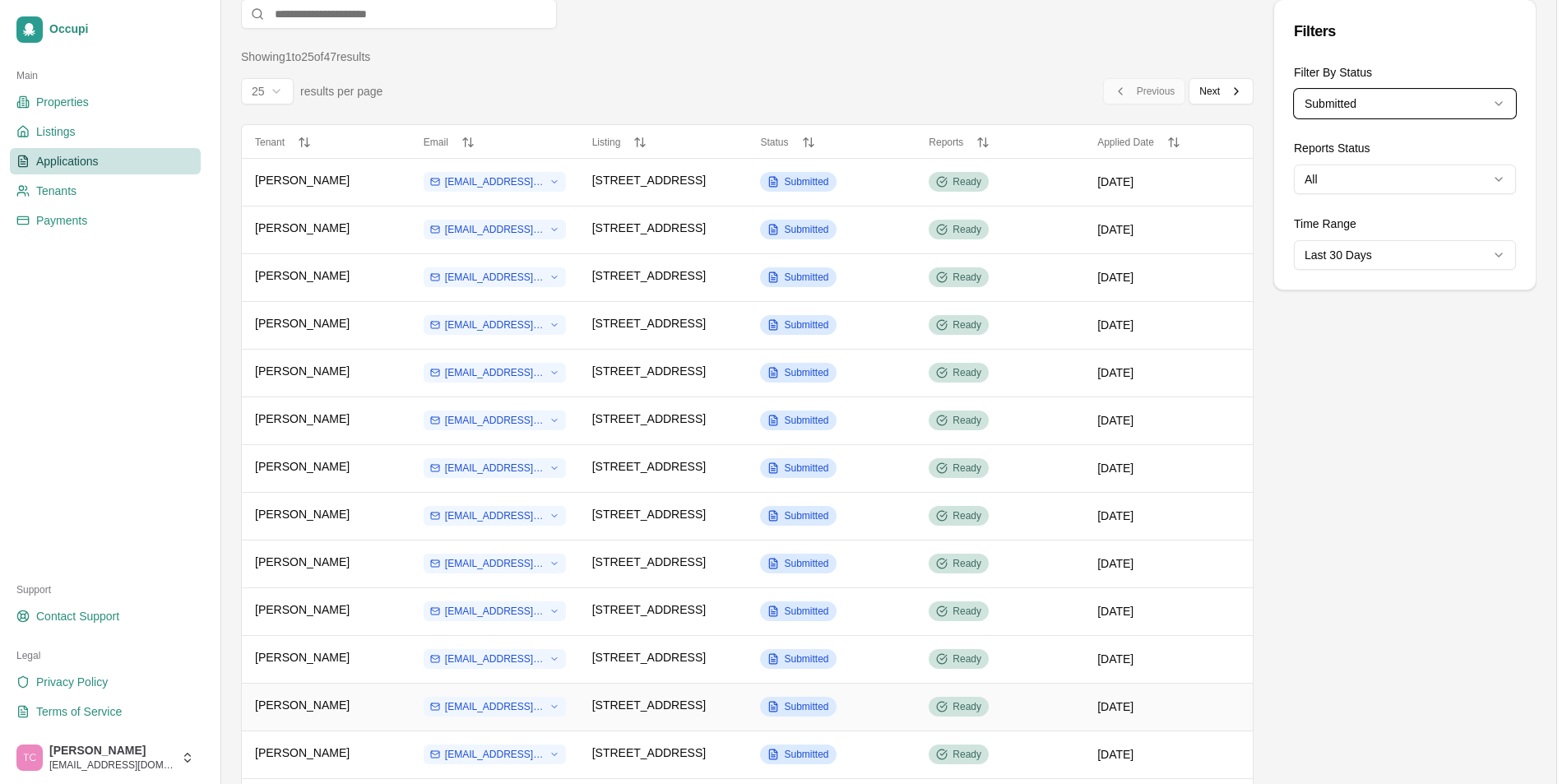
scroll to position [411, 0]
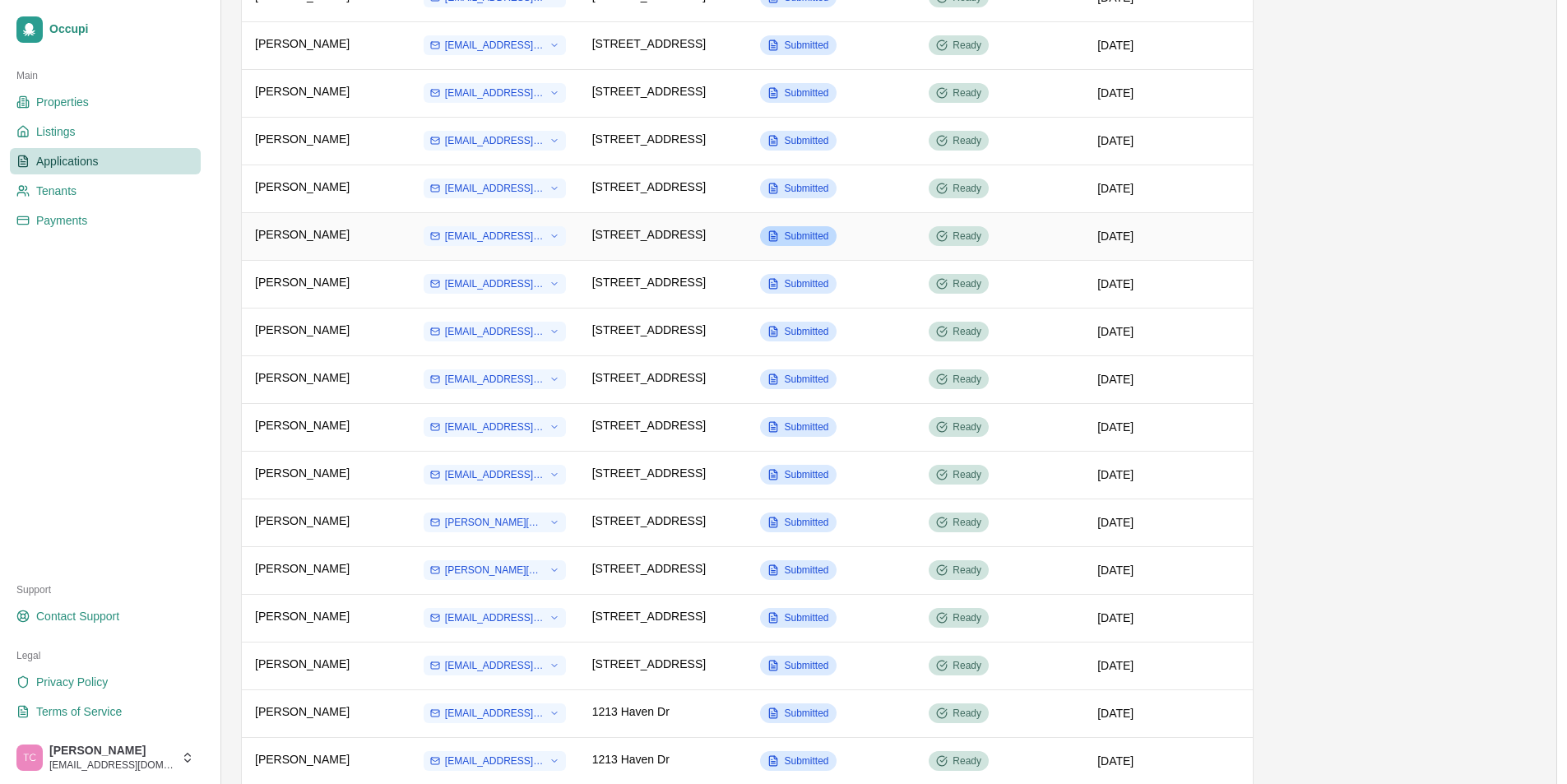
click at [796, 233] on span "Submitted" at bounding box center [807, 235] width 45 height 13
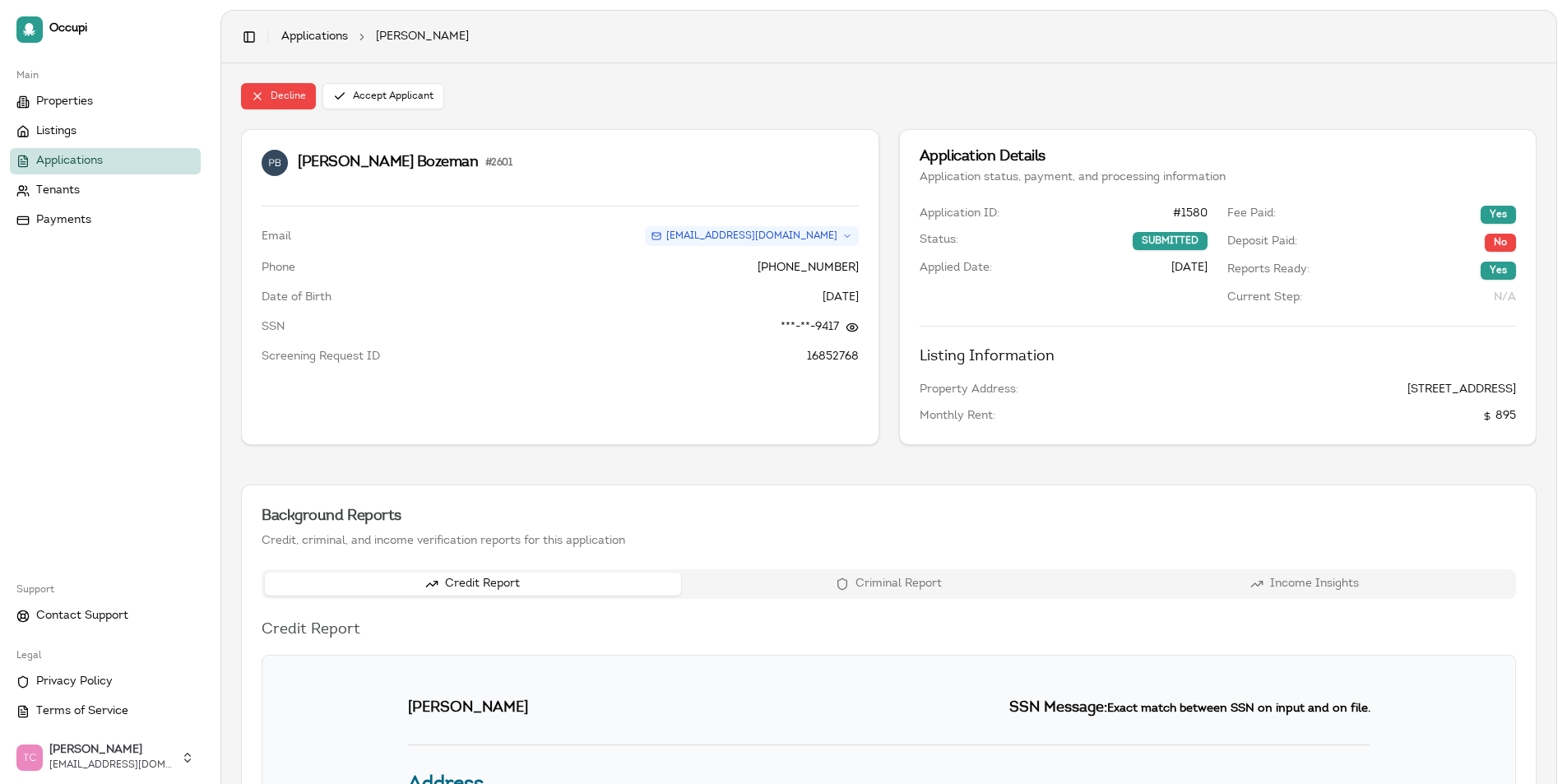
click at [71, 157] on span "Applications" at bounding box center [69, 161] width 66 height 16
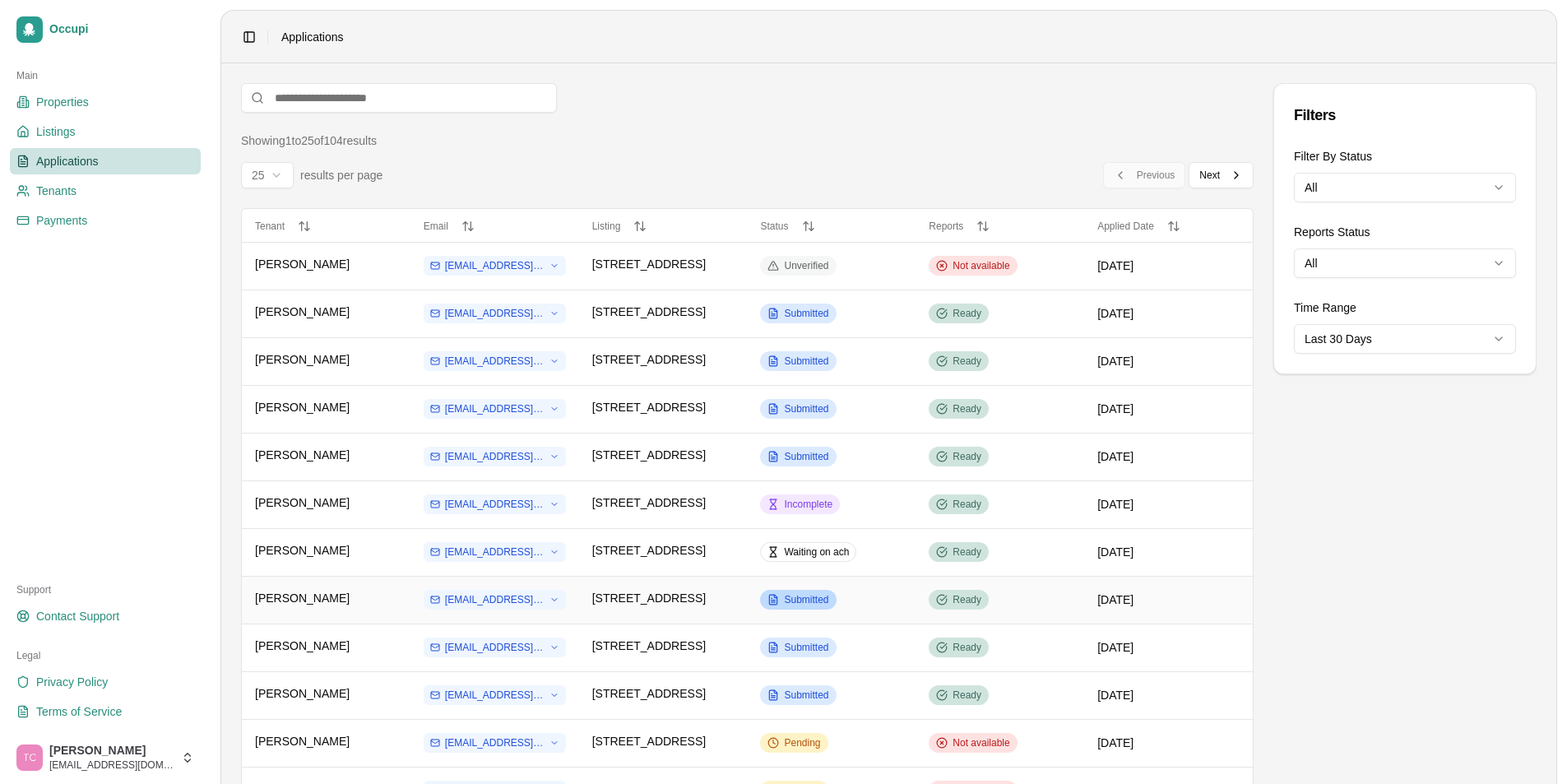
click at [798, 598] on span "Submitted" at bounding box center [807, 599] width 45 height 13
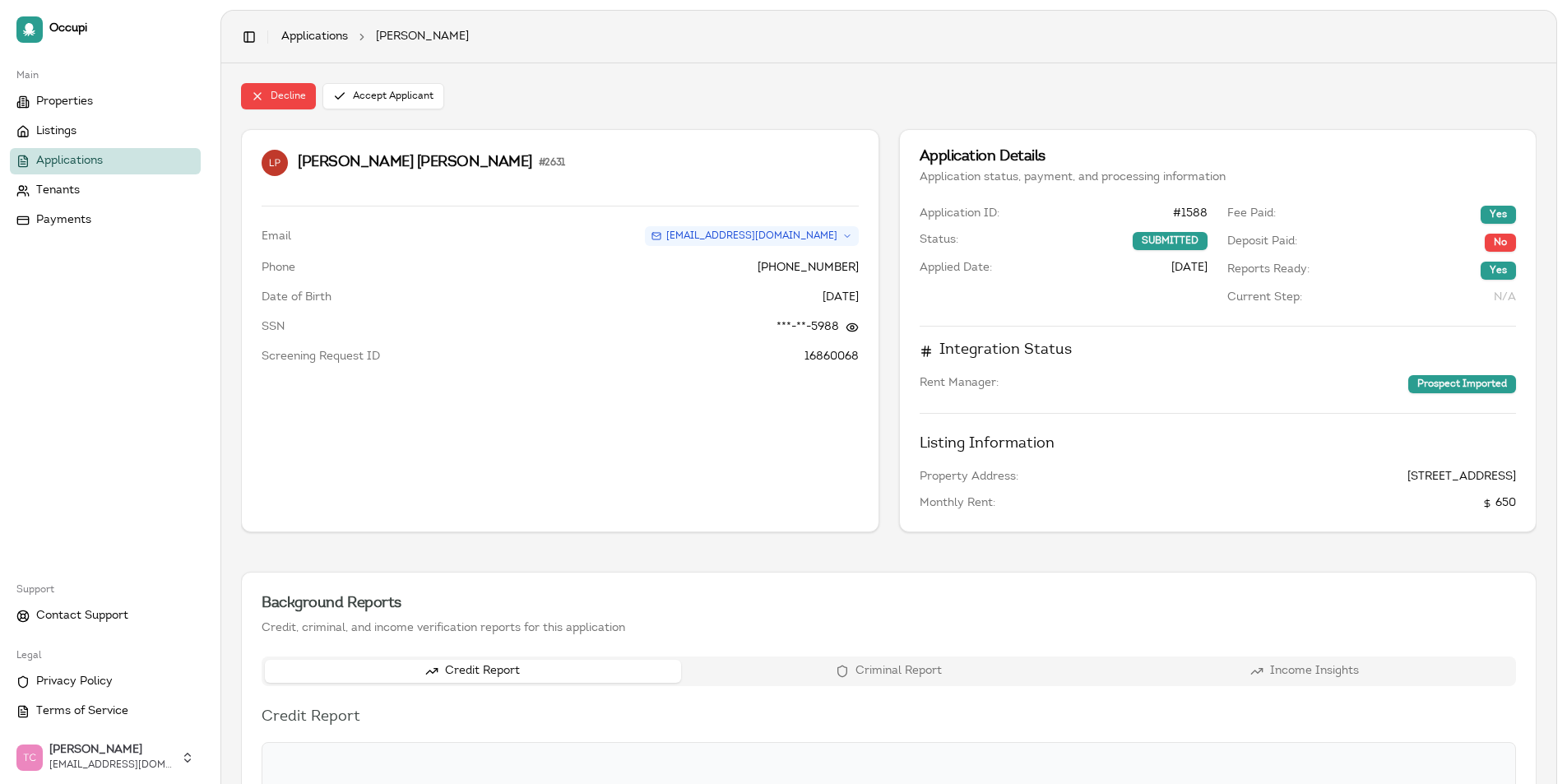
click at [78, 159] on span "Applications" at bounding box center [69, 161] width 66 height 16
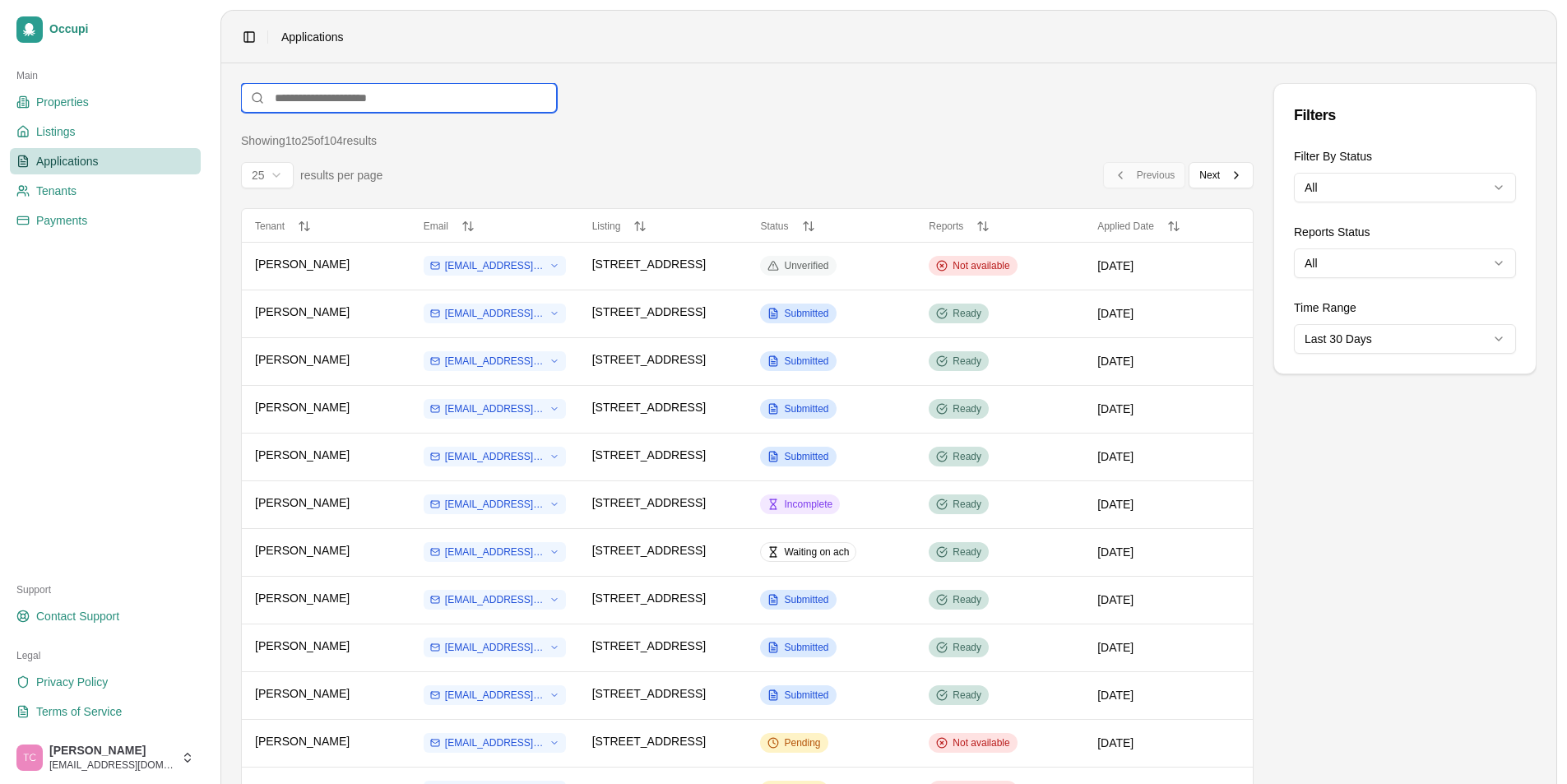
click at [316, 96] on input at bounding box center [399, 97] width 316 height 29
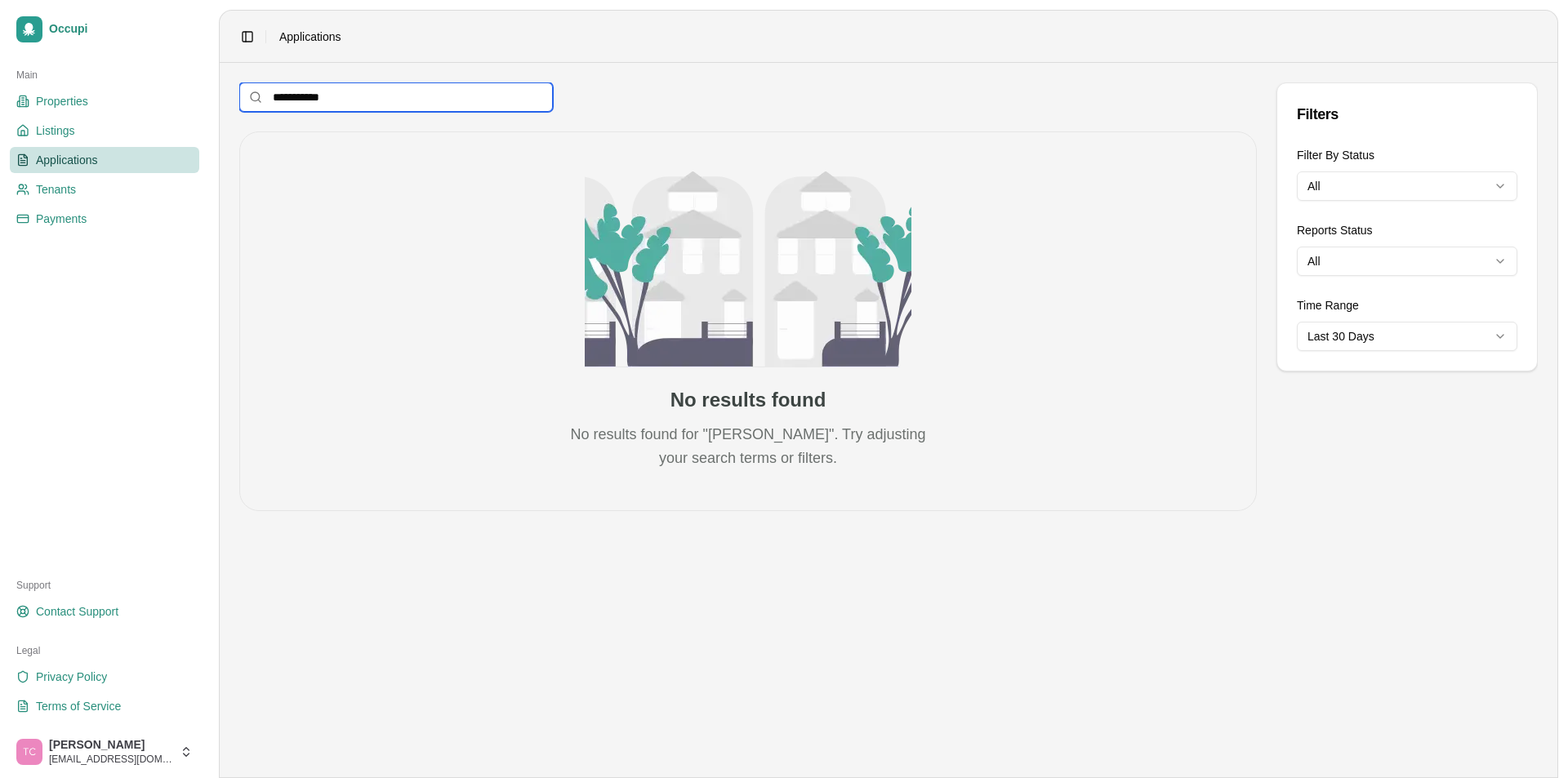
drag, startPoint x: 303, startPoint y: 103, endPoint x: 223, endPoint y: 106, distance: 80.1
click at [223, 106] on main "**********" at bounding box center [889, 420] width 1338 height 714
type input "**********"
click at [261, 101] on icon at bounding box center [255, 97] width 13 height 13
click at [1427, 339] on html "**********" at bounding box center [784, 389] width 1568 height 778
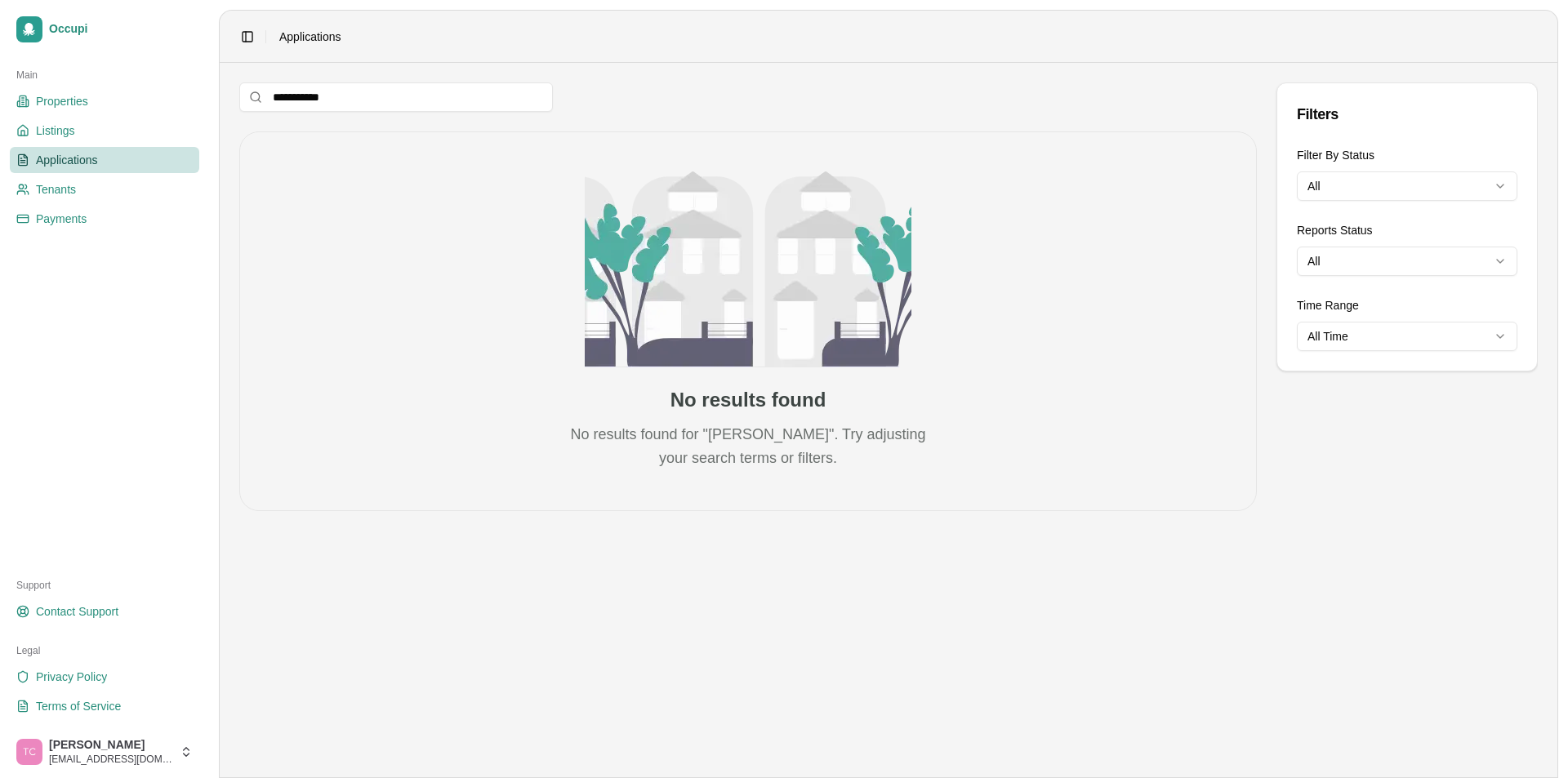
click at [425, 226] on div "No results found No results found for "[PERSON_NAME]". Try adjusting your searc…" at bounding box center [748, 321] width 1017 height 380
click at [250, 97] on icon at bounding box center [255, 97] width 13 height 13
click at [255, 94] on icon at bounding box center [255, 97] width 13 height 13
click at [81, 165] on span "Applications" at bounding box center [67, 160] width 62 height 16
drag, startPoint x: 351, startPoint y: 101, endPoint x: 199, endPoint y: 96, distance: 152.1
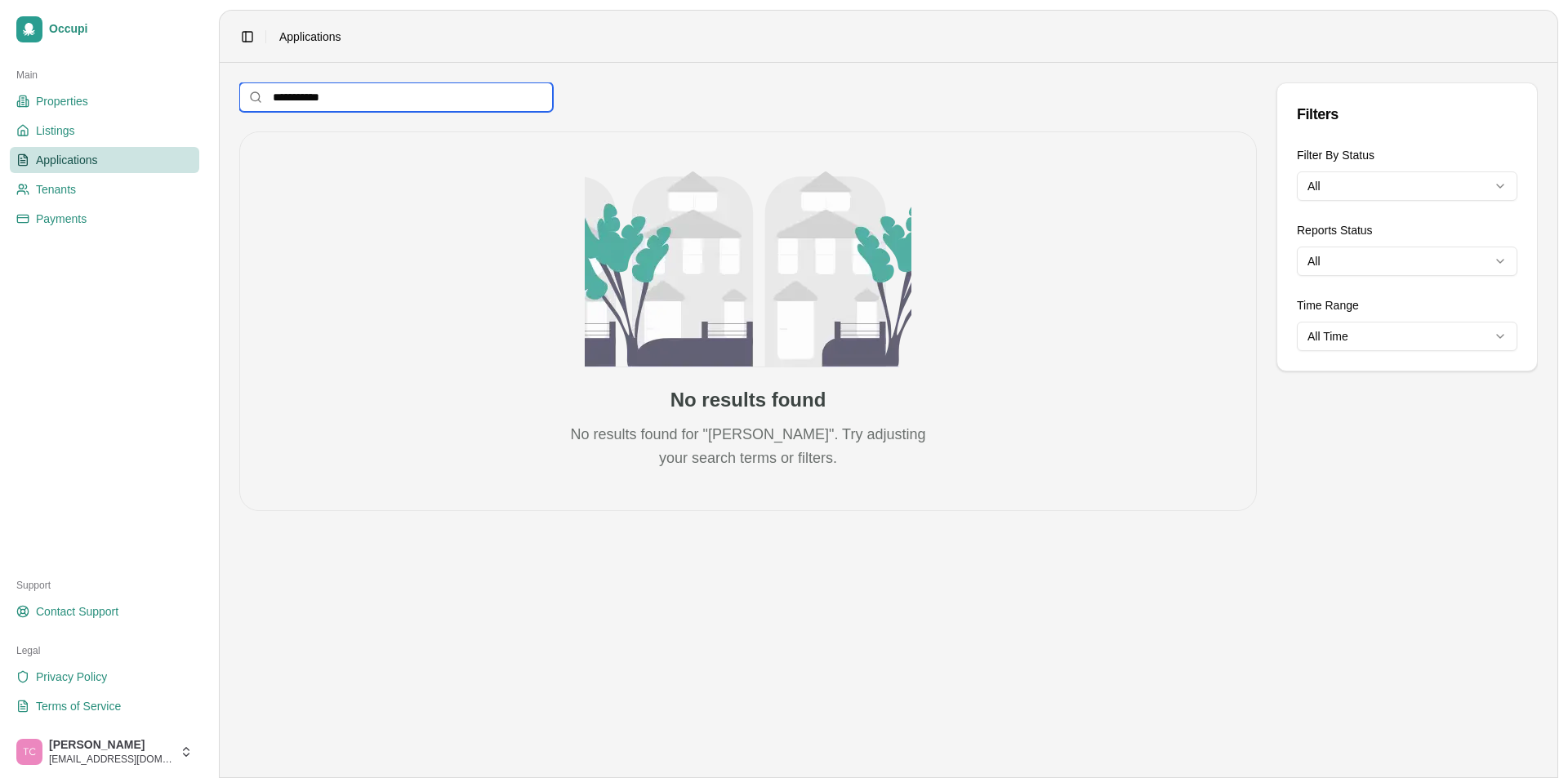
click at [201, 94] on div "**********" at bounding box center [784, 389] width 1568 height 778
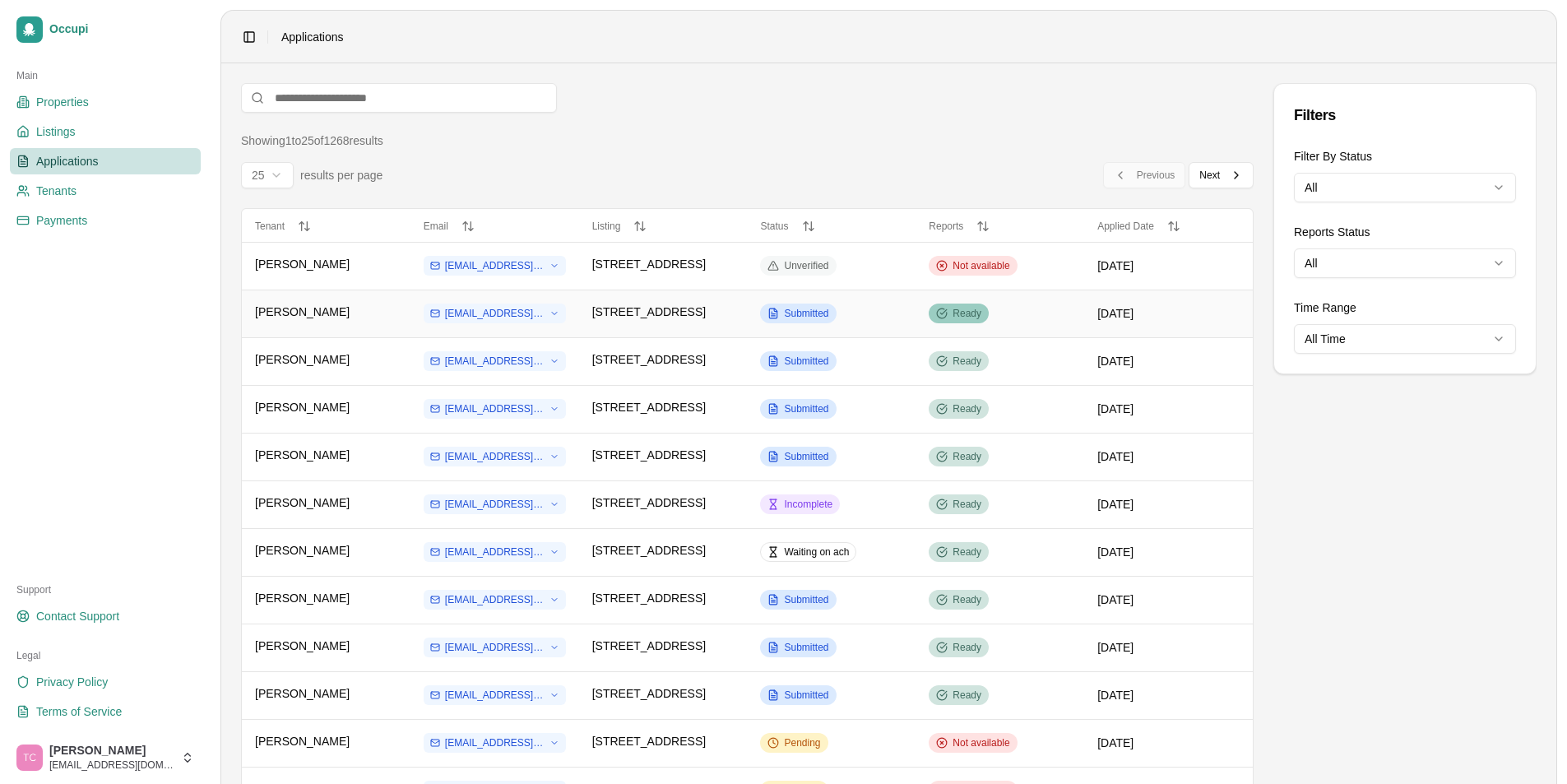
click at [969, 309] on span "Ready" at bounding box center [966, 313] width 28 height 13
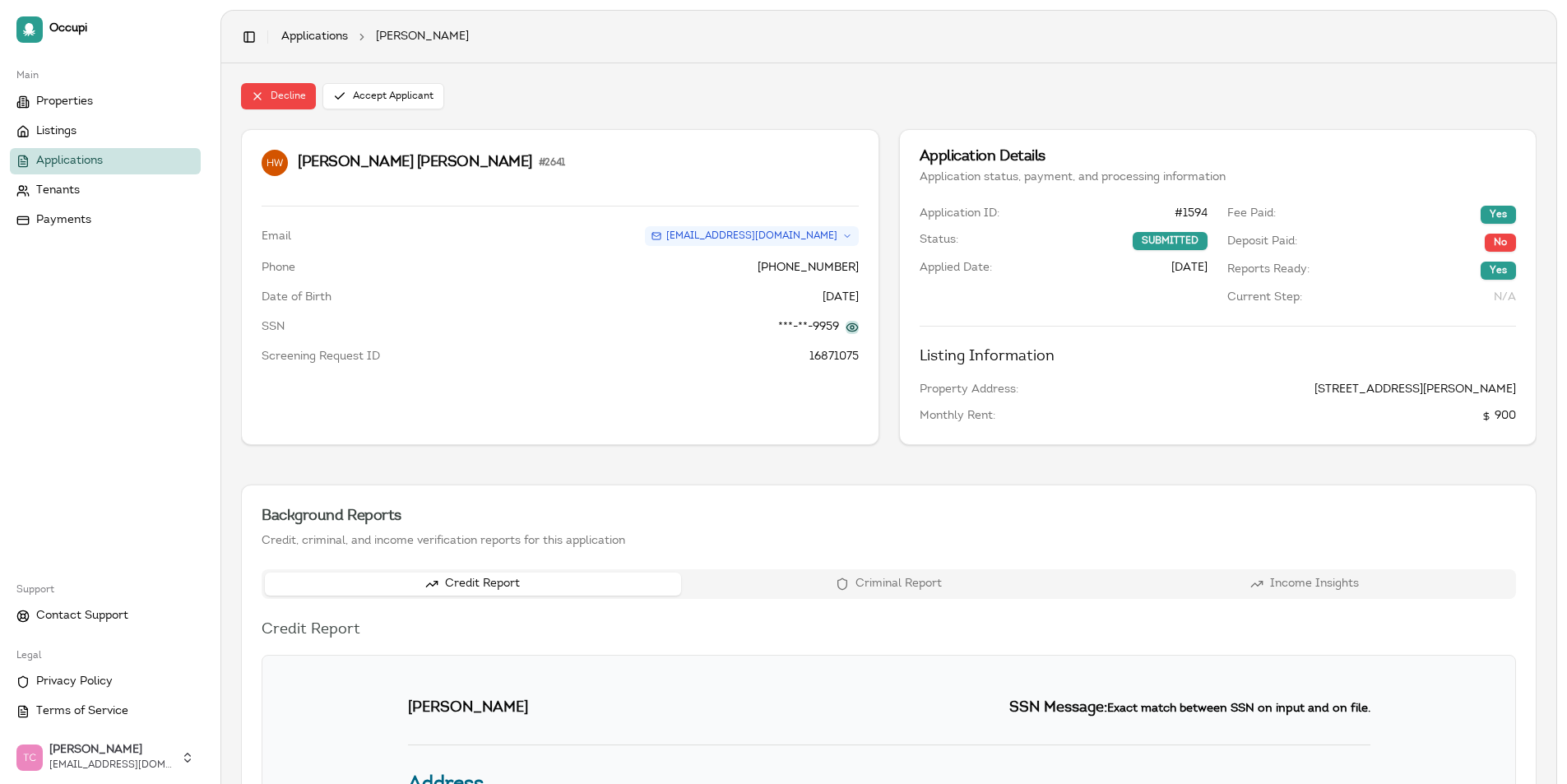
click at [855, 325] on button at bounding box center [852, 327] width 13 height 13
click at [83, 161] on span "Applications" at bounding box center [69, 161] width 66 height 16
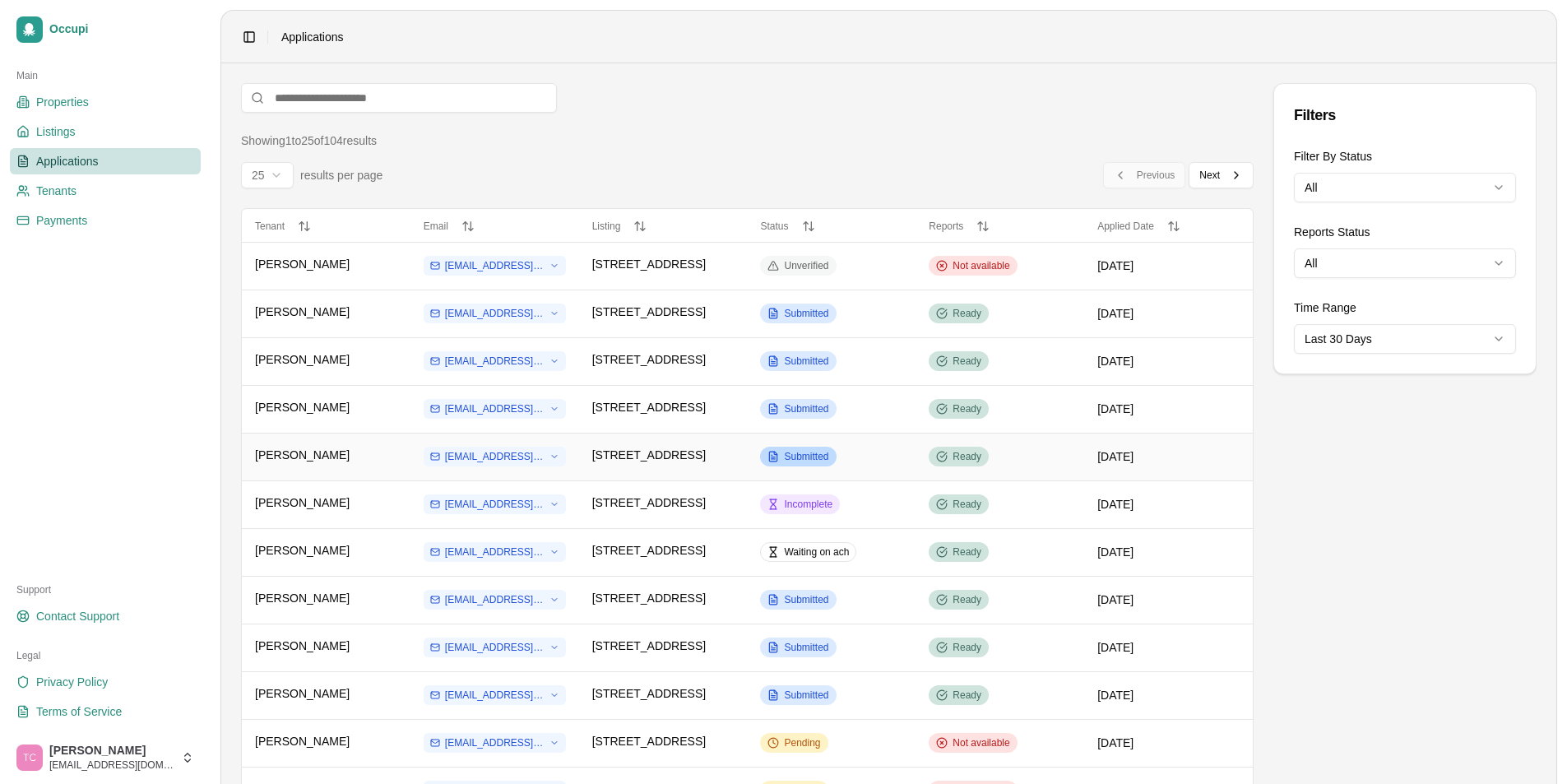
click at [817, 453] on span "Submitted" at bounding box center [807, 456] width 45 height 13
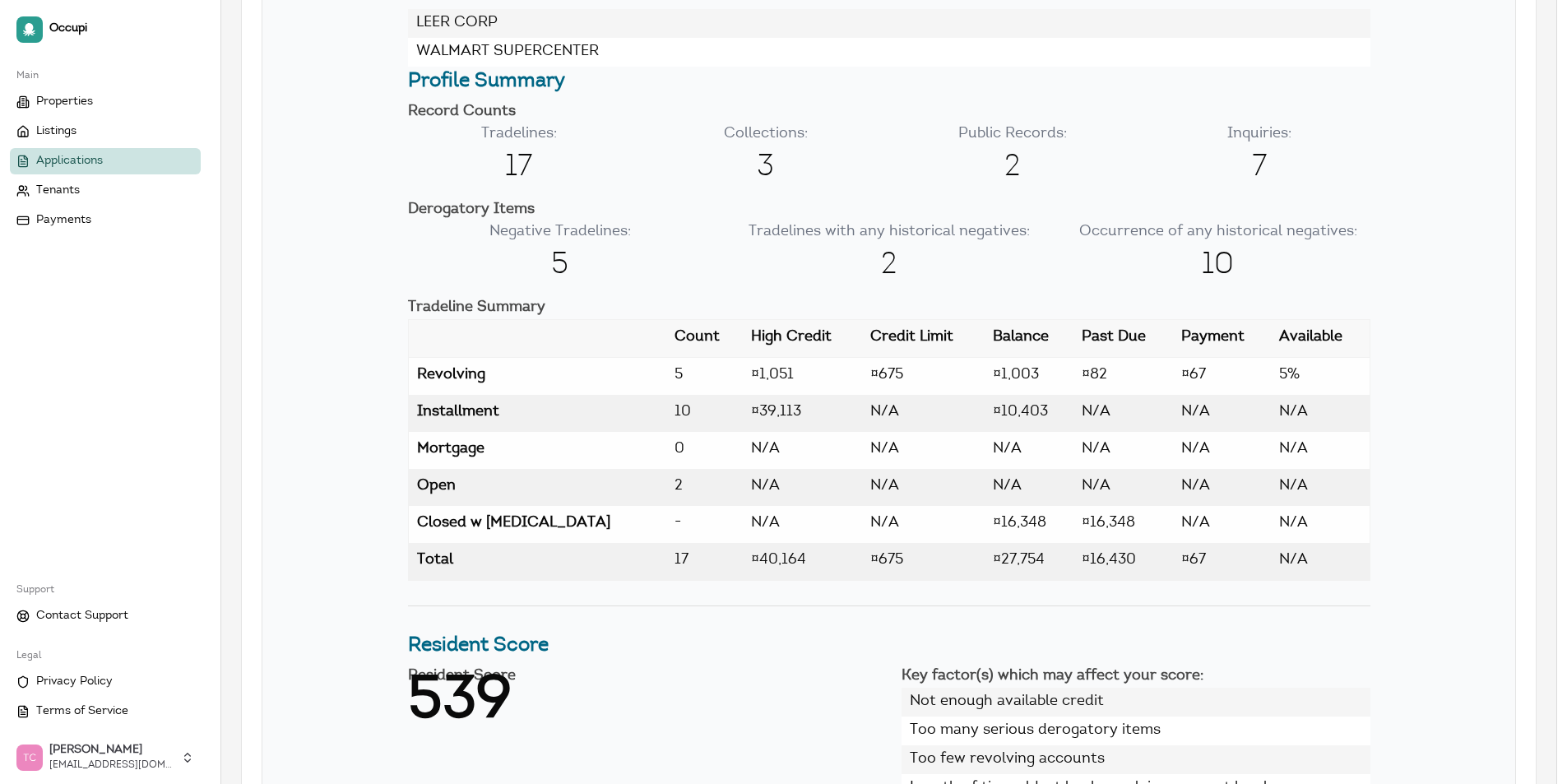
scroll to position [1398, 0]
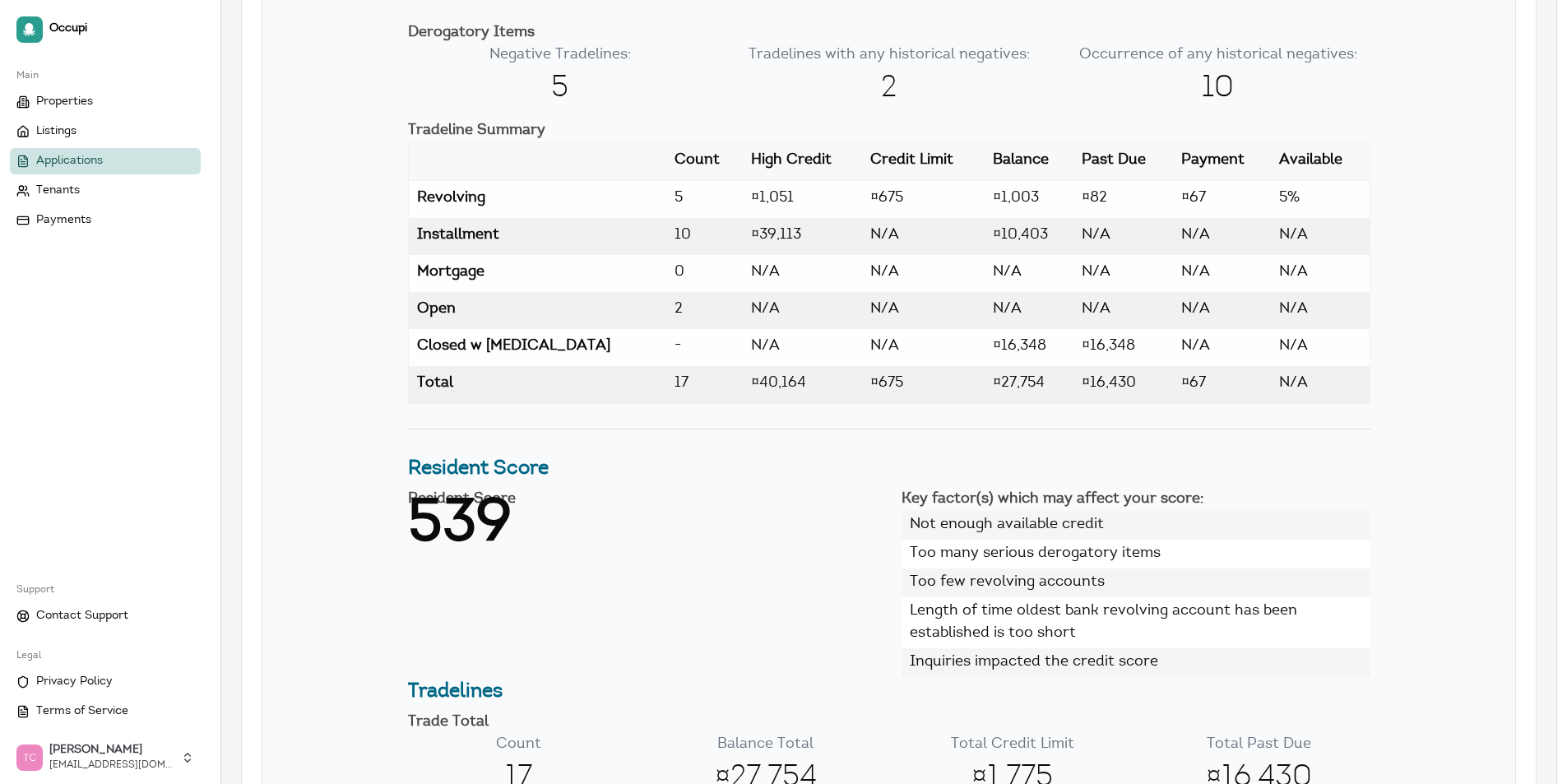
click at [93, 160] on span "Applications" at bounding box center [69, 161] width 66 height 16
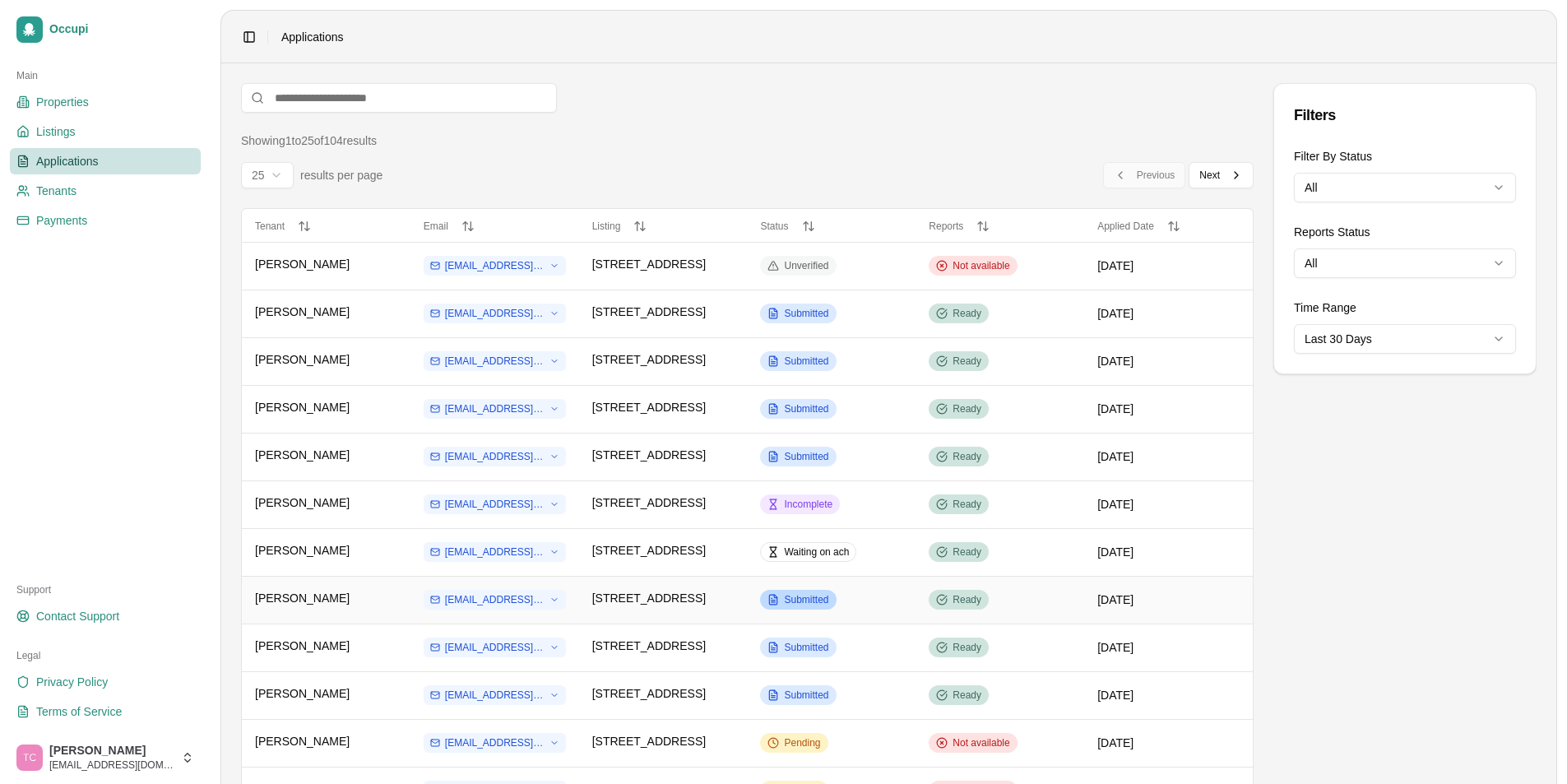
click at [804, 590] on div "Submitted" at bounding box center [798, 599] width 76 height 20
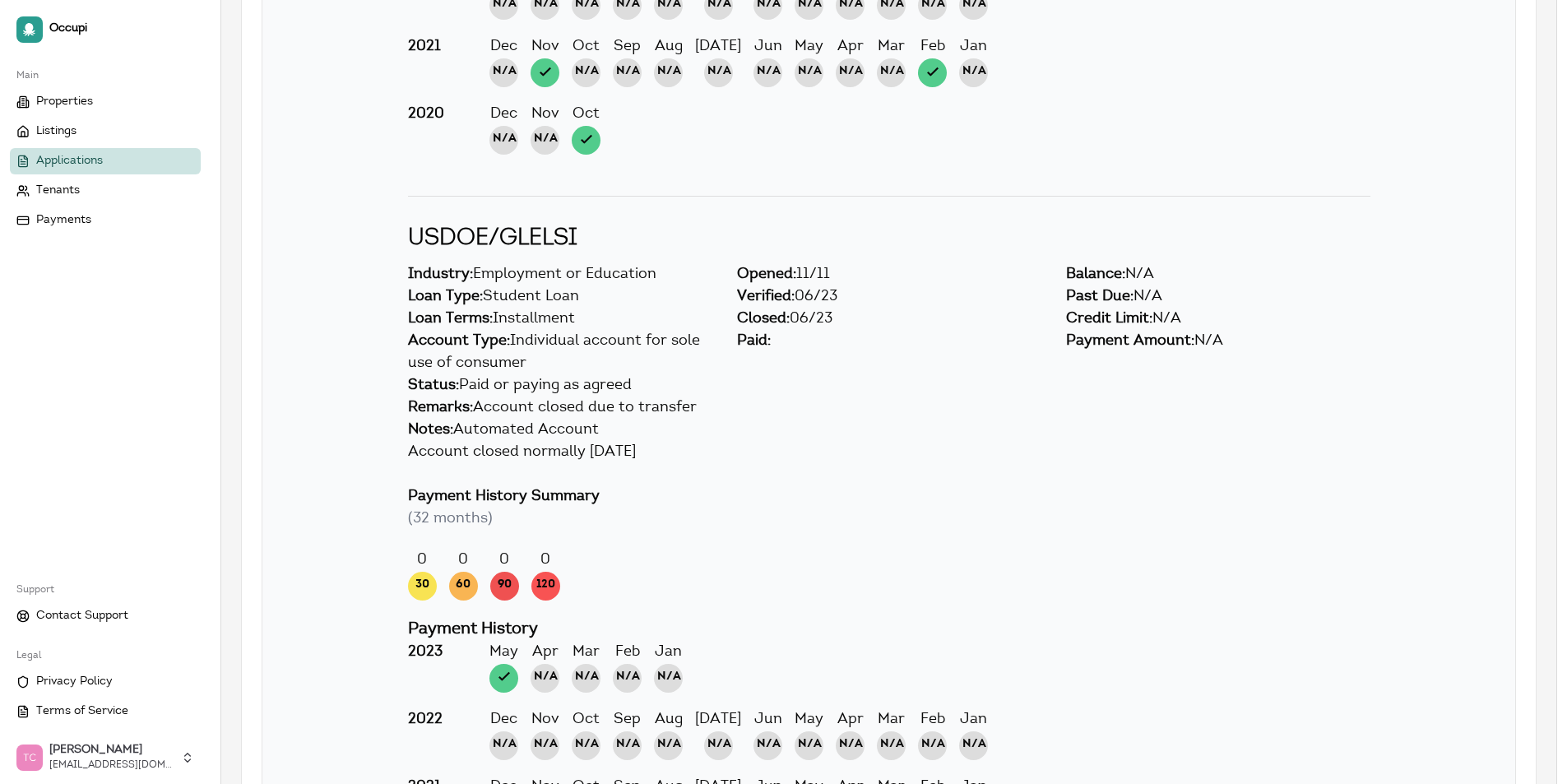
scroll to position [10802, 0]
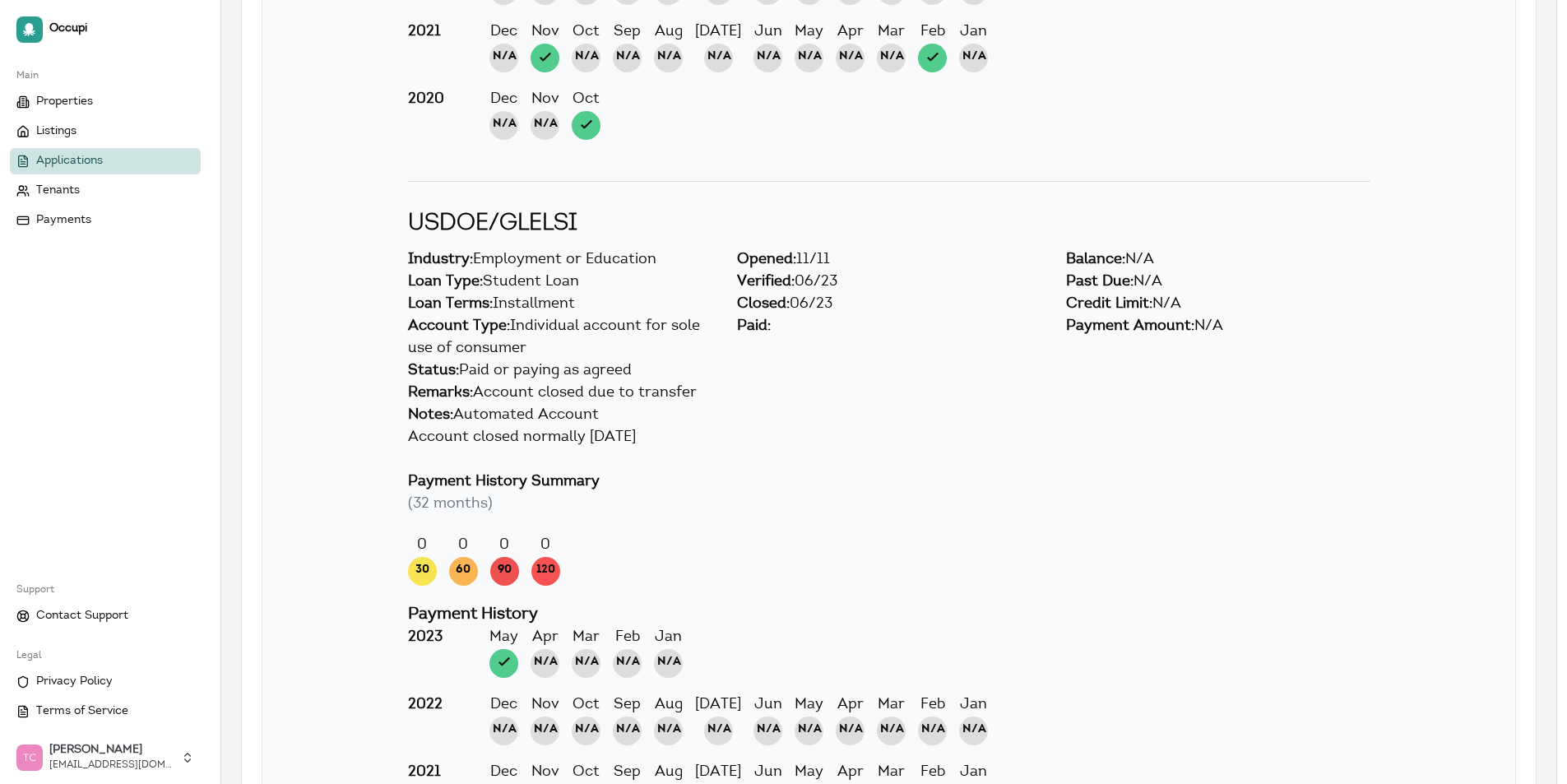
click at [83, 161] on span "Applications" at bounding box center [69, 161] width 66 height 16
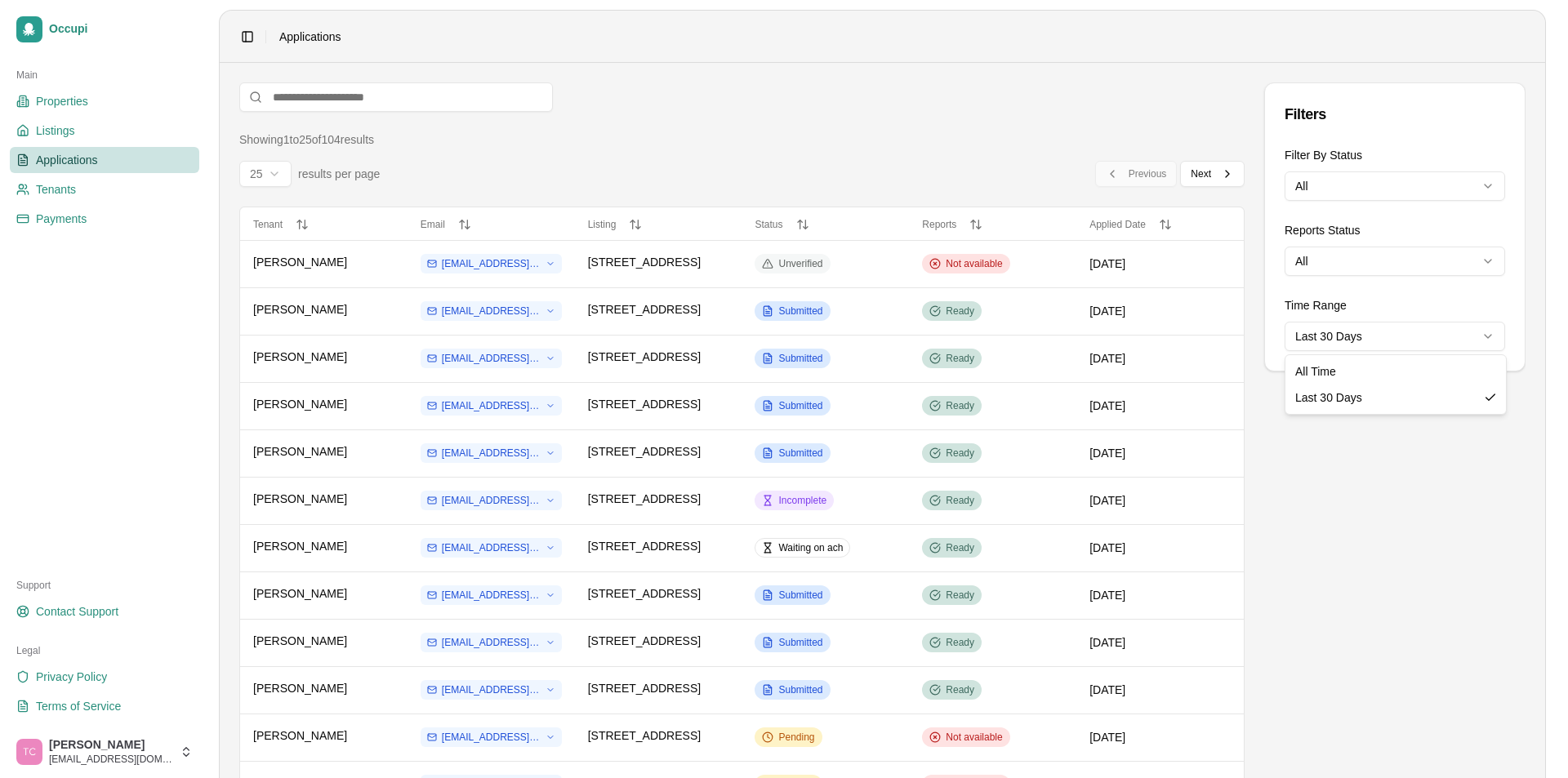
click at [1365, 337] on html "Occupi Main Properties Listings Applications Tenants Payments Support Contact S…" at bounding box center [784, 389] width 1568 height 778
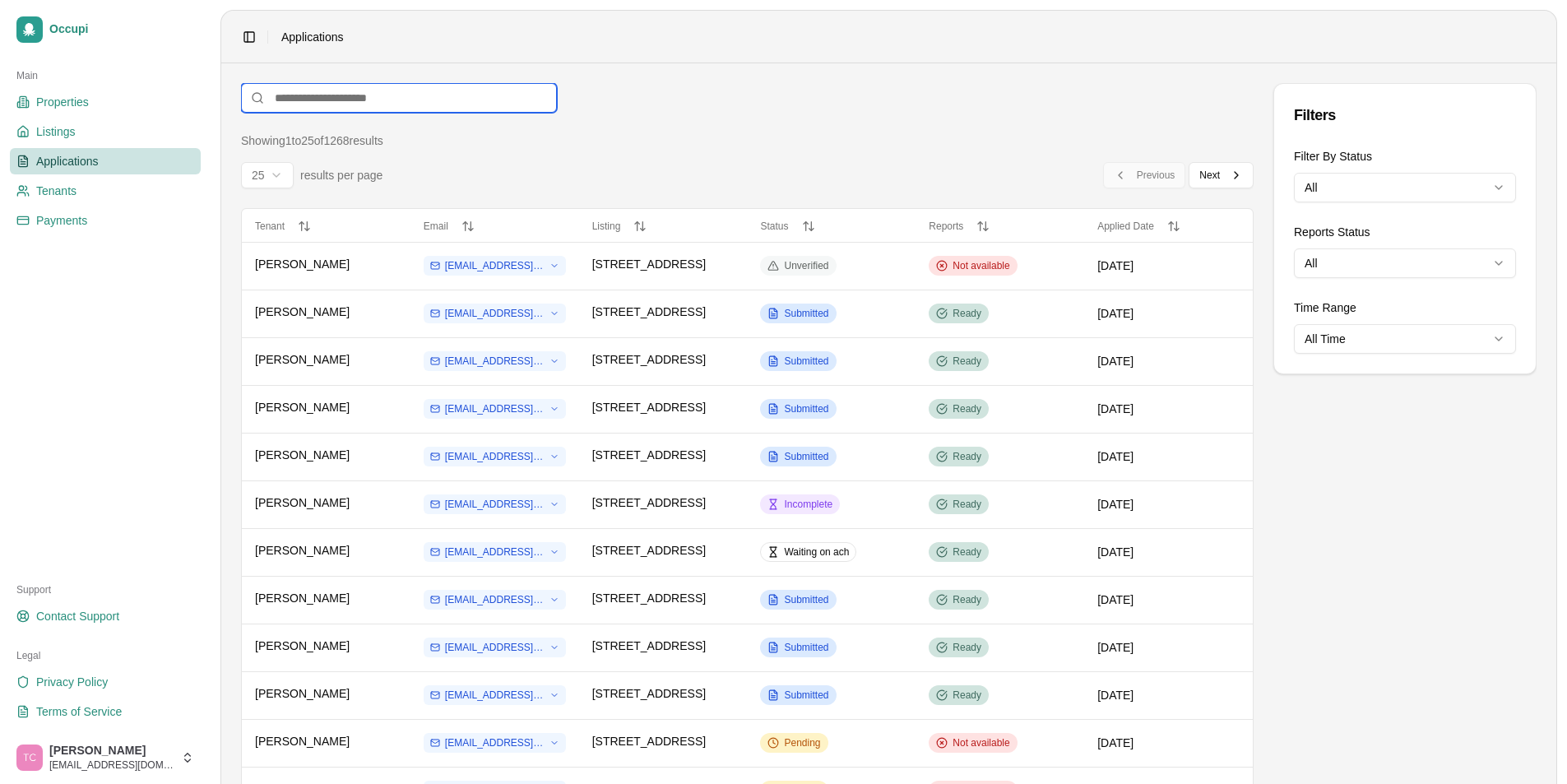
click at [281, 96] on input at bounding box center [399, 97] width 316 height 29
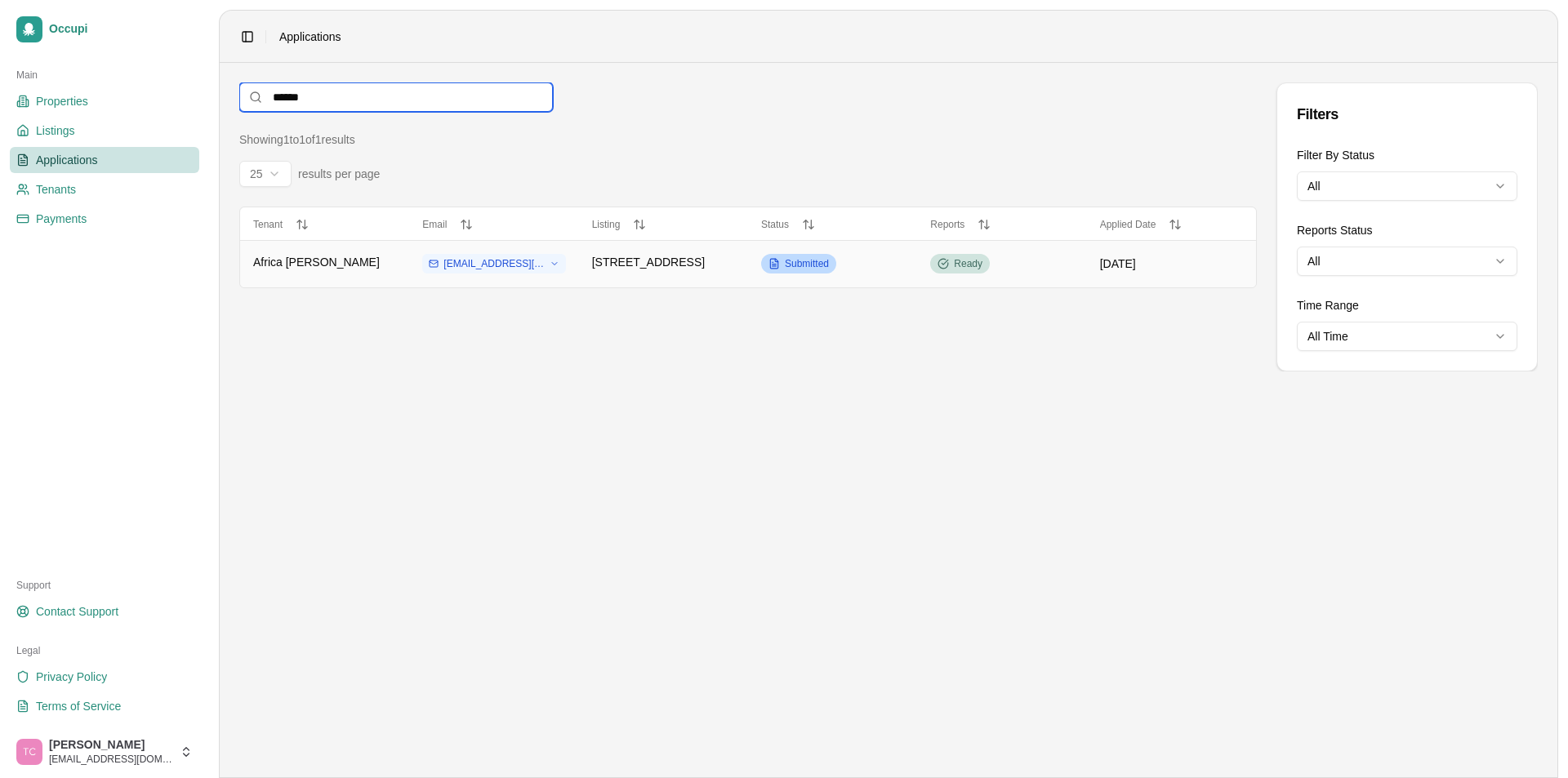
type input "******"
click at [806, 263] on span "Submitted" at bounding box center [807, 263] width 44 height 13
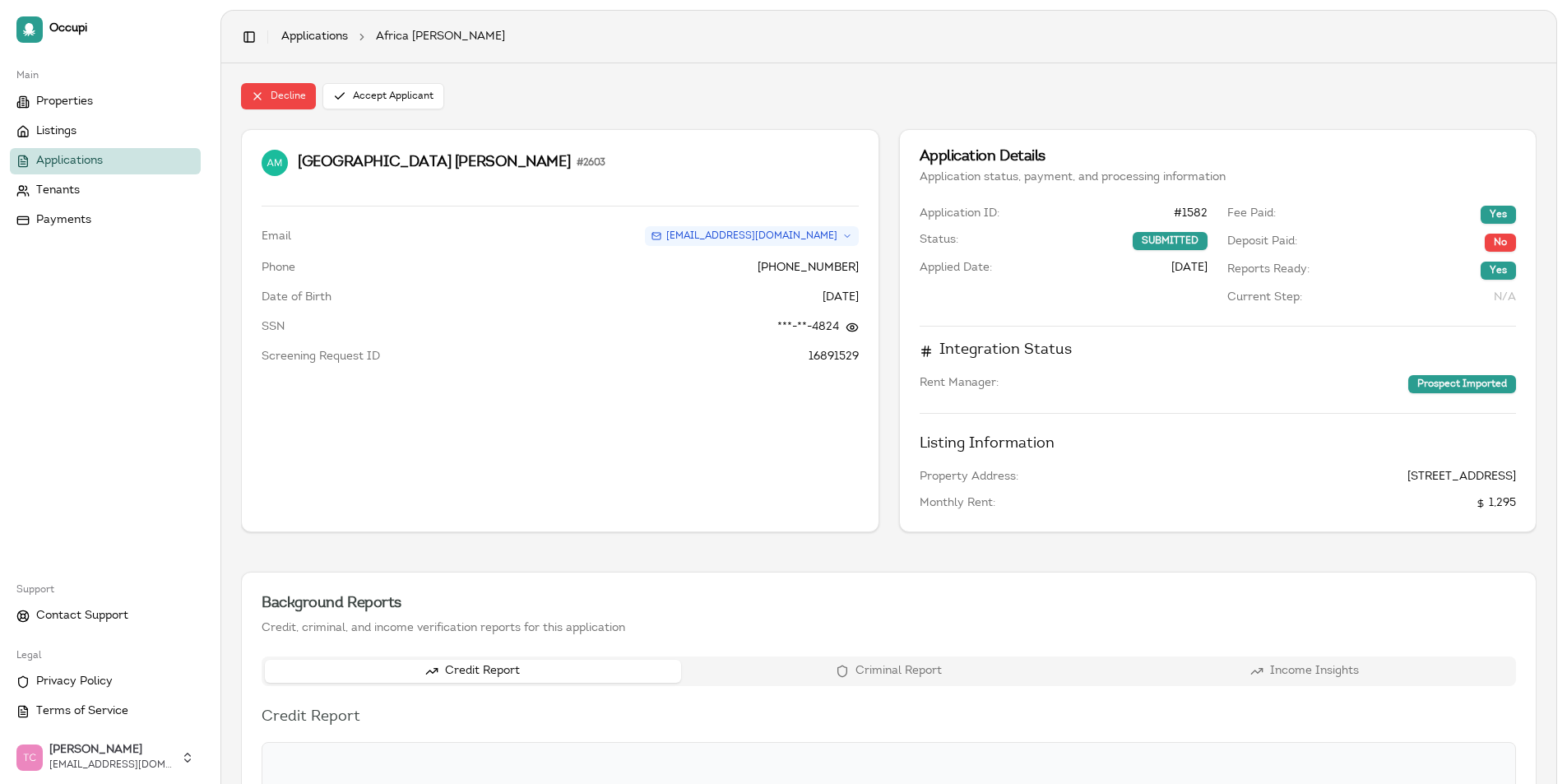
click at [122, 157] on link "Applications" at bounding box center [104, 161] width 190 height 27
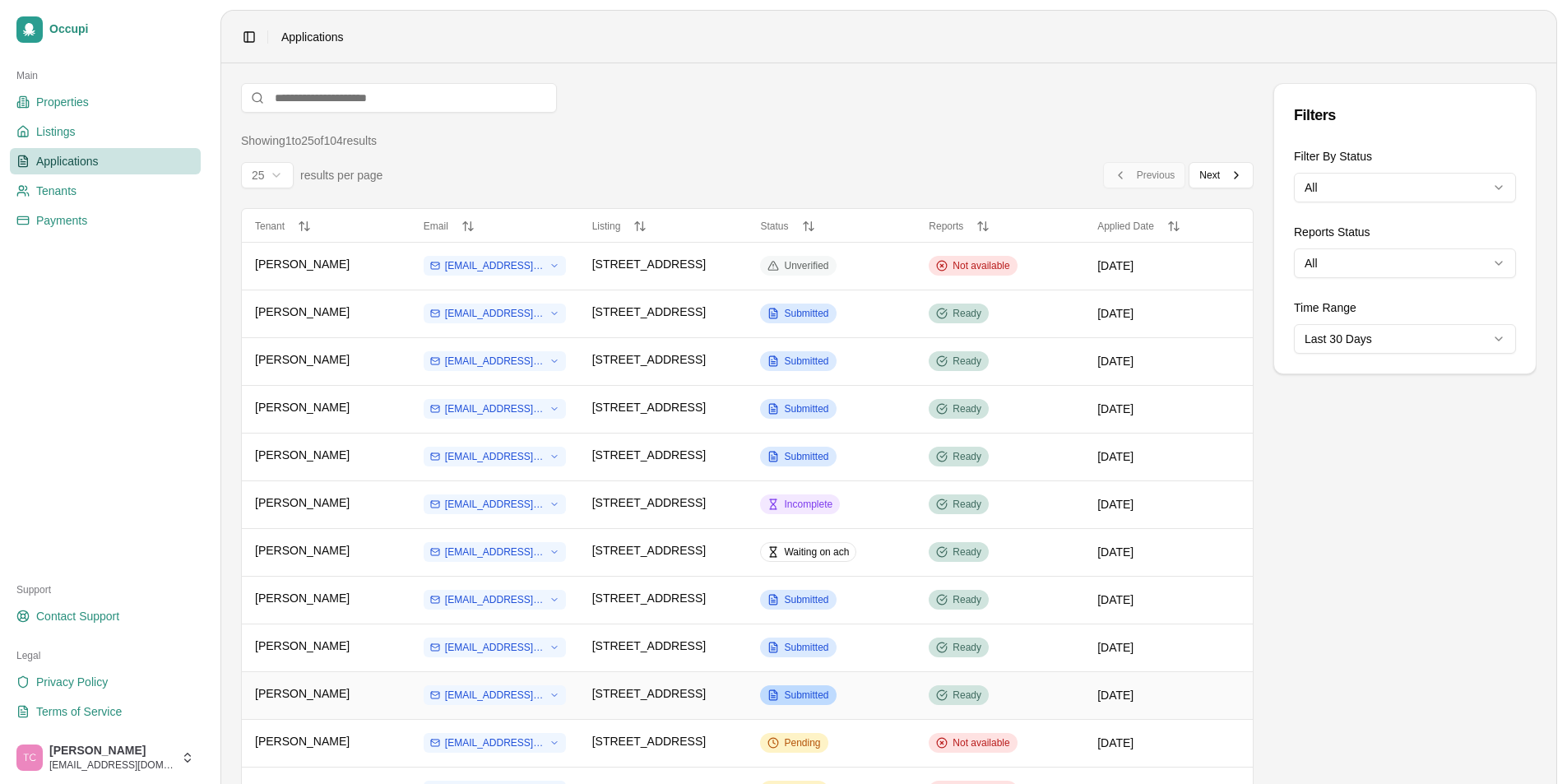
click at [803, 685] on div "Submitted" at bounding box center [798, 694] width 76 height 20
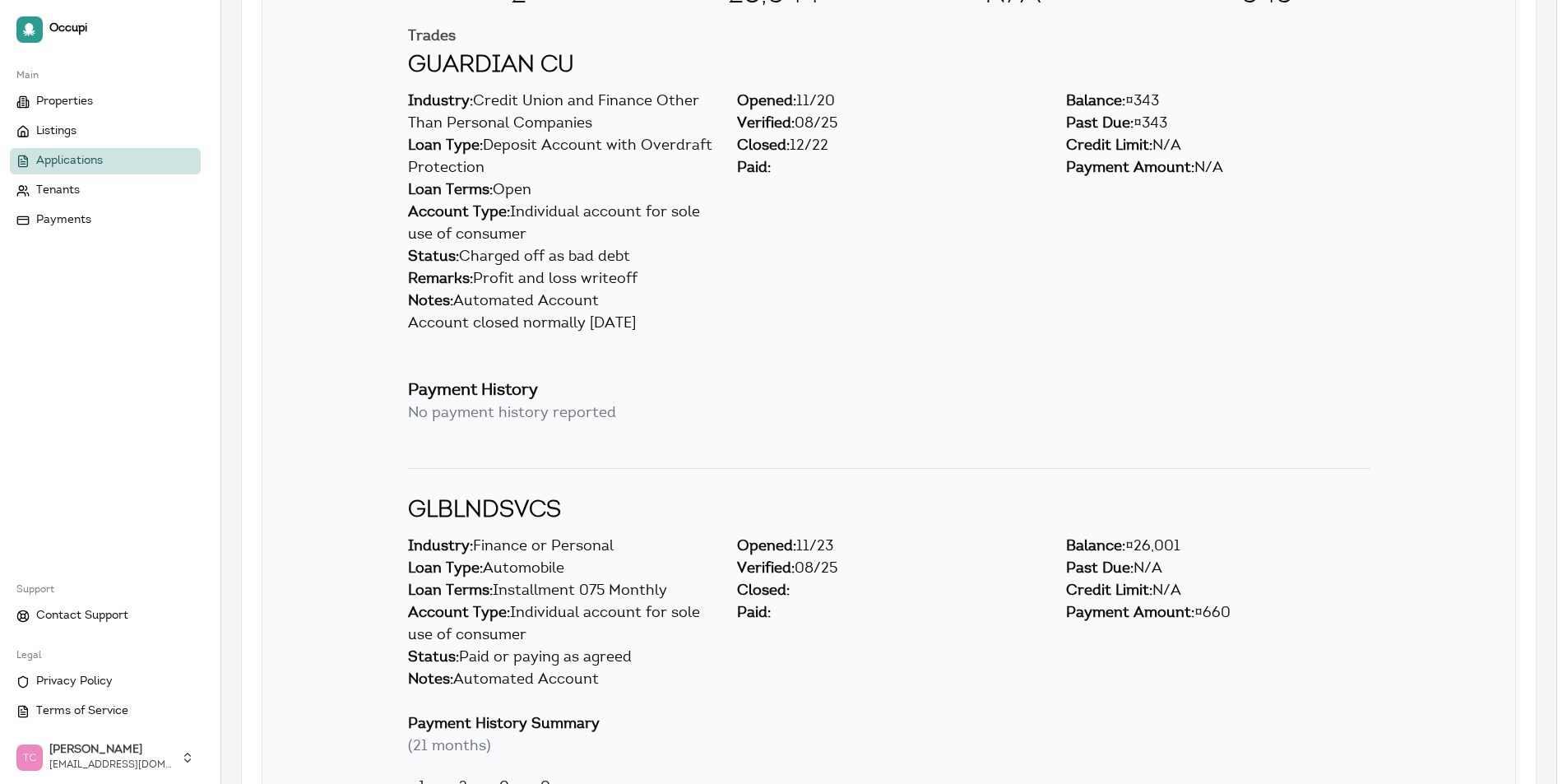
scroll to position [2632, 0]
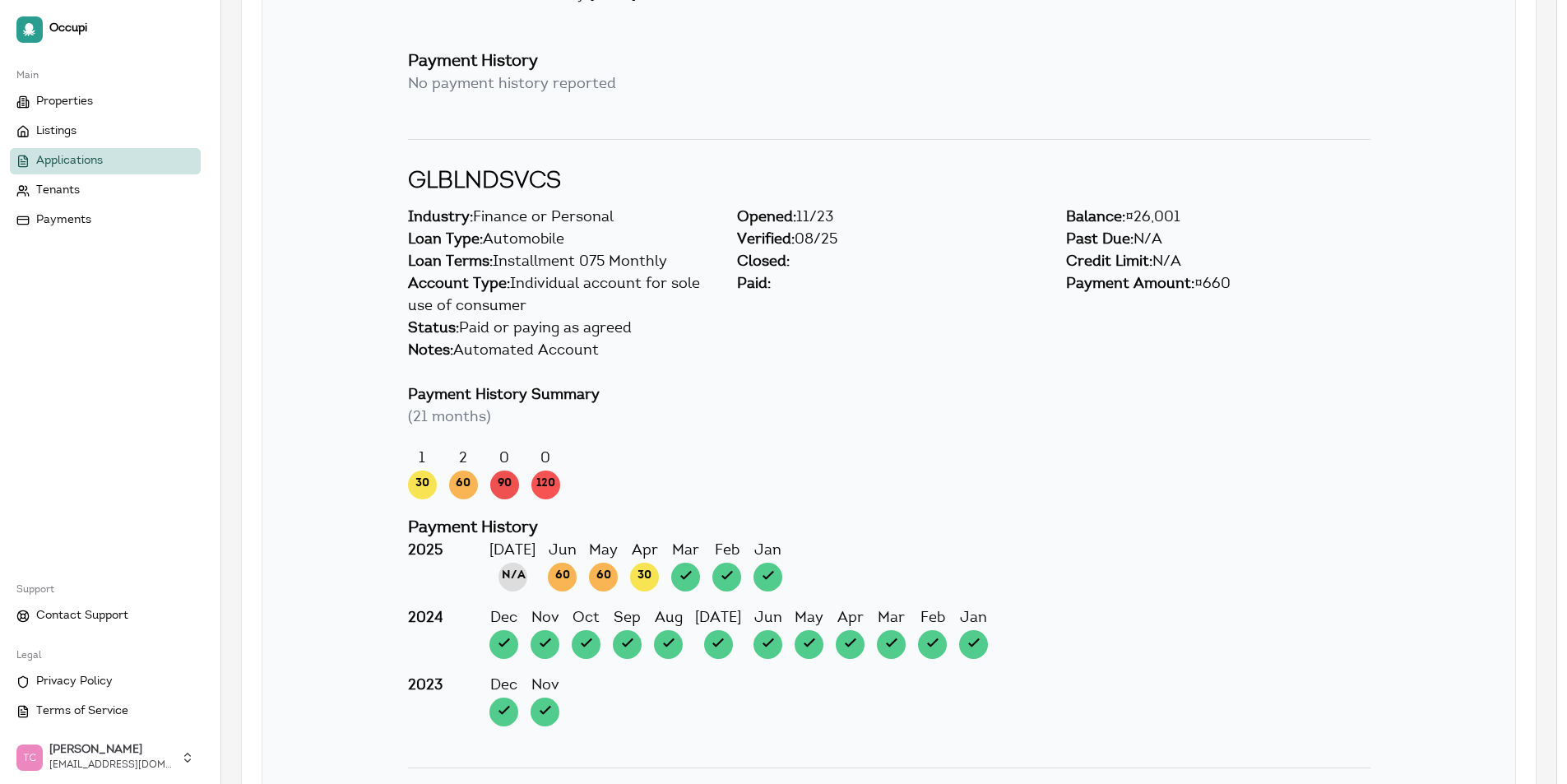
click at [59, 165] on span "Applications" at bounding box center [69, 161] width 66 height 16
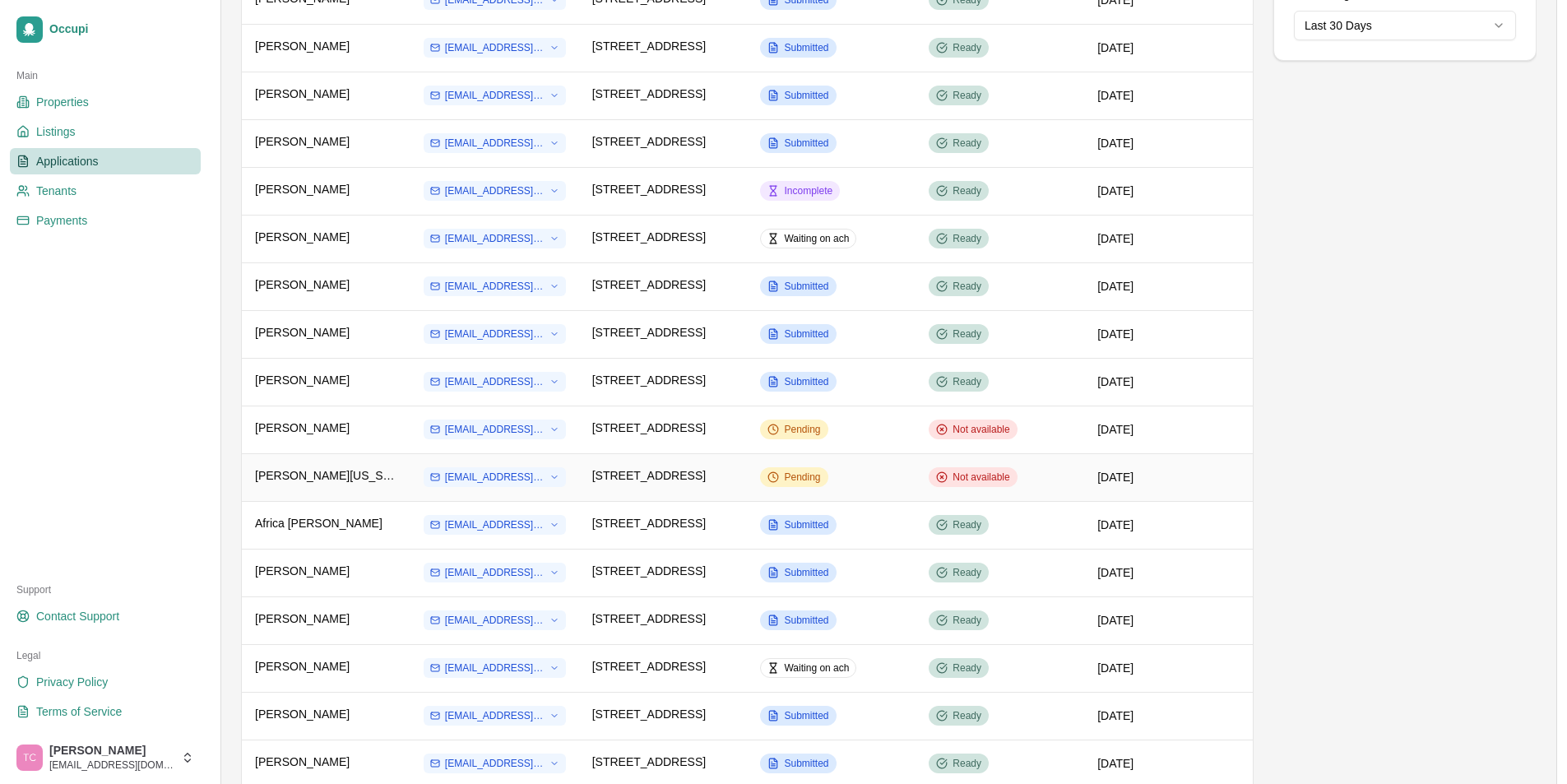
scroll to position [329, 0]
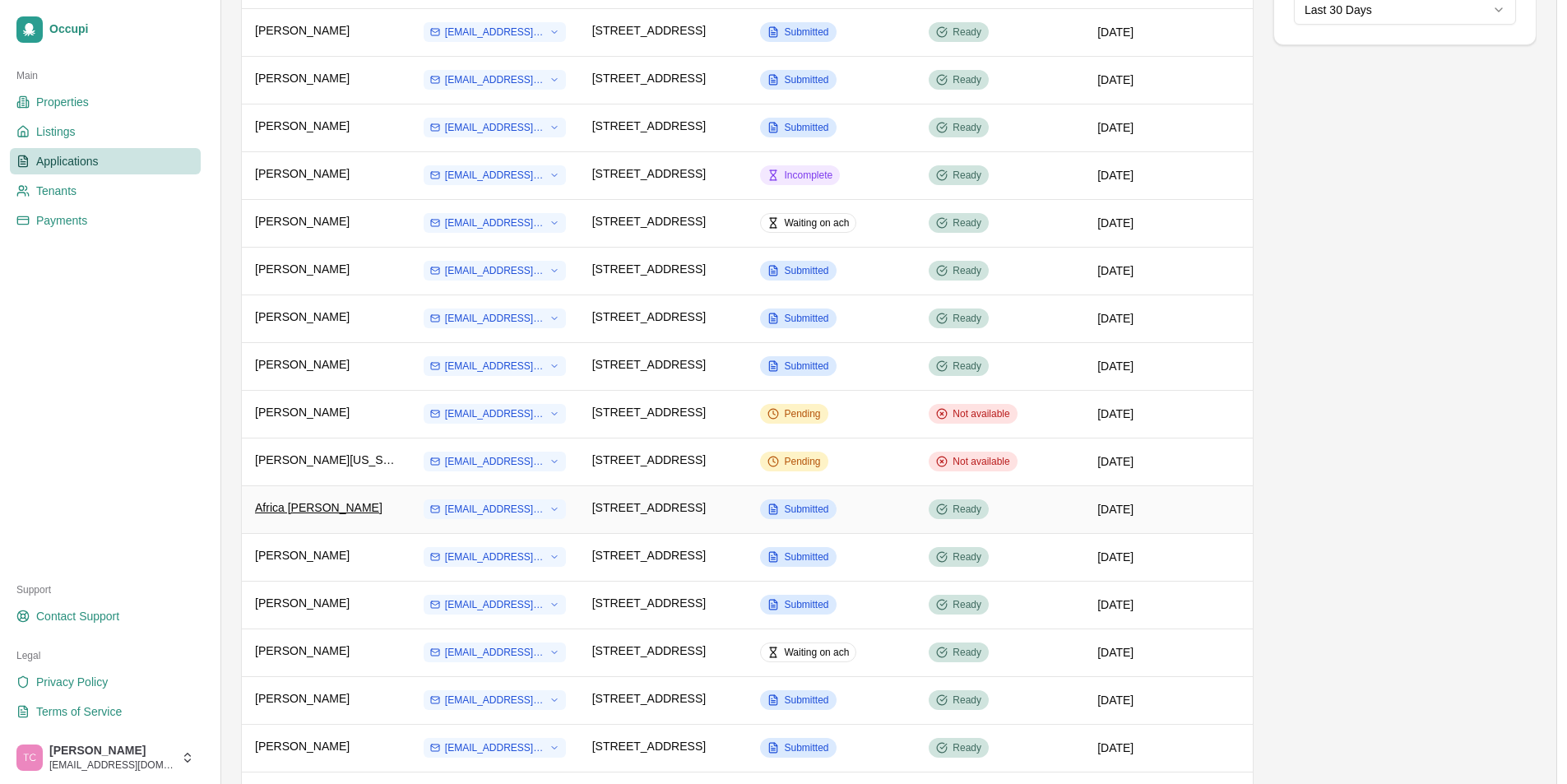
click at [298, 508] on span "Africa [PERSON_NAME]" at bounding box center [319, 507] width 128 height 16
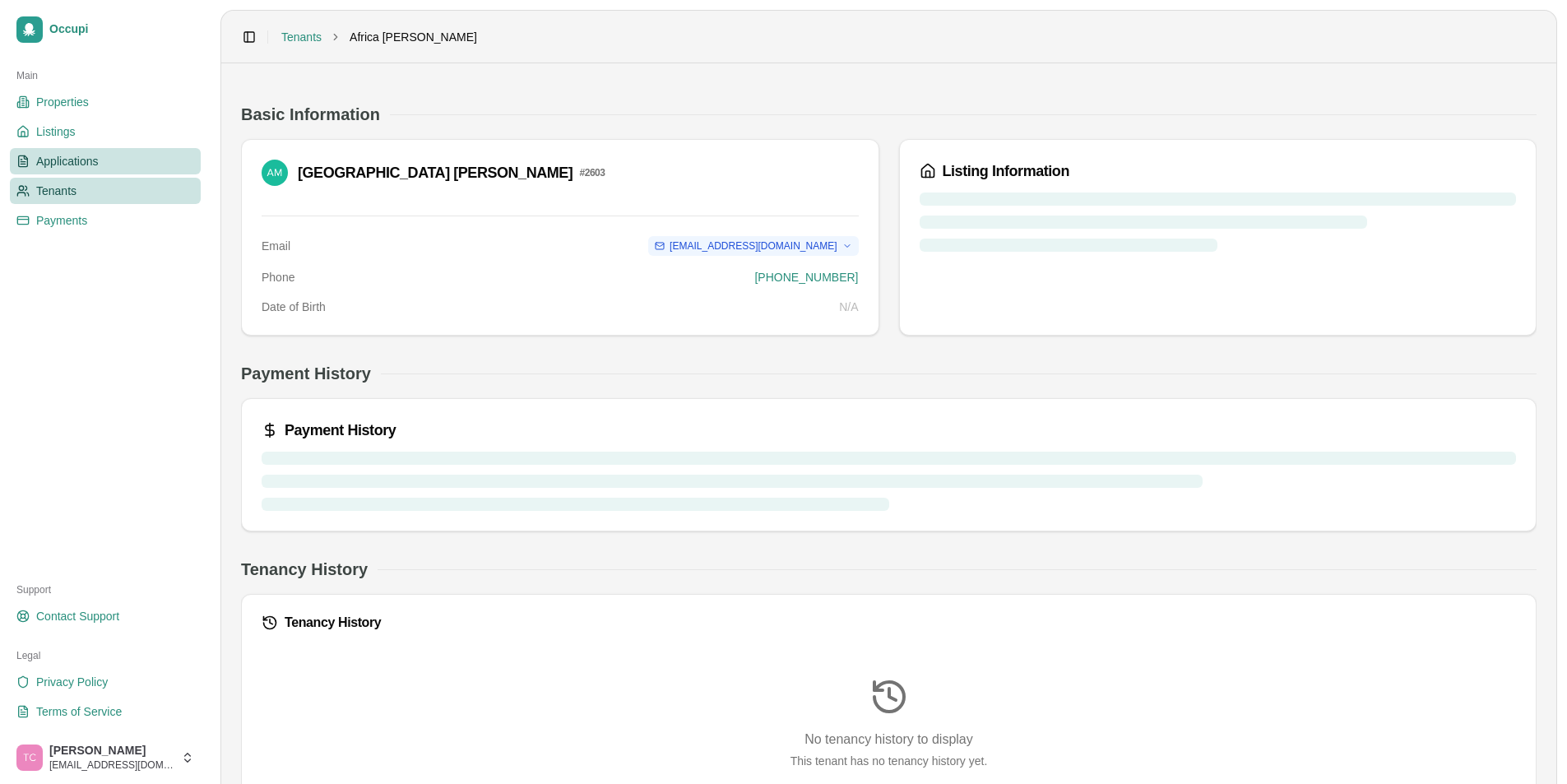
click at [70, 163] on span "Applications" at bounding box center [67, 161] width 63 height 16
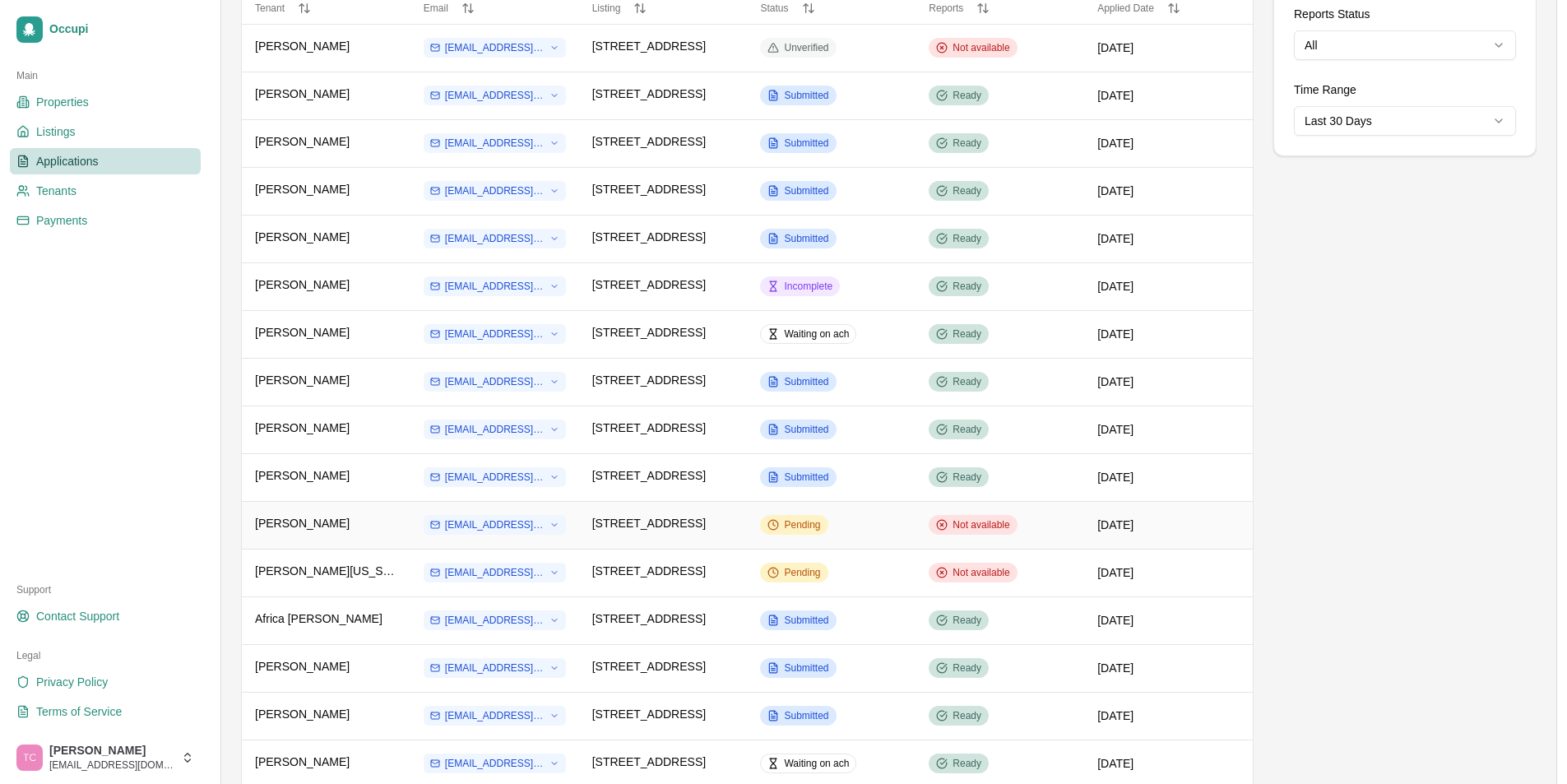
scroll to position [246, 0]
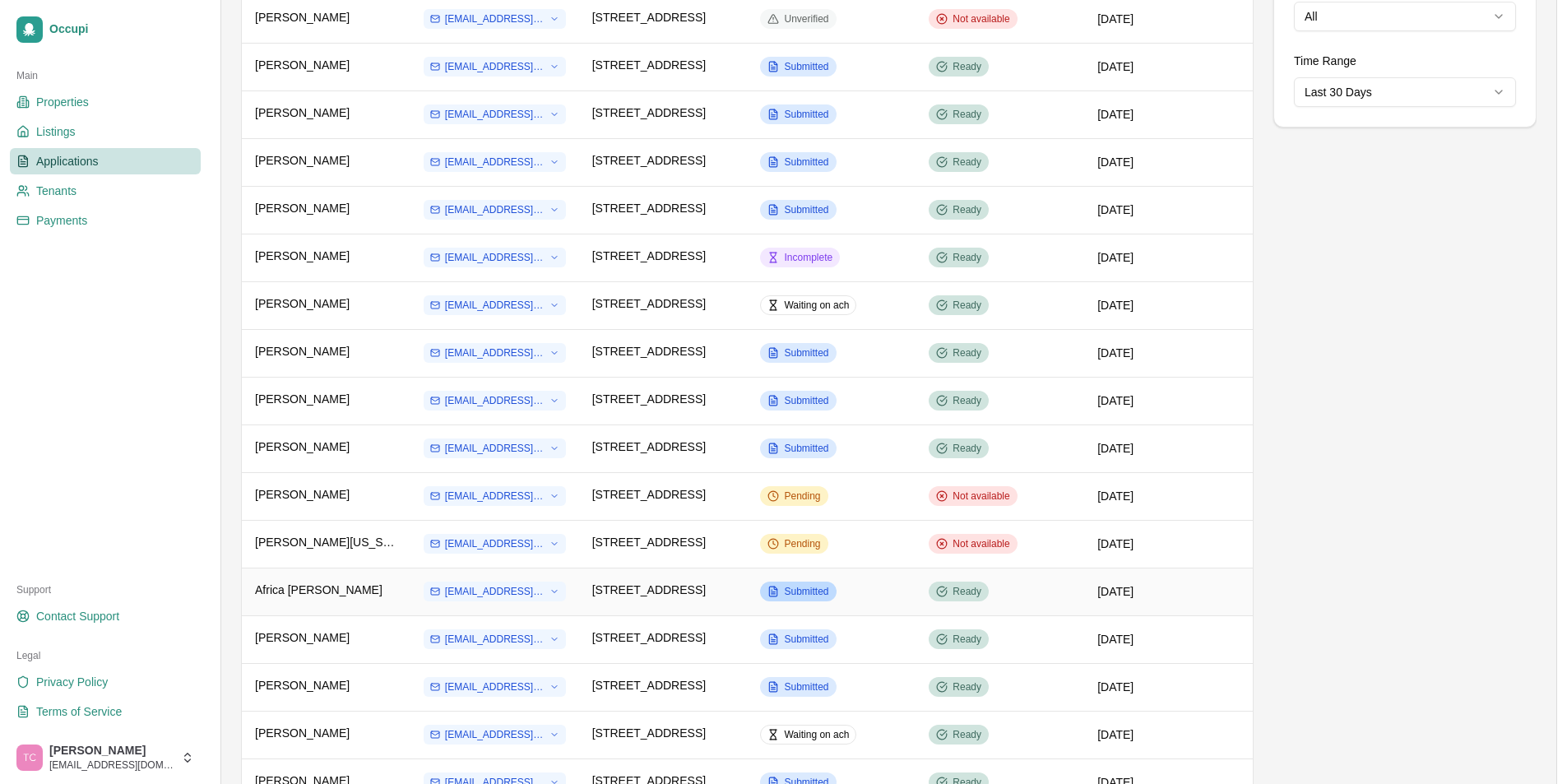
click at [808, 588] on span "Submitted" at bounding box center [807, 591] width 45 height 13
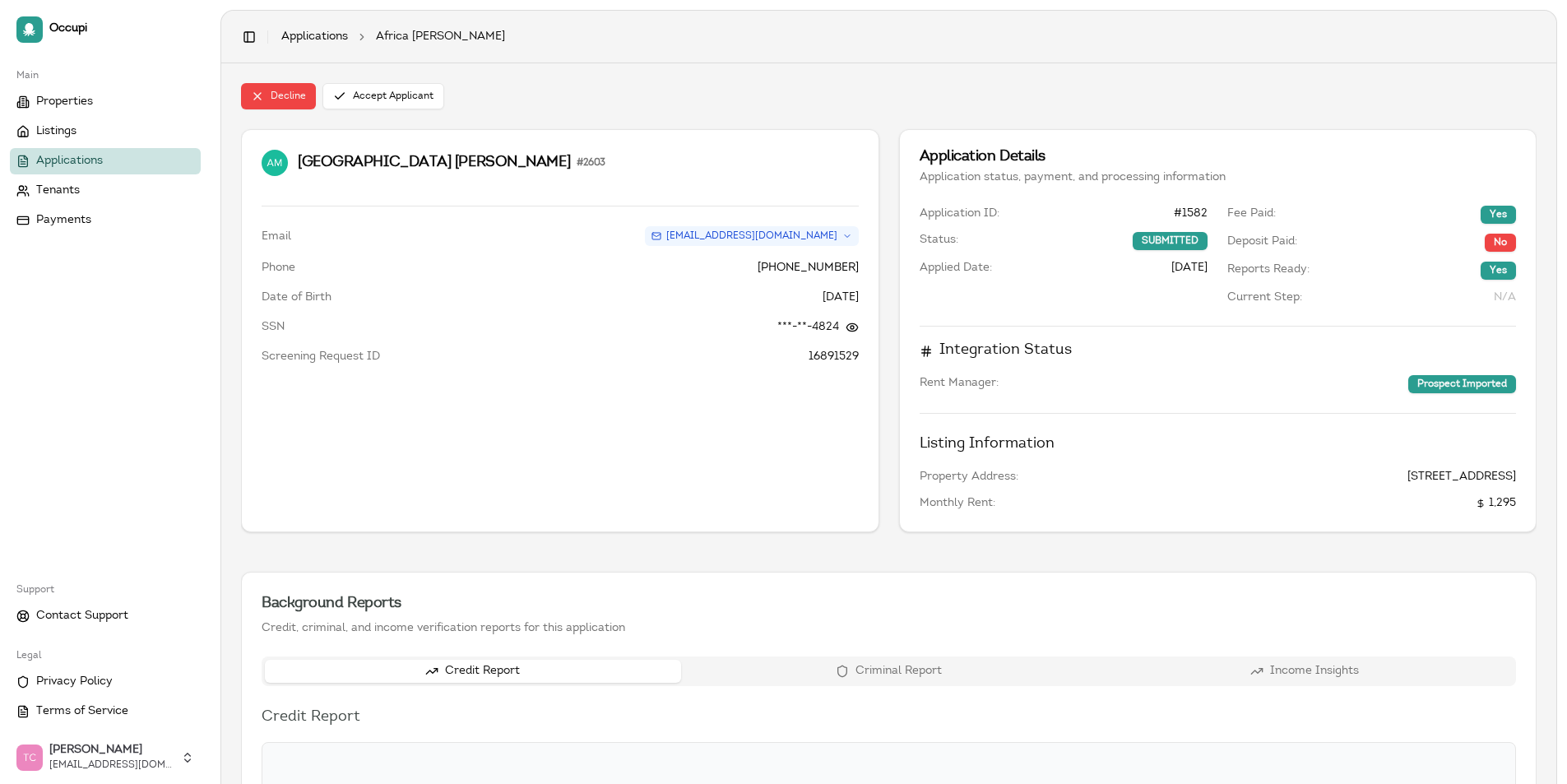
click at [868, 675] on button "Criminal Report" at bounding box center [889, 671] width 416 height 23
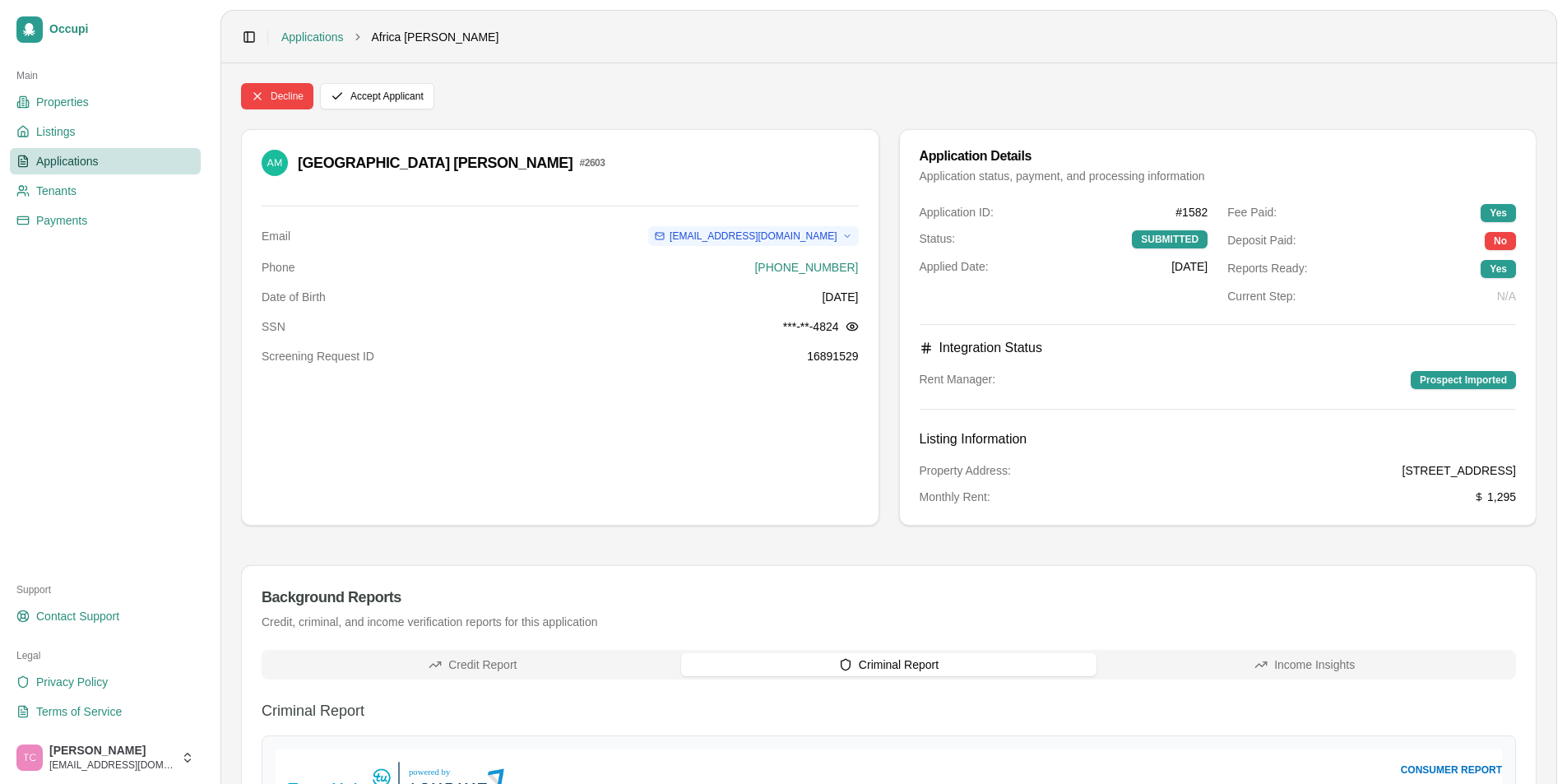
click at [81, 163] on span "Applications" at bounding box center [67, 161] width 63 height 16
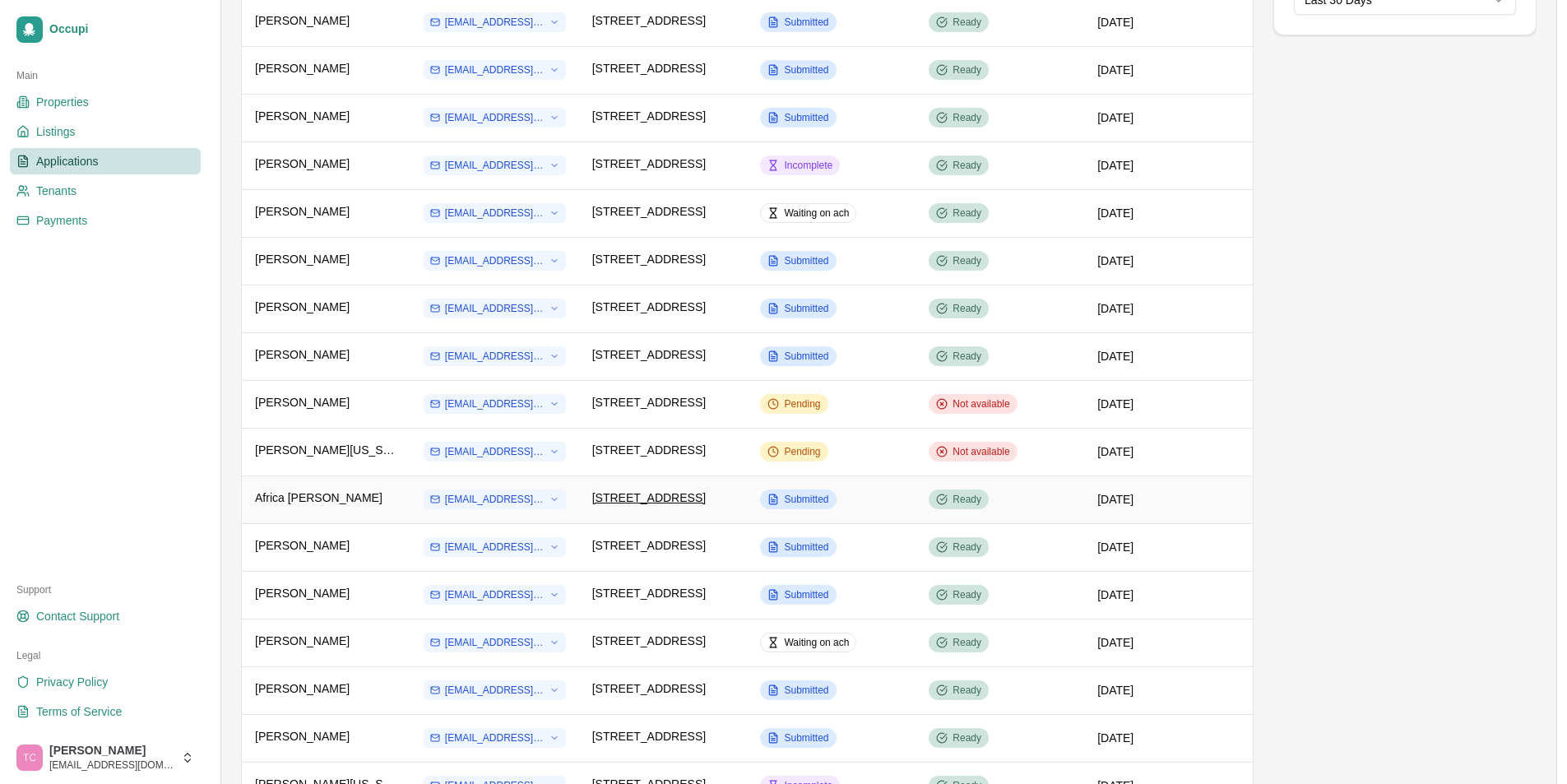
scroll to position [246, 0]
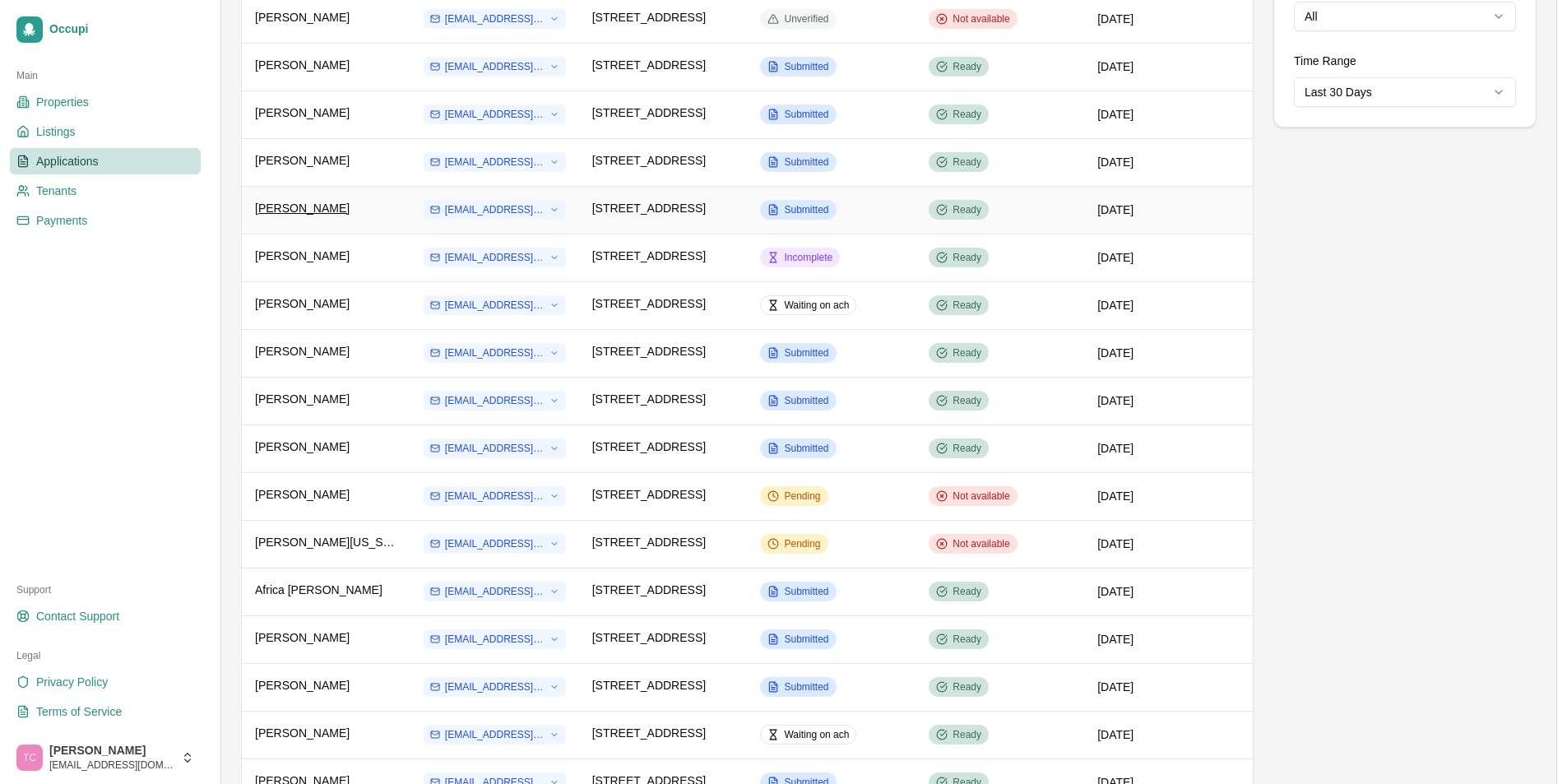
click at [297, 211] on span "[PERSON_NAME]" at bounding box center [303, 208] width 95 height 16
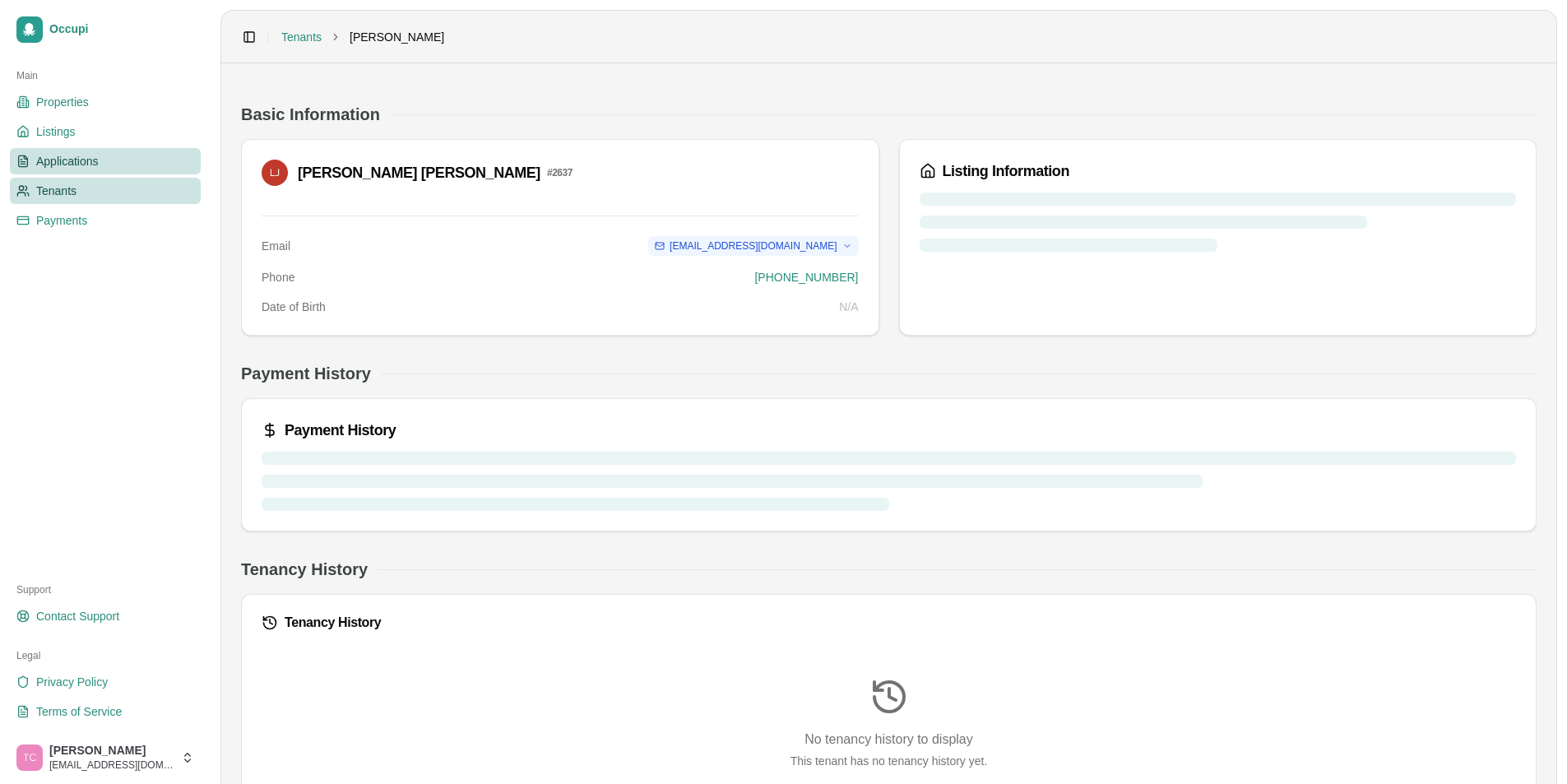
click at [60, 159] on span "Applications" at bounding box center [67, 161] width 63 height 16
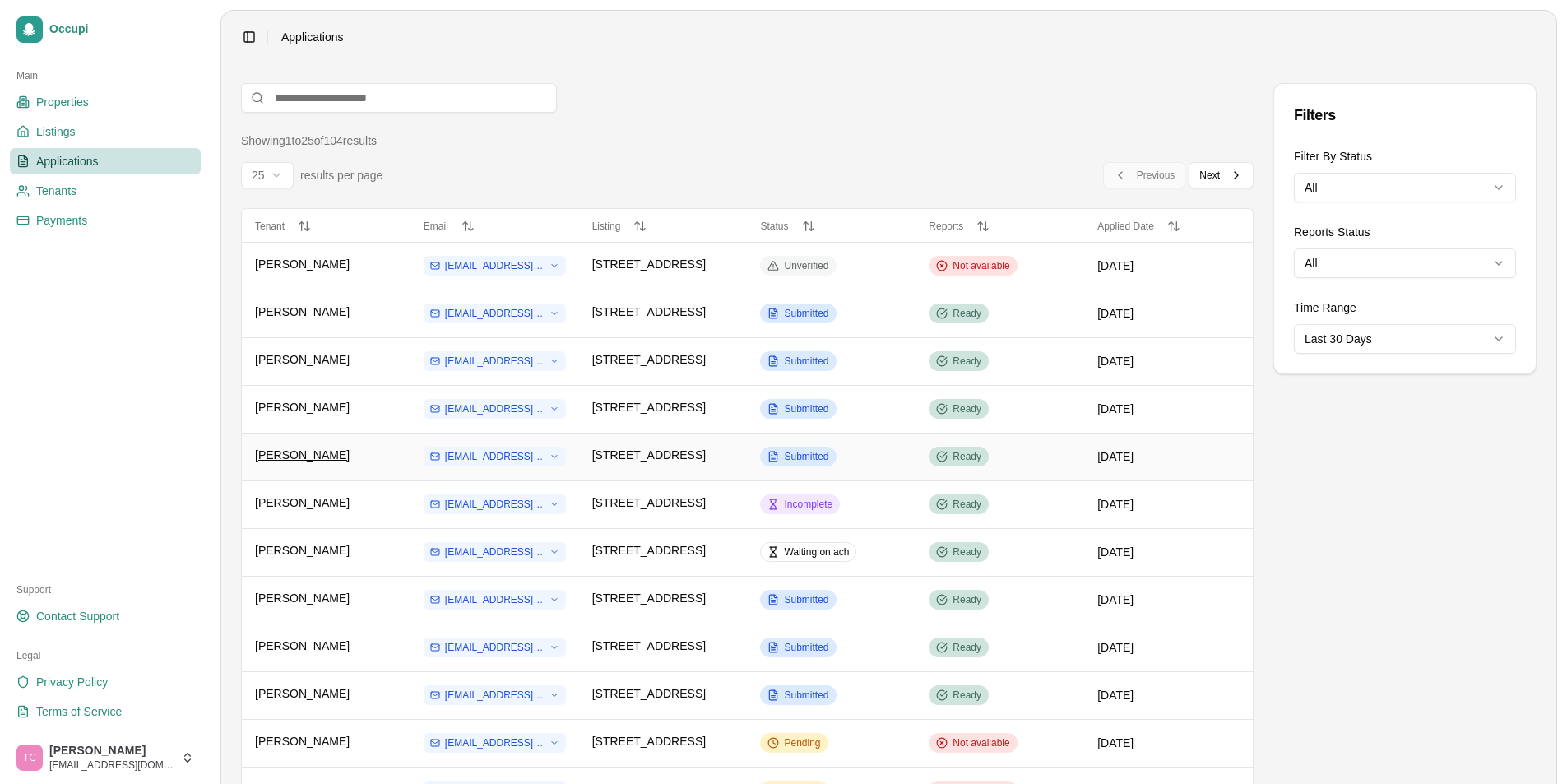
click at [315, 453] on span "[PERSON_NAME]" at bounding box center [303, 454] width 95 height 16
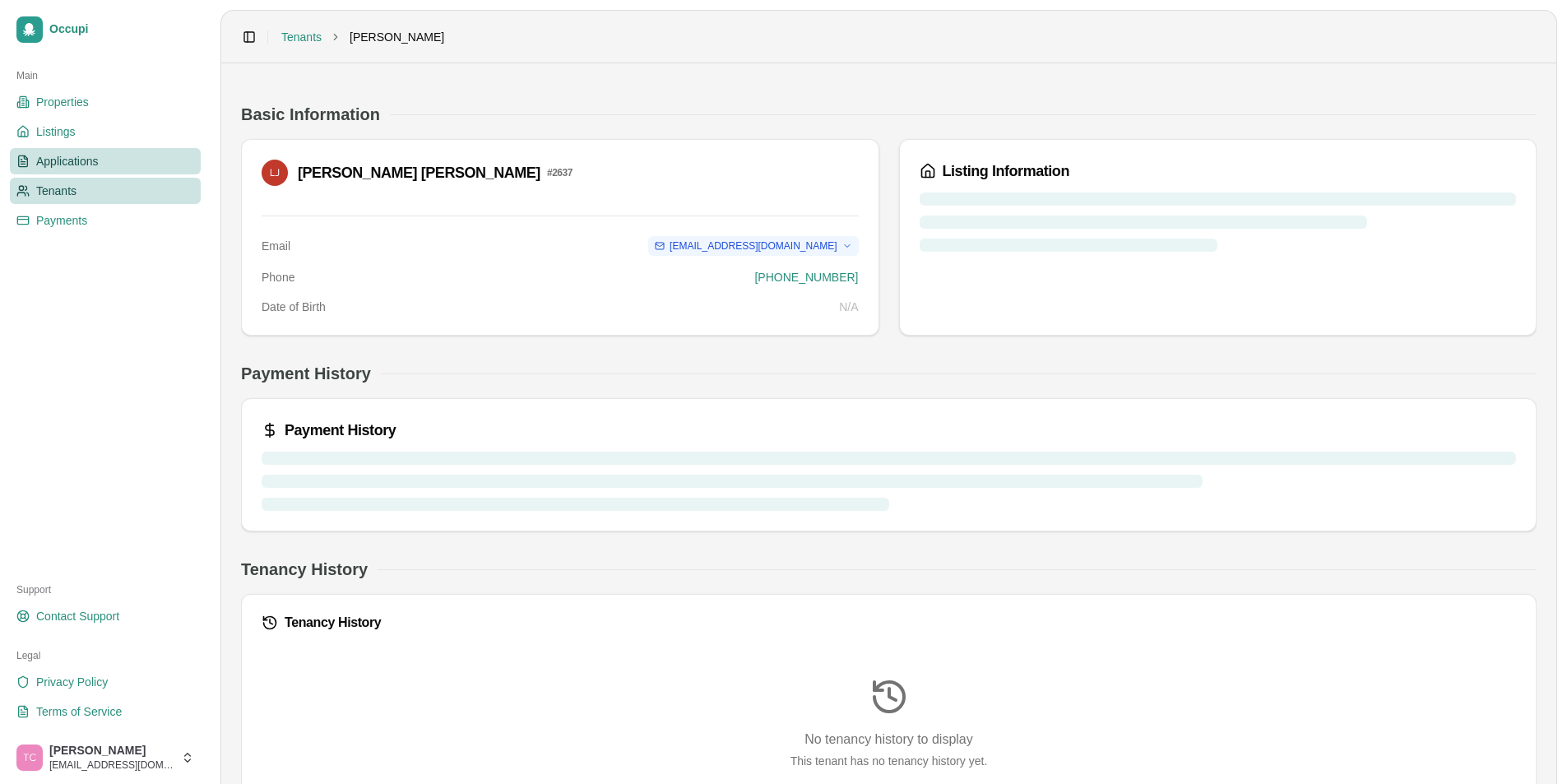
click at [73, 163] on span "Applications" at bounding box center [67, 161] width 63 height 16
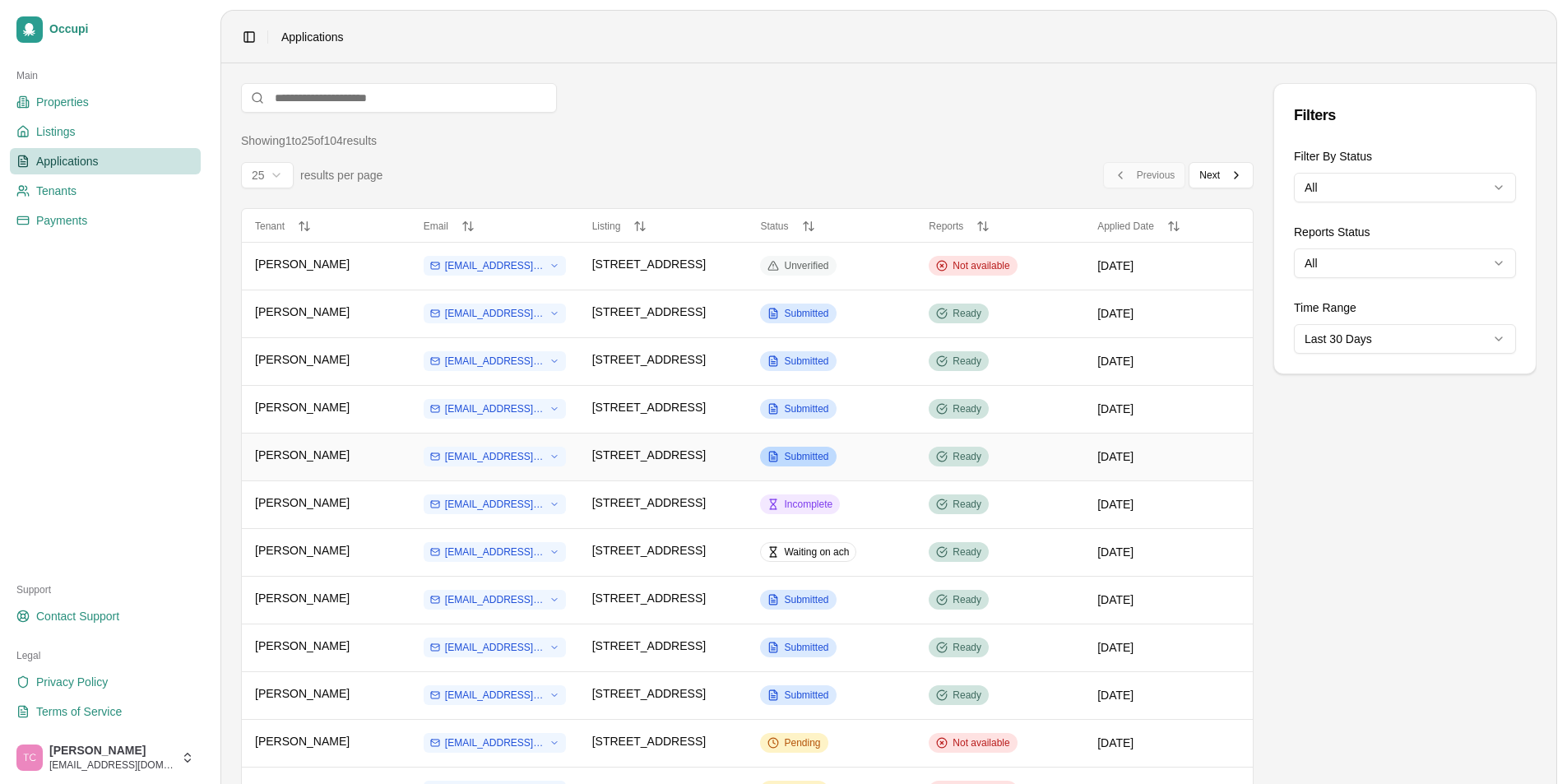
click at [787, 451] on span "Submitted" at bounding box center [807, 456] width 45 height 13
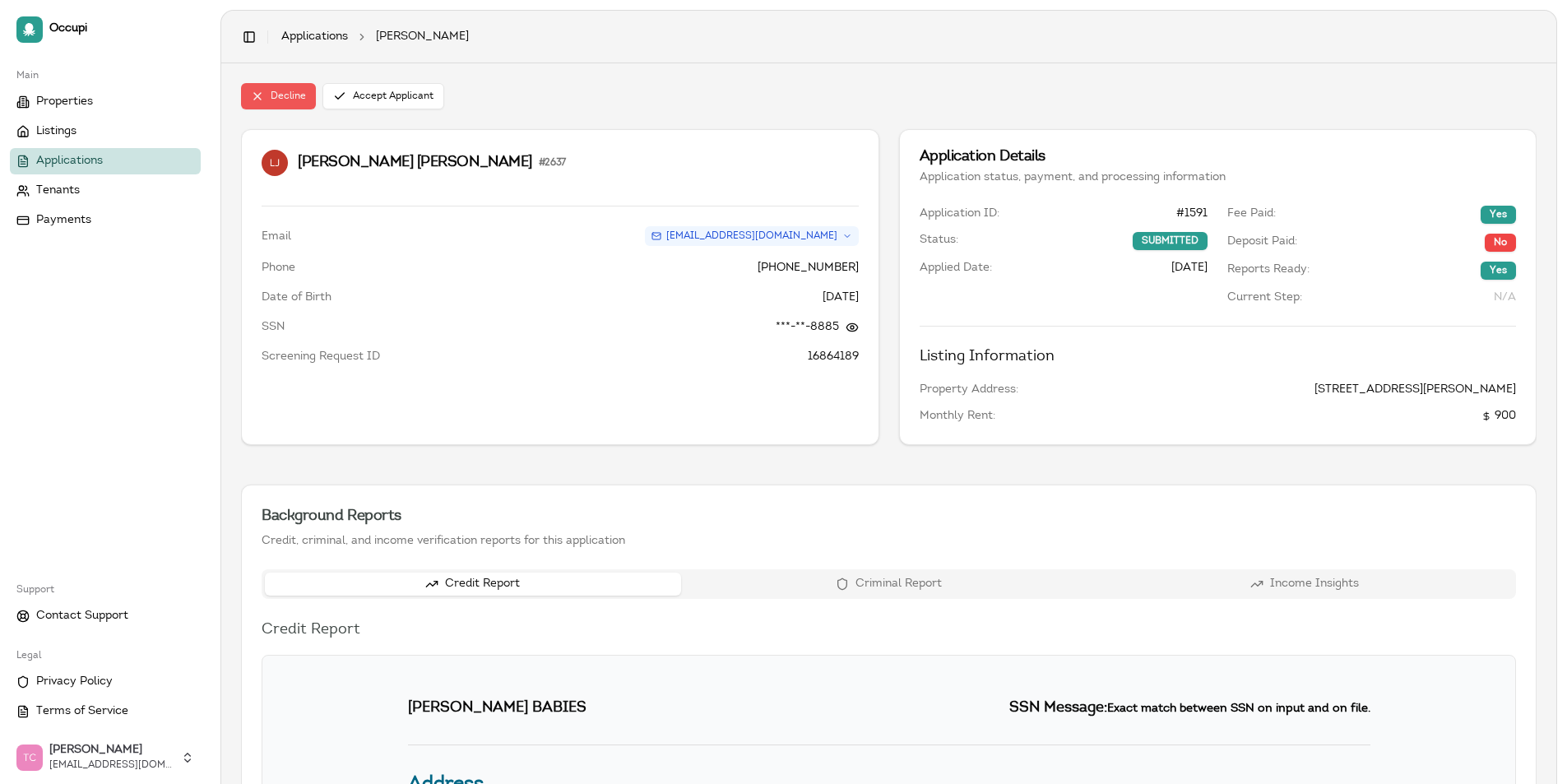
click at [287, 100] on button "Decline" at bounding box center [278, 96] width 75 height 27
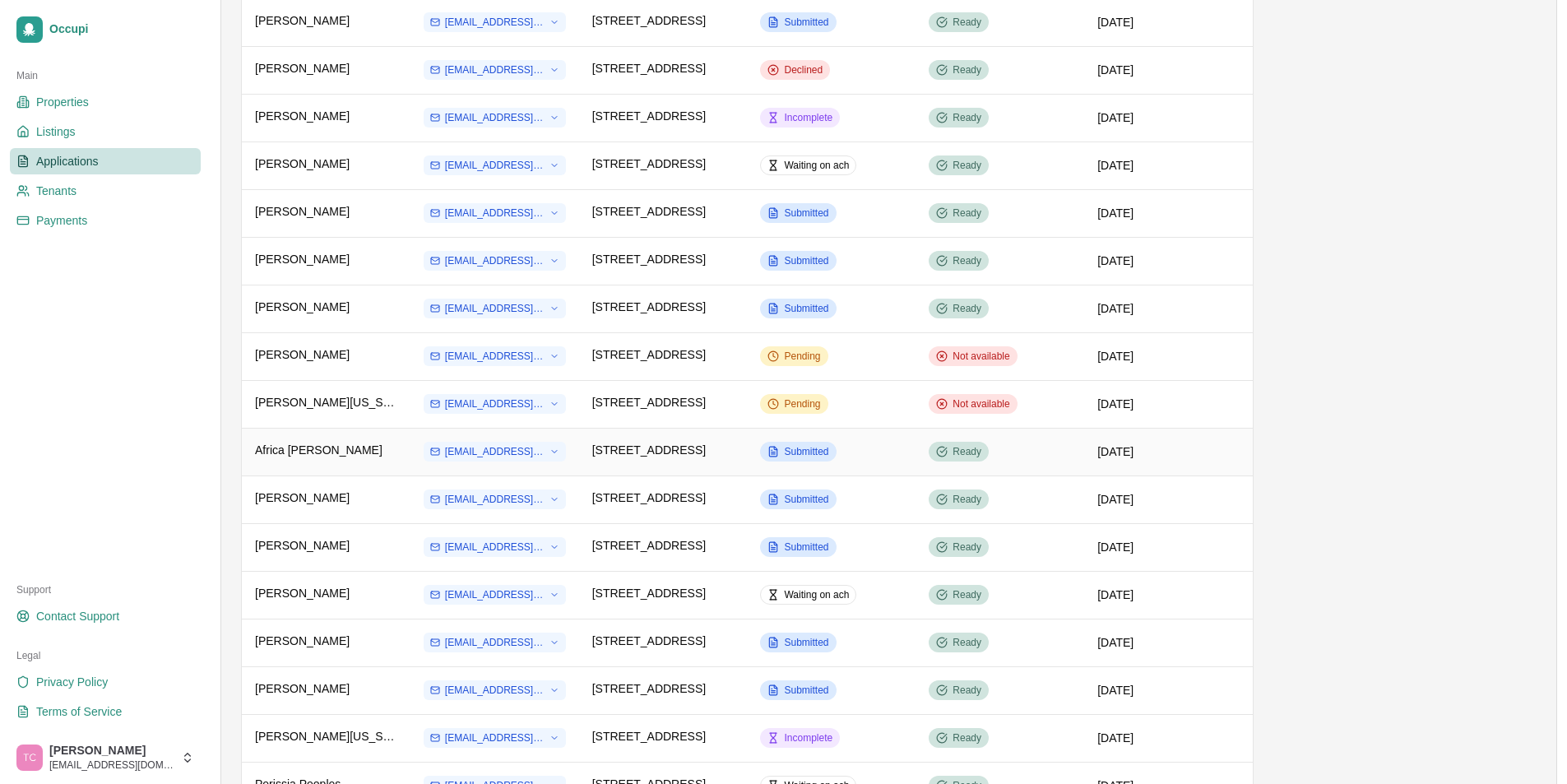
scroll to position [411, 0]
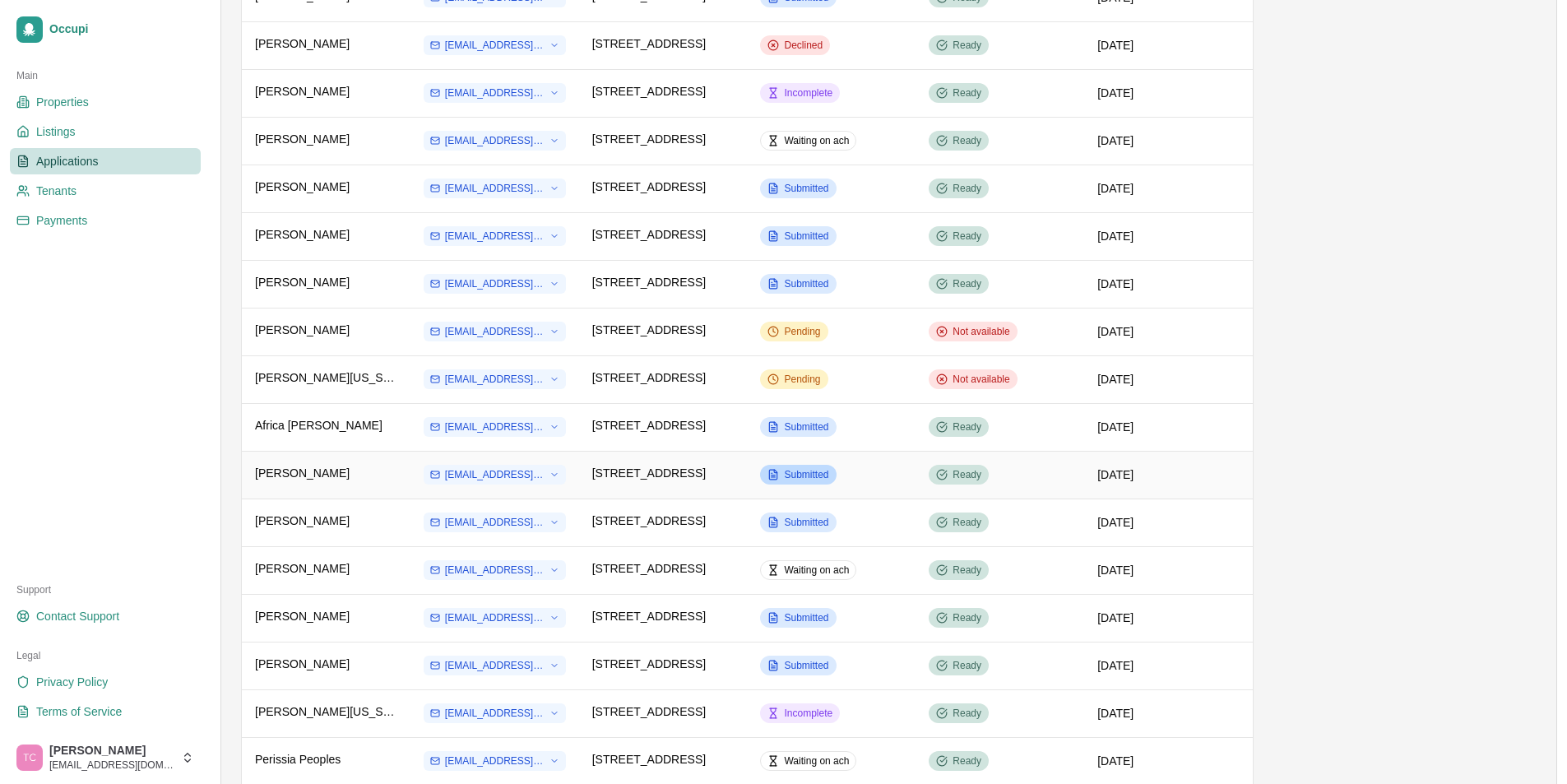
click at [801, 476] on span "Submitted" at bounding box center [807, 474] width 45 height 13
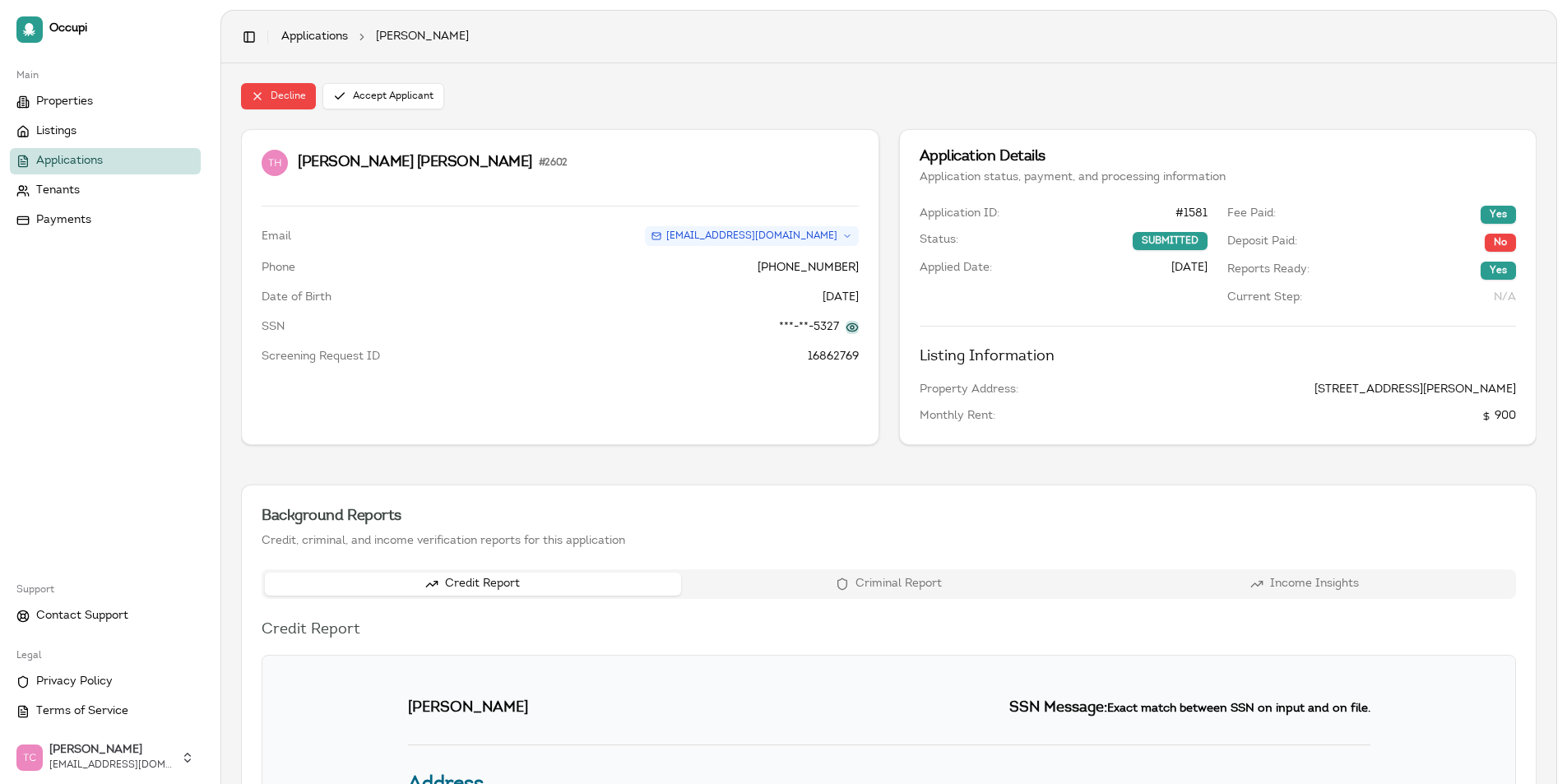
click at [857, 327] on button at bounding box center [852, 327] width 13 height 13
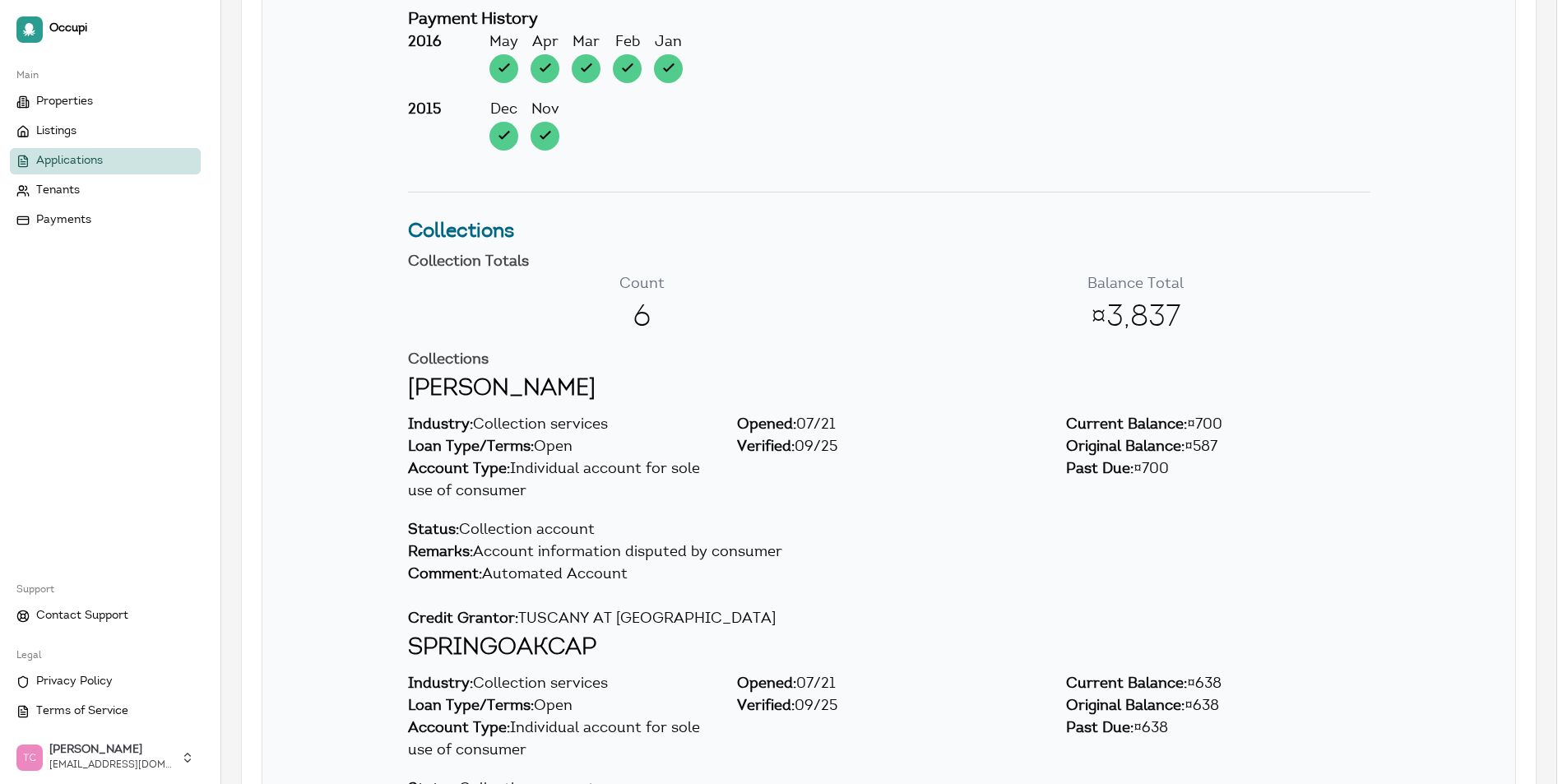
scroll to position [10280, 0]
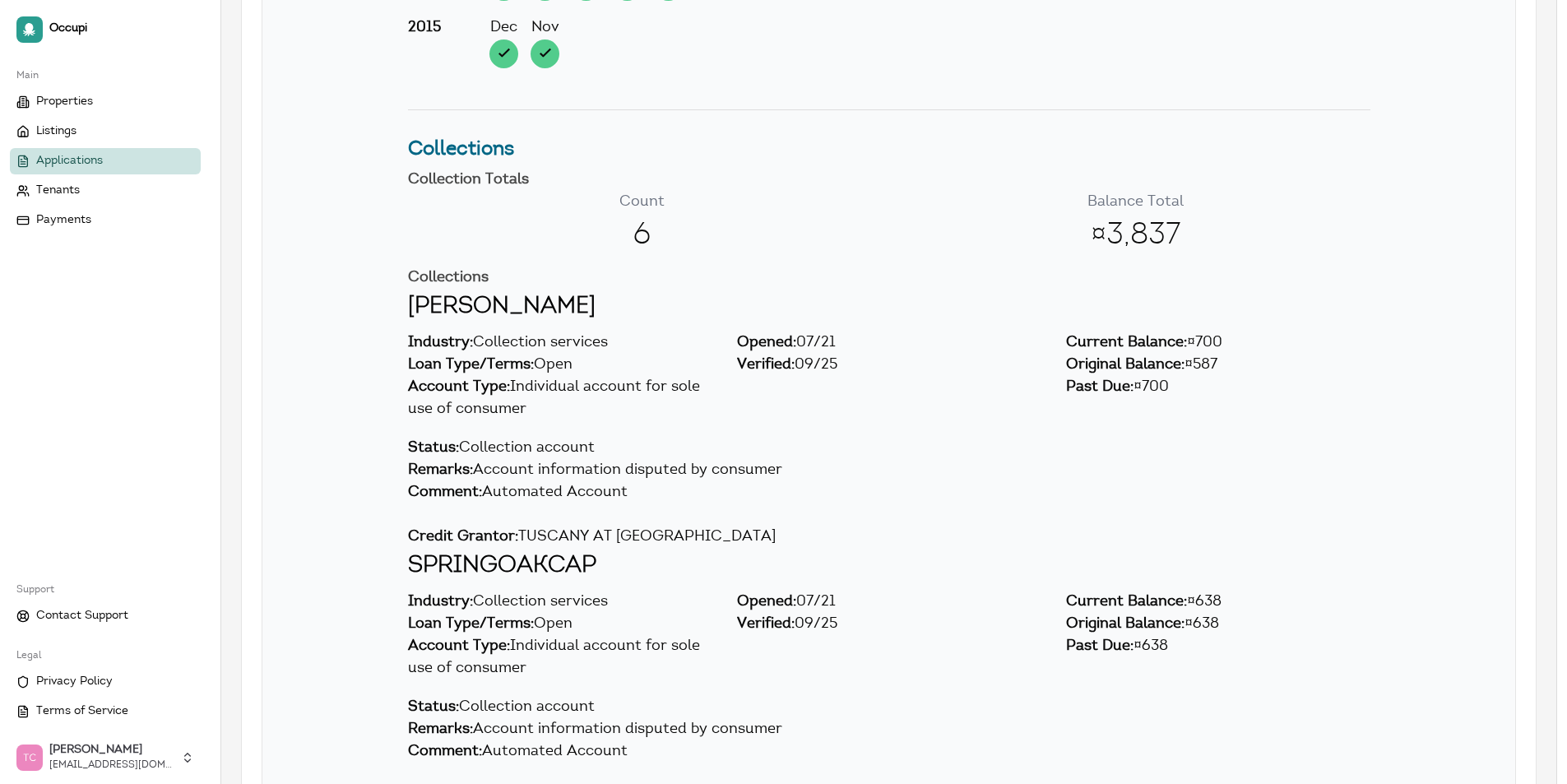
click at [410, 302] on h2 "[PERSON_NAME]" at bounding box center [889, 307] width 963 height 34
drag, startPoint x: 410, startPoint y: 302, endPoint x: 641, endPoint y: 493, distance: 299.7
click at [641, 493] on div "[PERSON_NAME] Industry: Collection services Loan Type/Terms: Open Account Type:…" at bounding box center [889, 419] width 1227 height 259
click at [424, 298] on h2 "[PERSON_NAME]" at bounding box center [889, 307] width 963 height 34
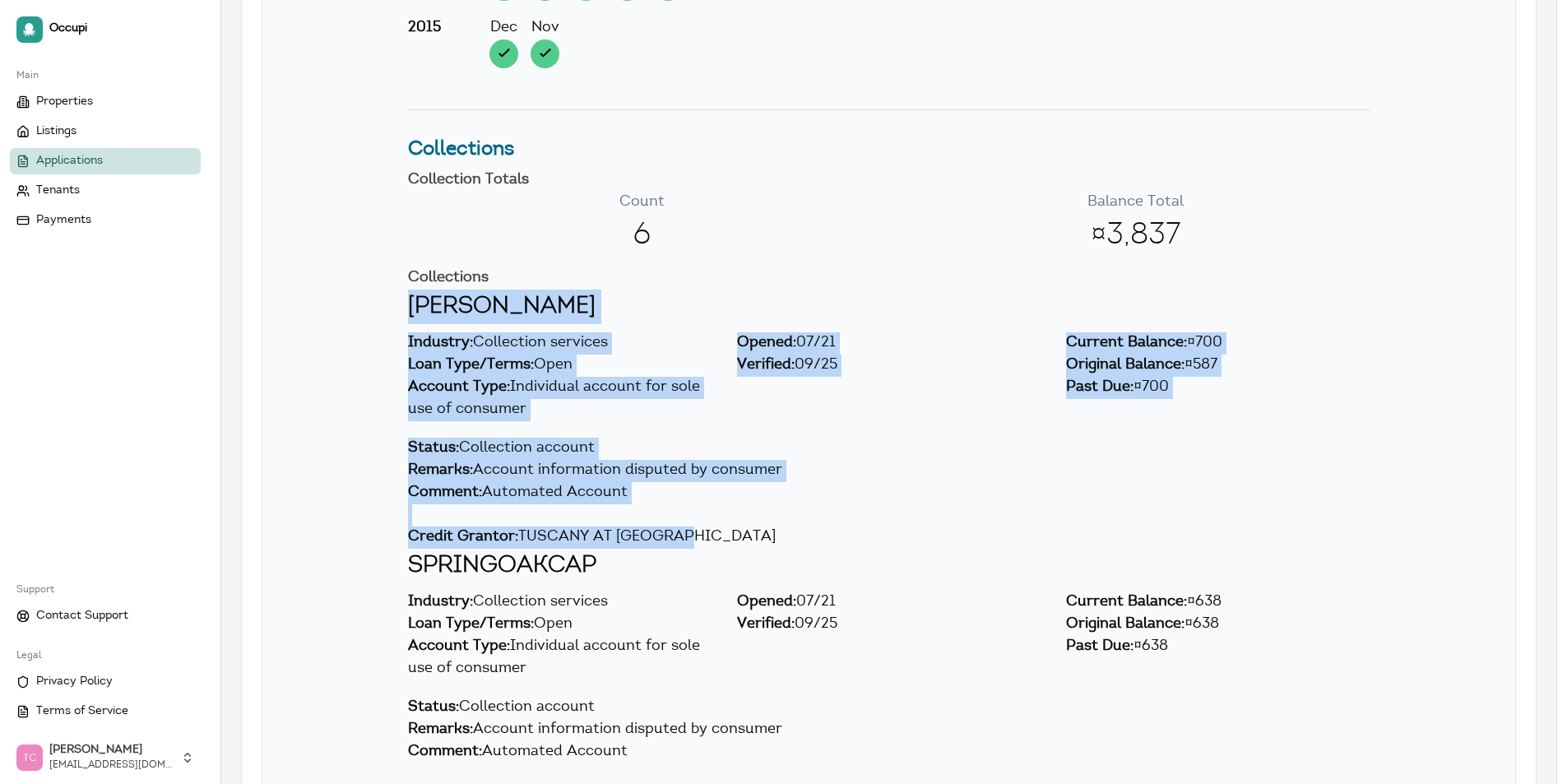
drag, startPoint x: 411, startPoint y: 303, endPoint x: 701, endPoint y: 534, distance: 370.8
click at [701, 534] on div "[PERSON_NAME] Industry: Collection services Loan Type/Terms: Open Account Type:…" at bounding box center [889, 419] width 1227 height 259
copy div "HWARFIELD Industry: Collection services Loan Type/Terms: Open Account Type: Ind…"
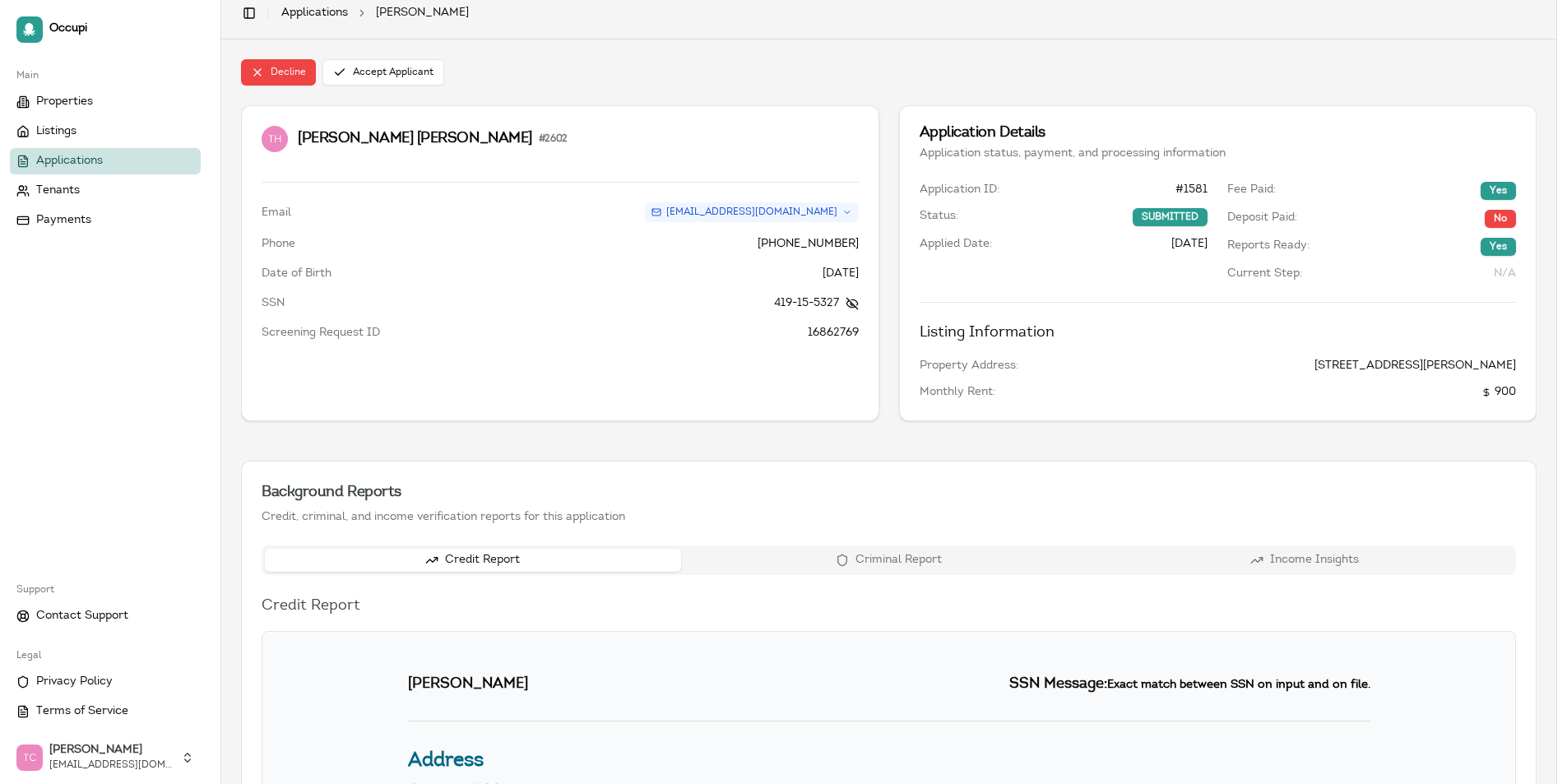
scroll to position [0, 0]
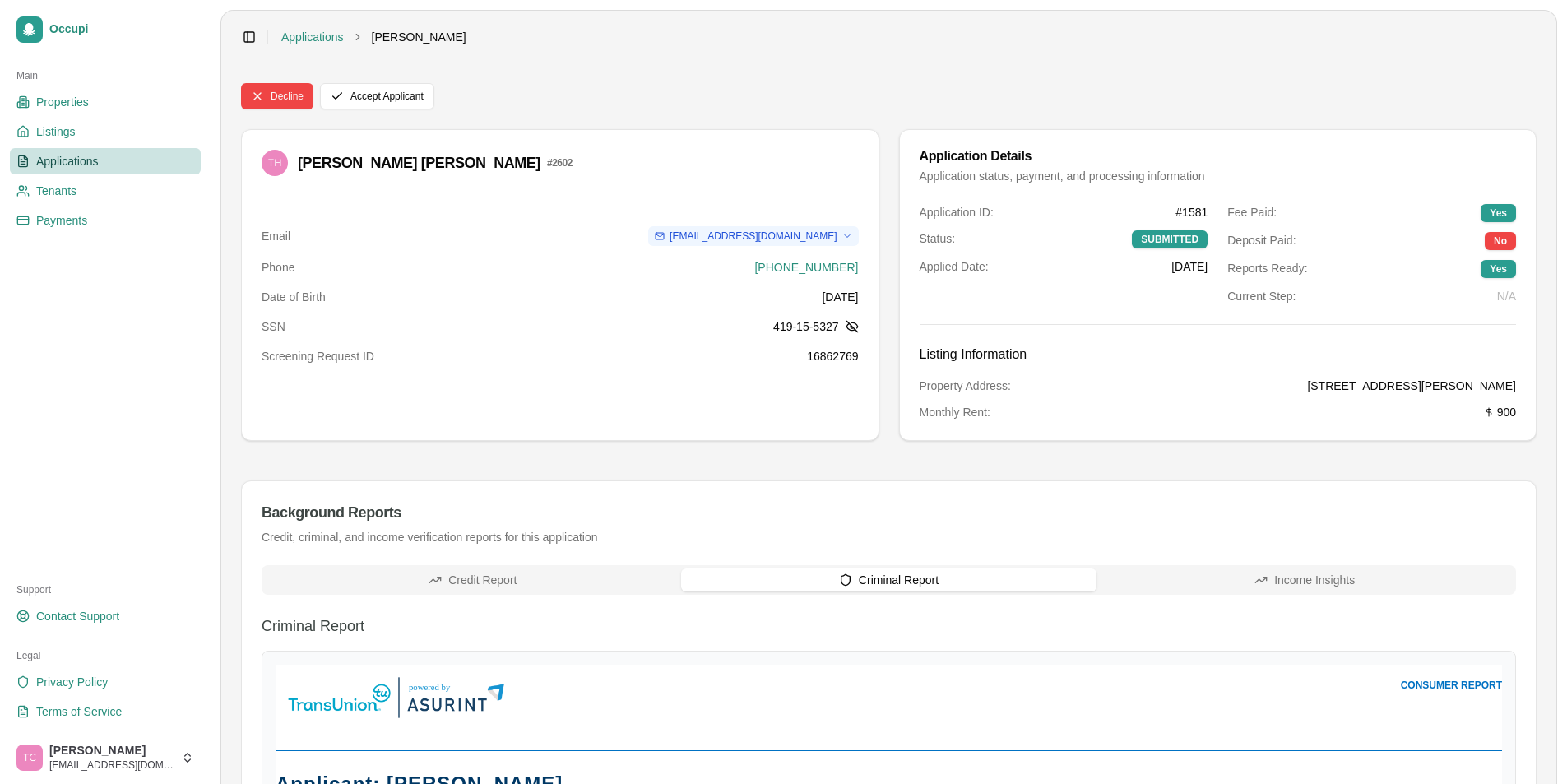
click at [906, 588] on button "Criminal Report" at bounding box center [889, 580] width 416 height 23
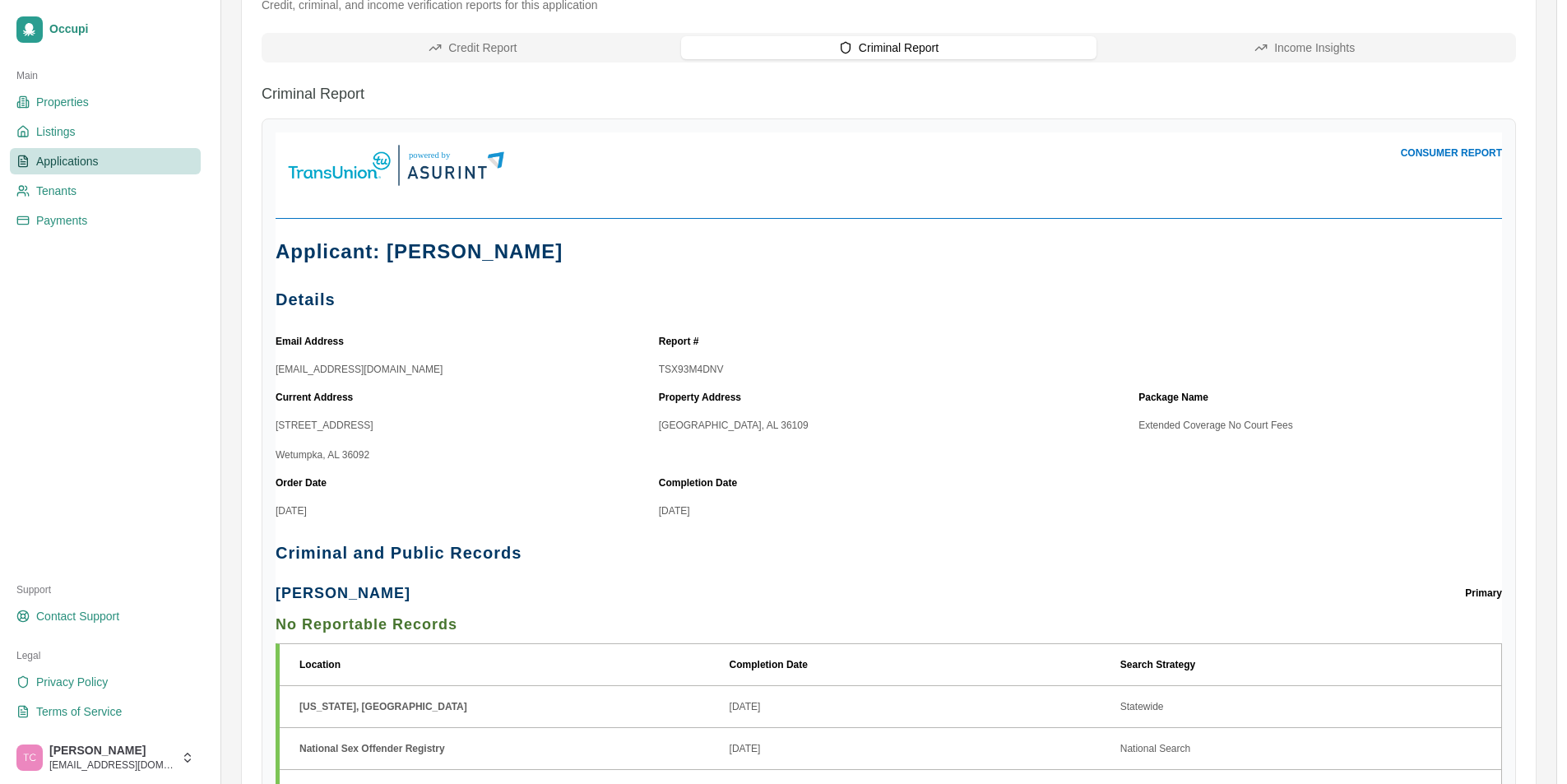
scroll to position [339, 0]
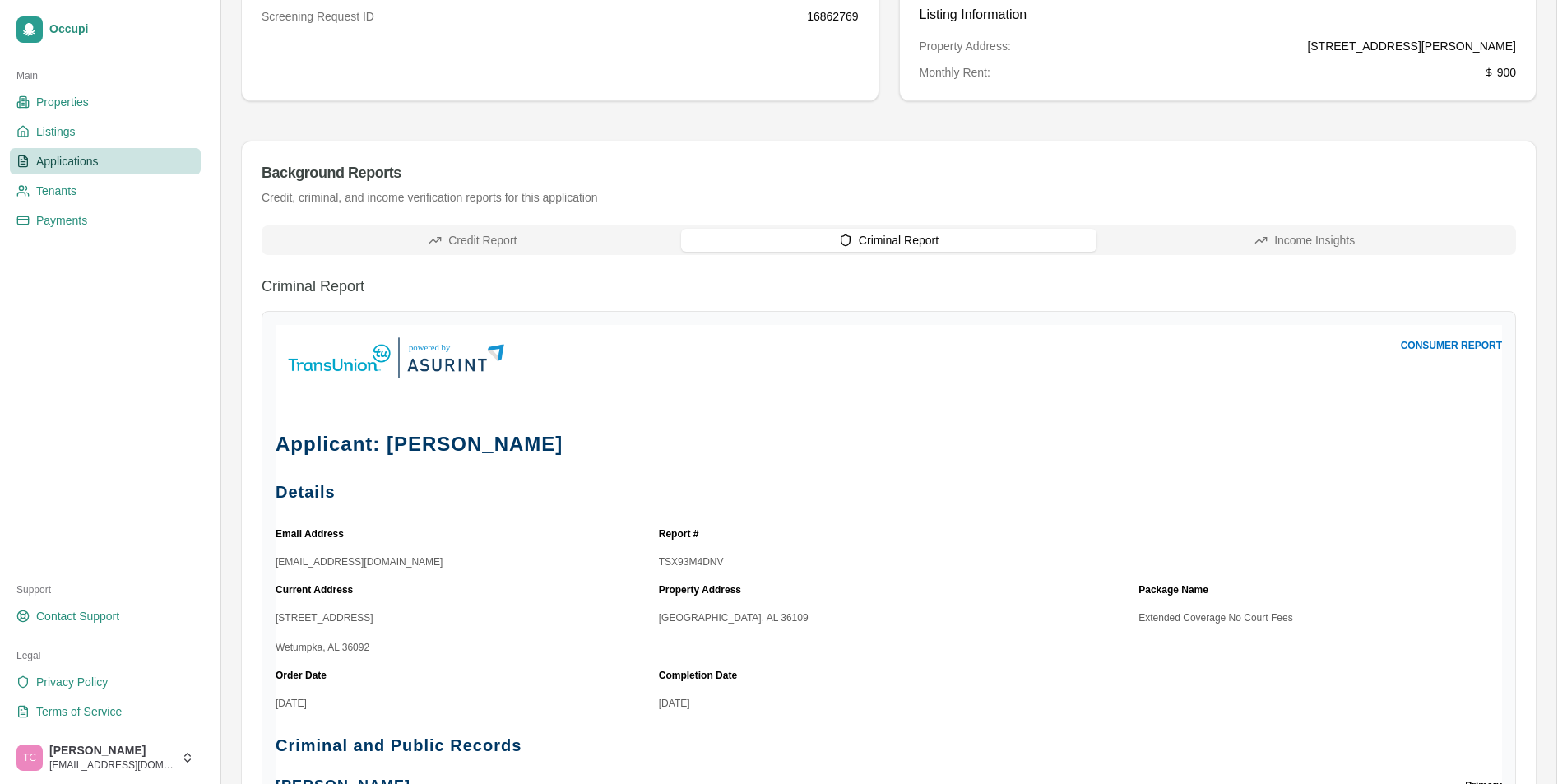
click at [67, 154] on span "Applications" at bounding box center [67, 161] width 63 height 16
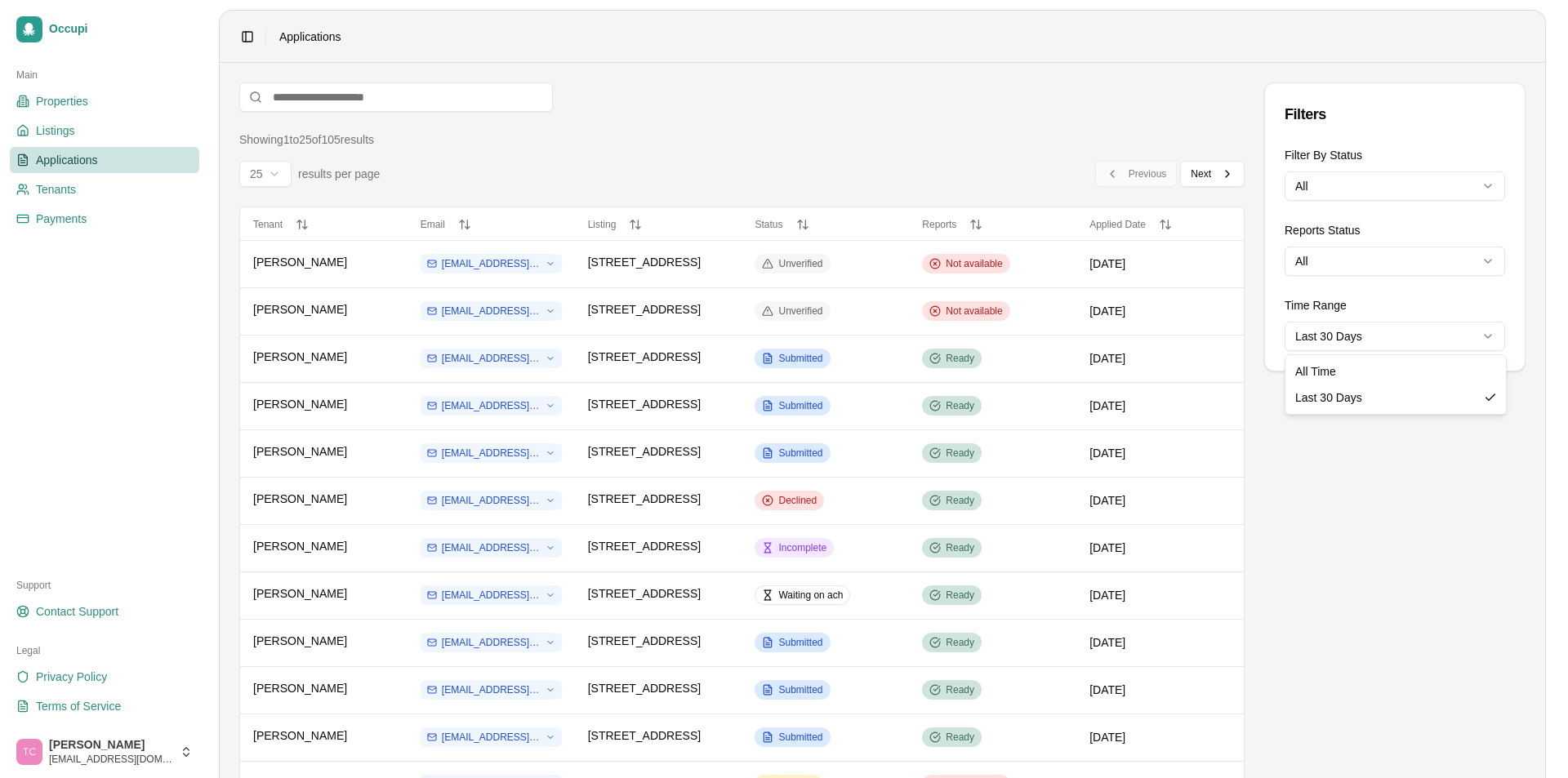
click at [1376, 339] on html "Occupi Main Properties Listings Applications Tenants Payments Support Contact S…" at bounding box center [784, 389] width 1568 height 778
click at [1364, 265] on html "Occupi Main Properties Listings Applications Tenants Payments Support Contact S…" at bounding box center [784, 389] width 1568 height 778
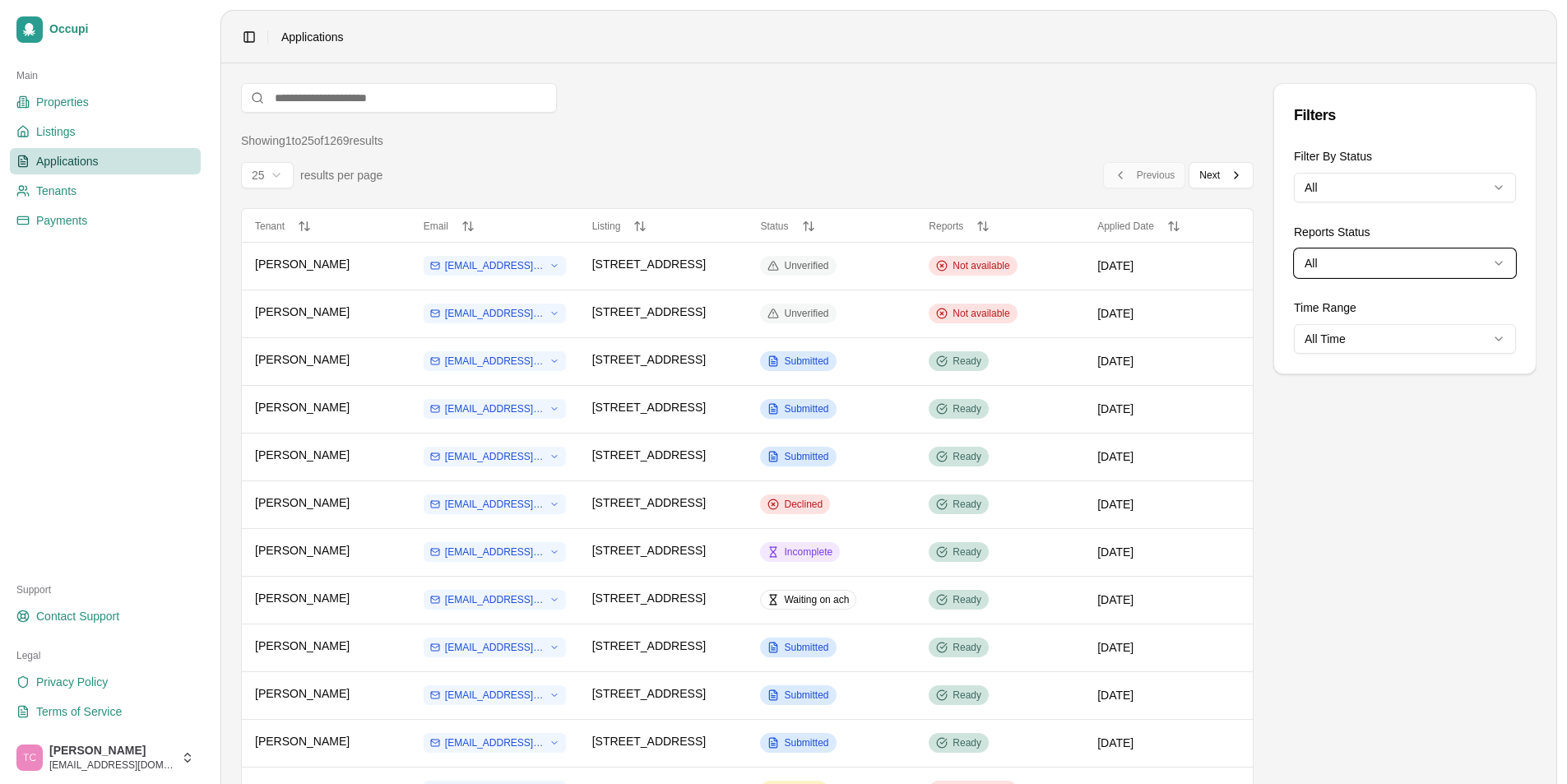
click at [1356, 267] on html "Occupi Main Properties Listings Applications Tenants Payments Support Contact S…" at bounding box center [784, 392] width 1567 height 784
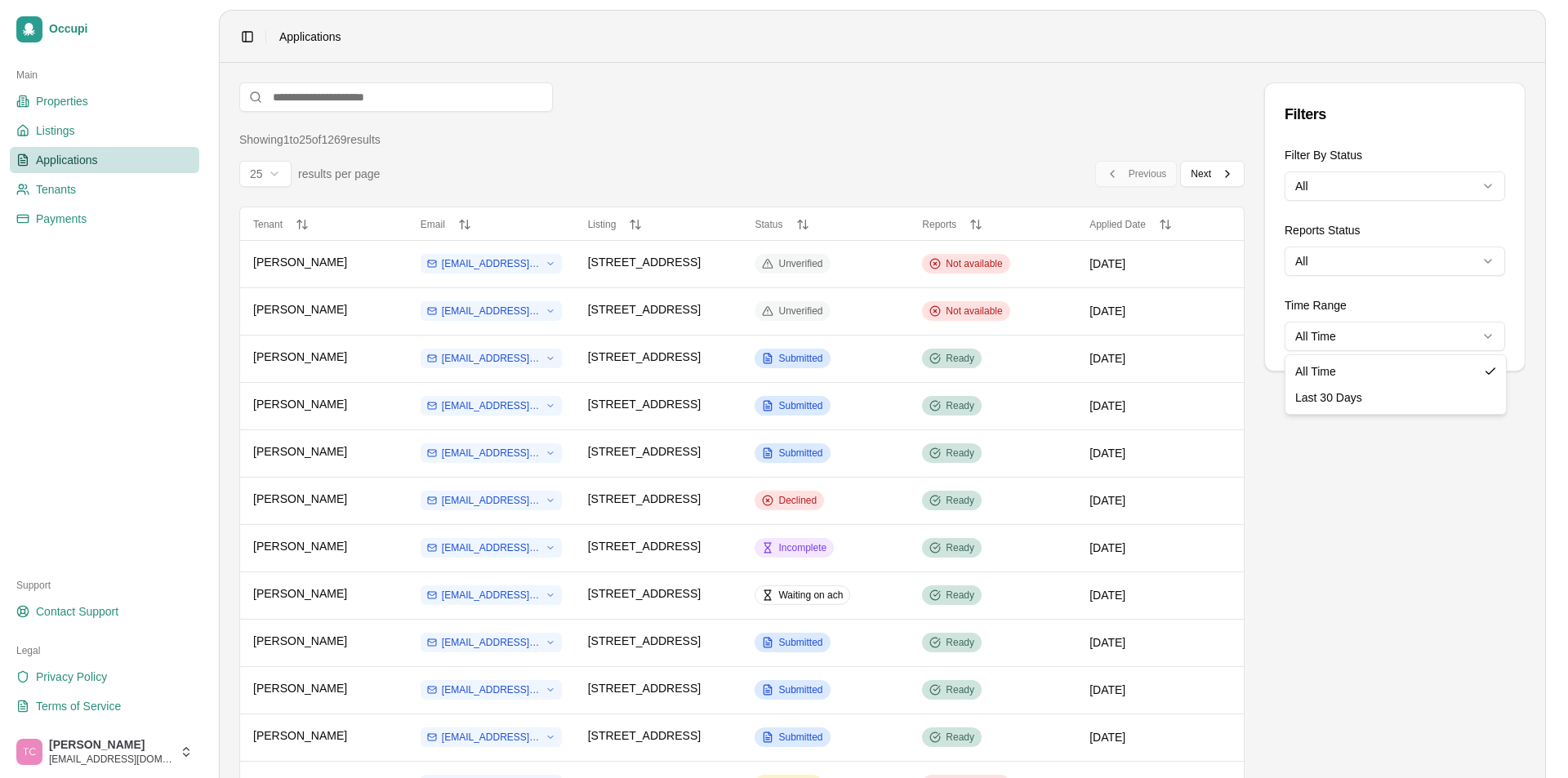
click at [1328, 336] on html "Occupi Main Properties Listings Applications Tenants Payments Support Contact S…" at bounding box center [784, 389] width 1568 height 778
click at [1322, 186] on html "Occupi Main Properties Listings Applications Tenants Payments Support Contact S…" at bounding box center [784, 389] width 1568 height 778
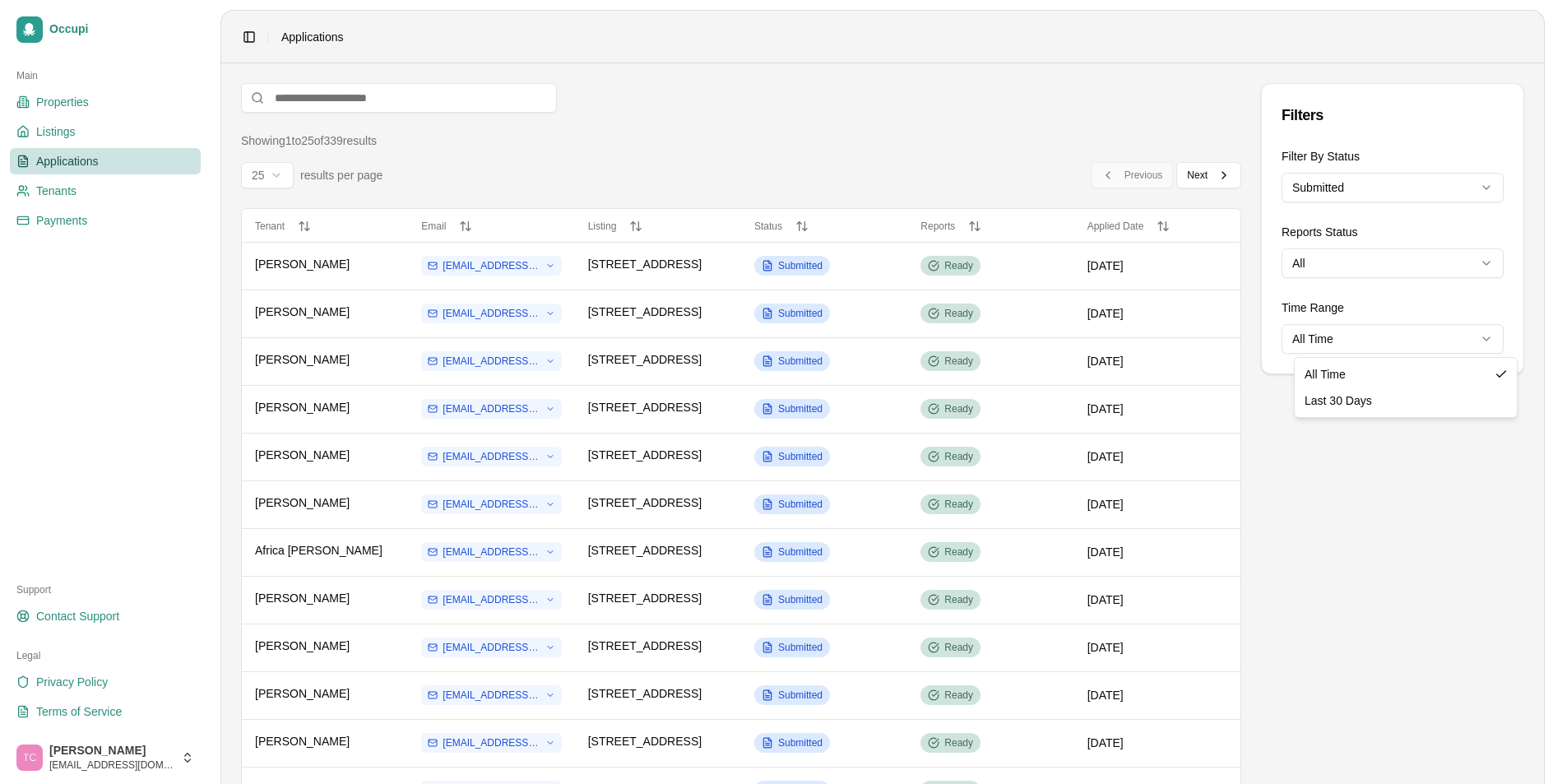
click at [1385, 339] on html "Occupi Main Properties Listings Applications Tenants Payments Support Contact S…" at bounding box center [784, 392] width 1567 height 784
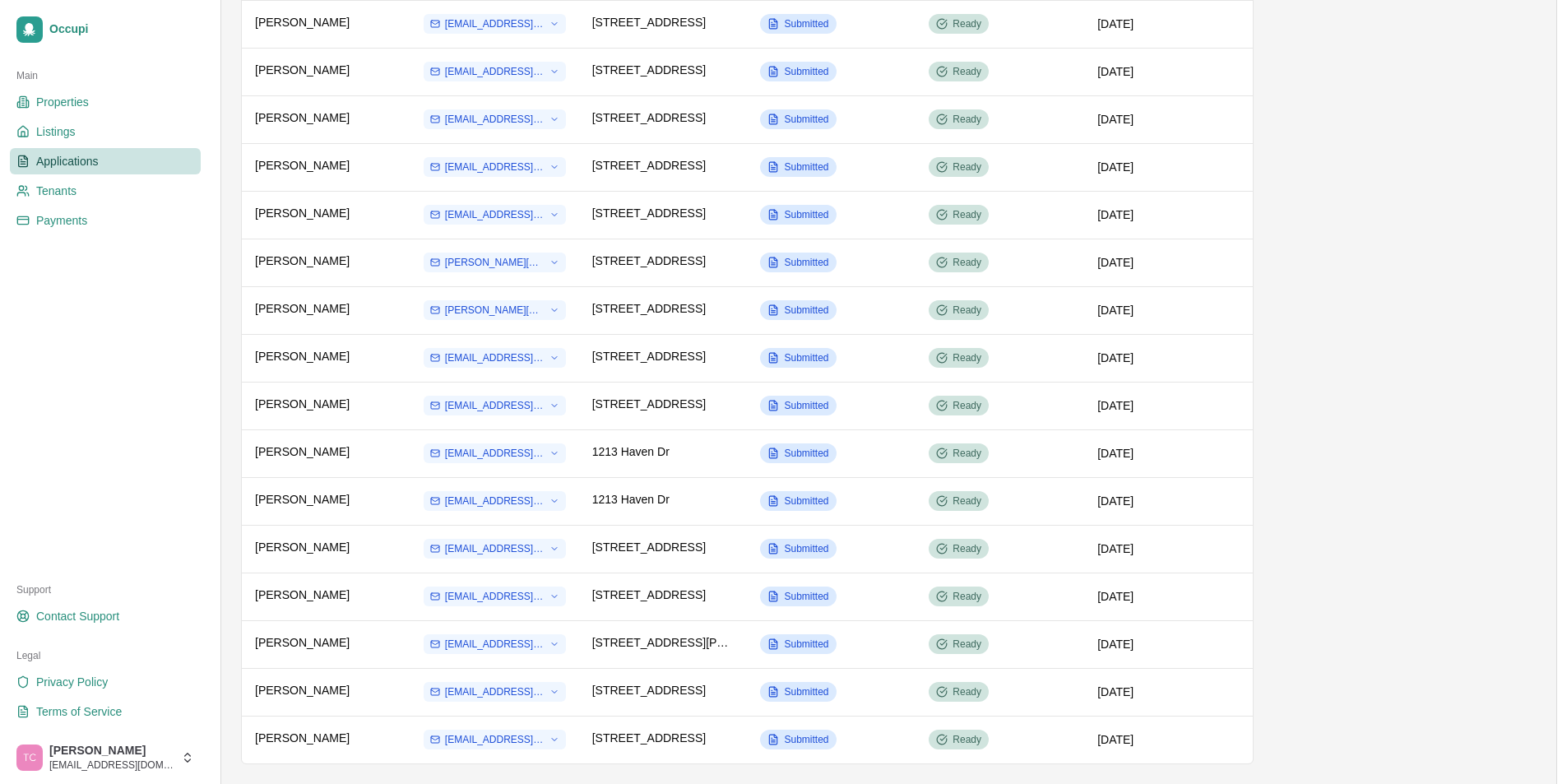
scroll to position [672, 0]
